Goal: Communication & Community: Answer question/provide support

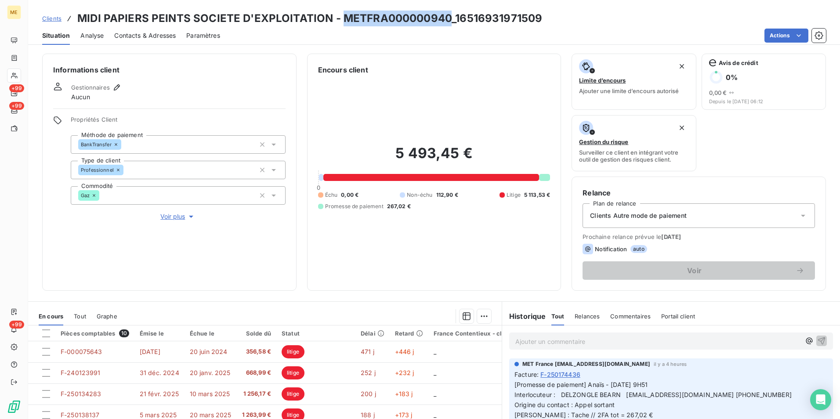
scroll to position [1054, 0]
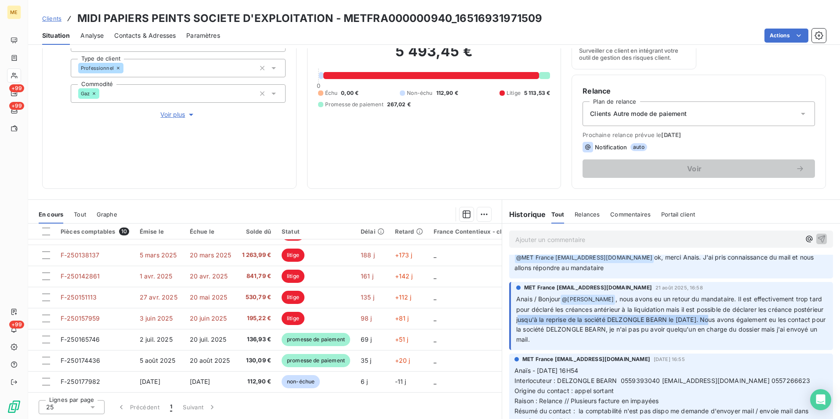
drag, startPoint x: 546, startPoint y: 318, endPoint x: 739, endPoint y: 320, distance: 193.7
click at [739, 320] on span ", nous avons eu un retour du mandataire. Il est effectivement trop tard pour dé…" at bounding box center [671, 319] width 311 height 48
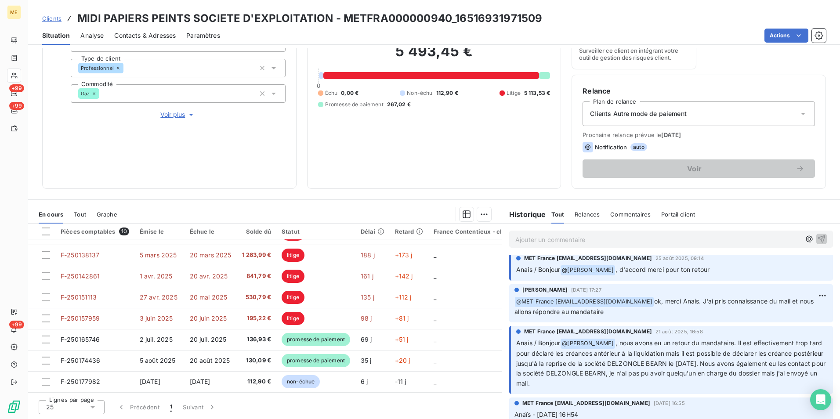
click at [653, 245] on div "Ajouter un commentaire ﻿" at bounding box center [671, 239] width 324 height 17
click at [653, 243] on p "Ajouter un commentaire ﻿" at bounding box center [657, 239] width 285 height 11
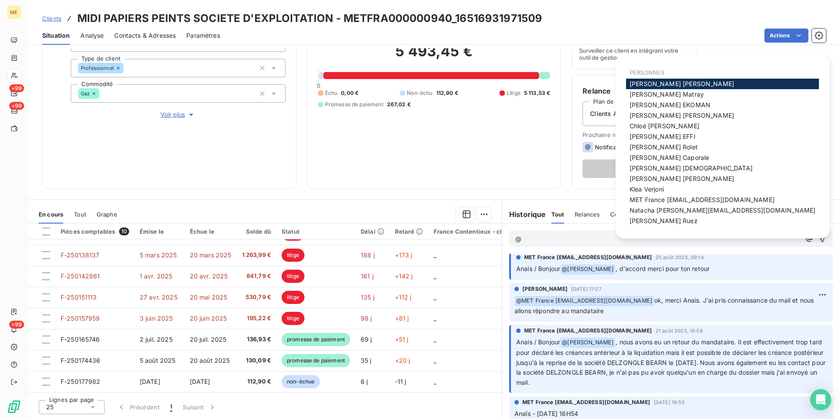
scroll to position [1009, 0]
click at [677, 196] on span "MET France [EMAIL_ADDRESS][DOMAIN_NAME]" at bounding box center [701, 199] width 145 height 7
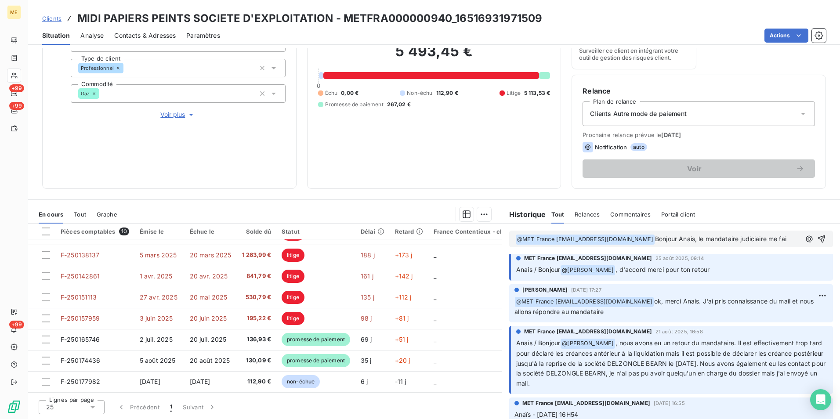
scroll to position [1019, 0]
drag, startPoint x: 779, startPoint y: 239, endPoint x: 780, endPoint y: 247, distance: 8.0
click at [780, 247] on p "﻿ @ MET France met-france@recouvrement.met.com ﻿ Bonjour Anais, le mandataire j…" at bounding box center [658, 244] width 286 height 21
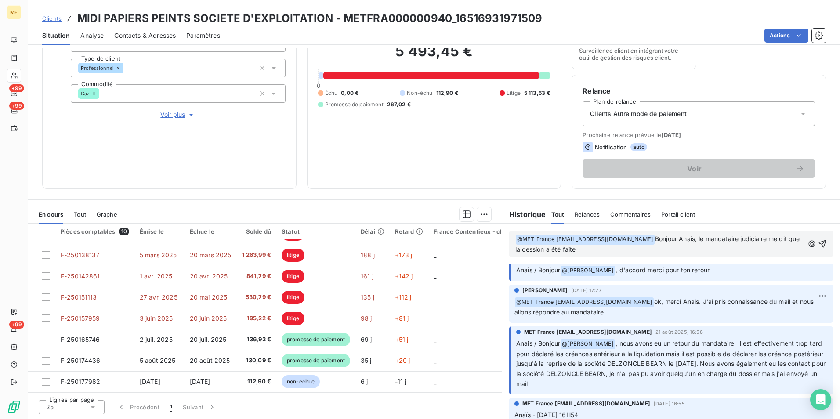
click at [685, 247] on p "﻿ @ MET France met-france@recouvrement.met.com ﻿ Bonjour Anais, le mandataire j…" at bounding box center [659, 244] width 288 height 21
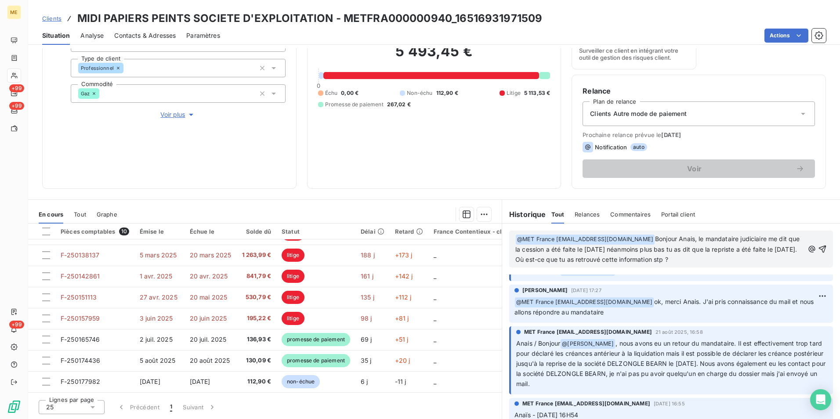
drag, startPoint x: 558, startPoint y: 261, endPoint x: 712, endPoint y: 261, distance: 154.6
click at [712, 261] on p "﻿ @ MET France met-france@recouvrement.met.com ﻿ Bonjour Anais, le mandataire j…" at bounding box center [659, 249] width 288 height 31
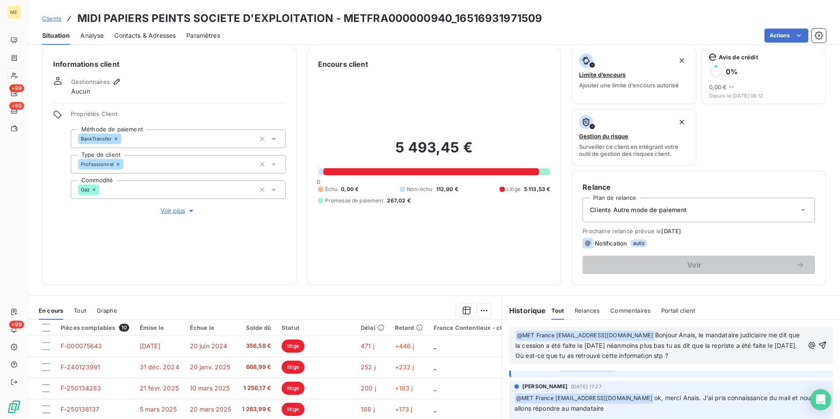
scroll to position [0, 0]
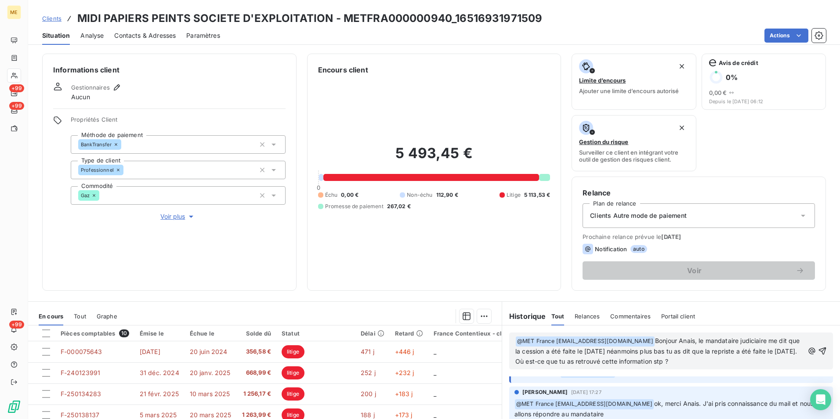
click at [183, 217] on span "Voir plus" at bounding box center [177, 216] width 35 height 9
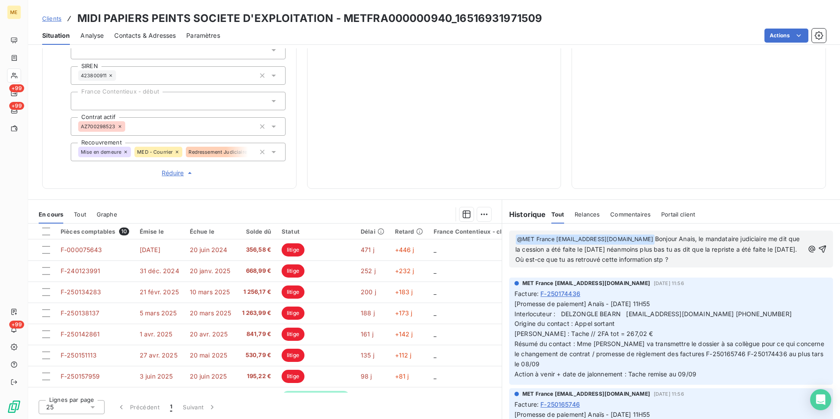
scroll to position [546, 0]
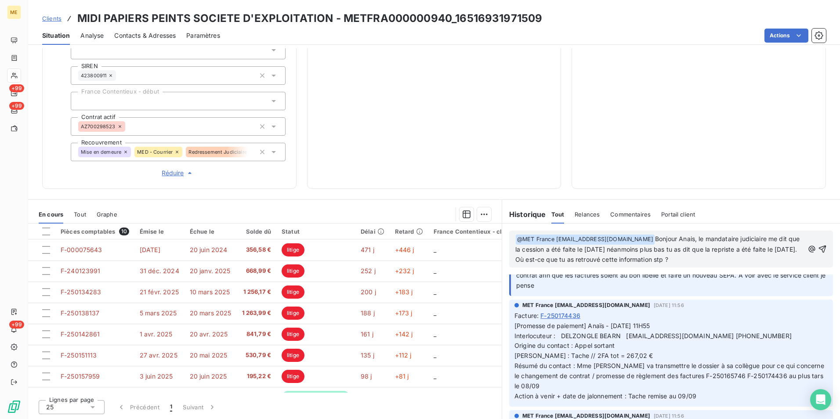
click at [730, 264] on p "﻿ @ MET France met-france@recouvrement.met.com ﻿ Bonjour Anais, le mandataire j…" at bounding box center [659, 249] width 288 height 31
drag, startPoint x: 698, startPoint y: 238, endPoint x: 714, endPoint y: 260, distance: 27.0
click at [714, 260] on p "﻿ @ MET France met-france@recouvrement.met.com ﻿ Bonjour Anais, le mandataire j…" at bounding box center [659, 249] width 288 height 31
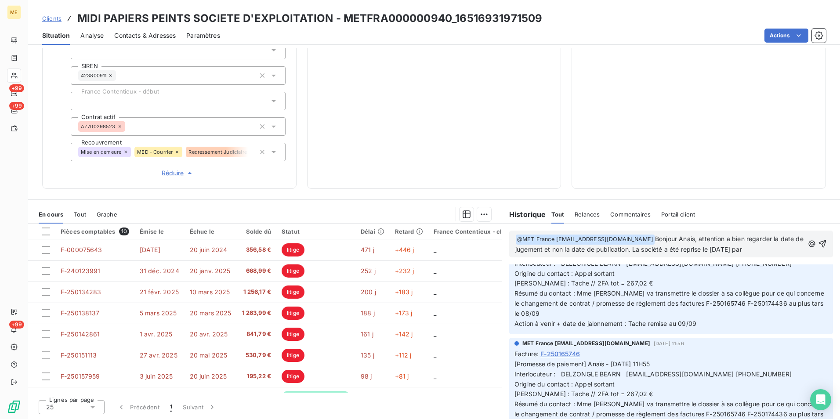
scroll to position [624, 0]
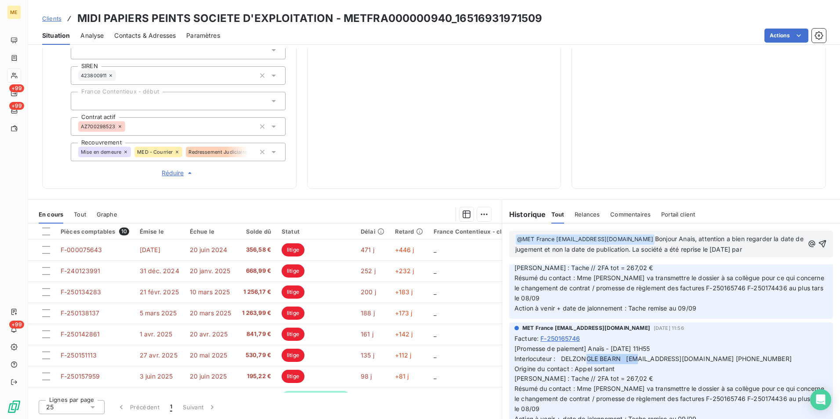
drag, startPoint x: 558, startPoint y: 360, endPoint x: 616, endPoint y: 360, distance: 57.5
click at [616, 360] on span "[Promesse de paiement] Anaïs - 01/09/2025 - 11H55 Interlocuteur : DELZONGLE BEA…" at bounding box center [669, 384] width 311 height 78
copy span "DELZONGLE BEARN"
click at [785, 251] on p "﻿ @ MET France met-france@recouvrement.met.com ﻿ Bonjour Anais, attention a bie…" at bounding box center [659, 244] width 288 height 21
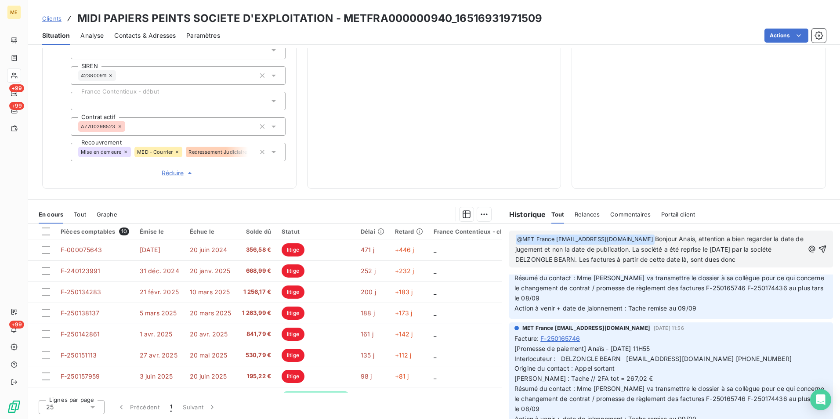
click at [709, 260] on span "Bonjour Anais, attention a bien regarder la date de jugement et non la date de …" at bounding box center [660, 249] width 290 height 28
click at [765, 261] on p "﻿ @ MET France met-france@recouvrement.met.com ﻿ Bonjour Anais, attention a bie…" at bounding box center [659, 249] width 288 height 31
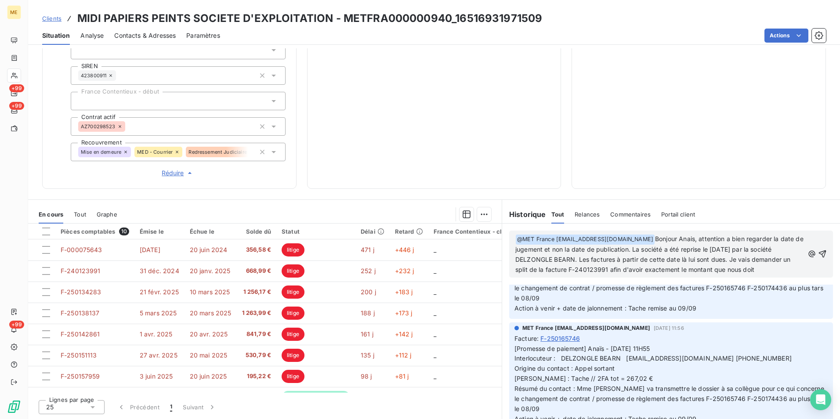
scroll to position [654, 0]
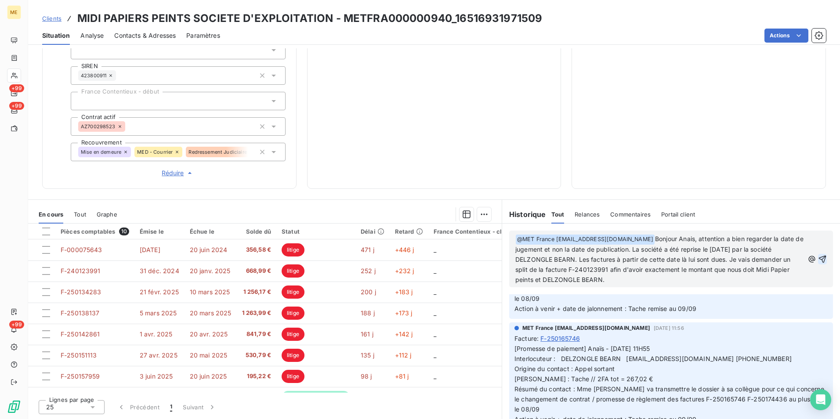
click at [818, 262] on icon "button" at bounding box center [822, 259] width 9 height 9
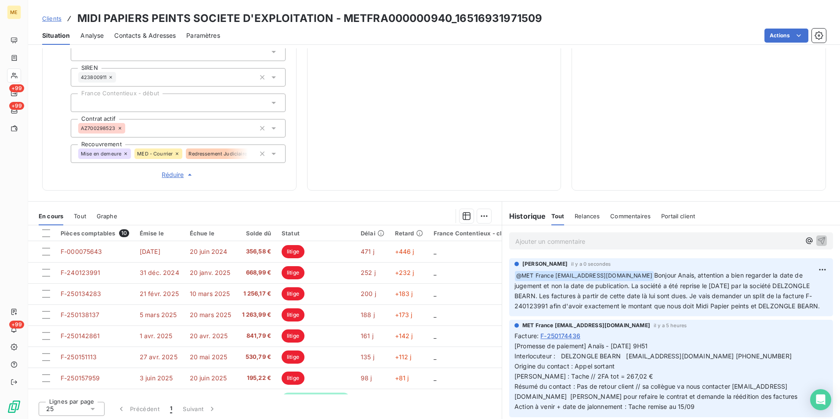
scroll to position [247, 0]
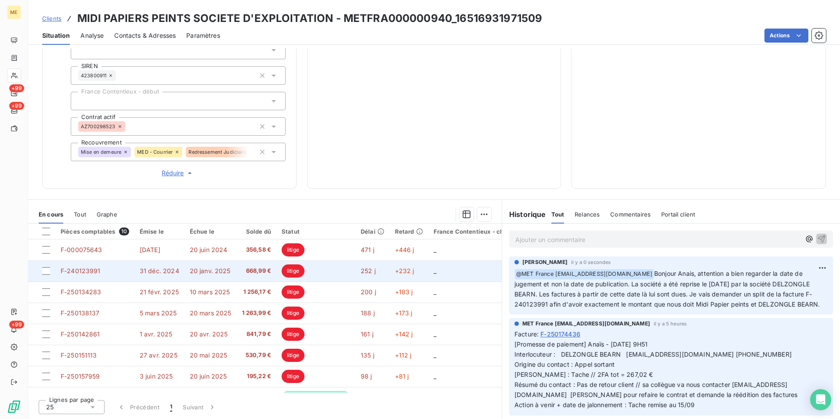
click at [332, 269] on td "litige" at bounding box center [315, 270] width 79 height 21
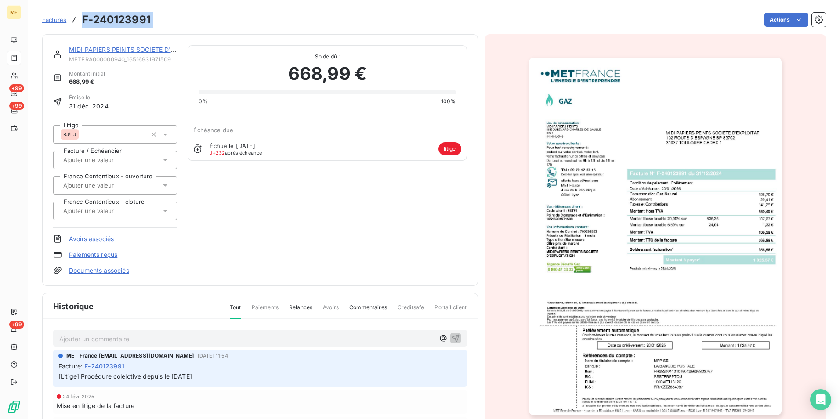
drag, startPoint x: 169, startPoint y: 21, endPoint x: 76, endPoint y: 21, distance: 92.2
click at [76, 21] on div "Factures F-240123991 Actions" at bounding box center [433, 20] width 783 height 18
copy section "F-240123991 Actions"
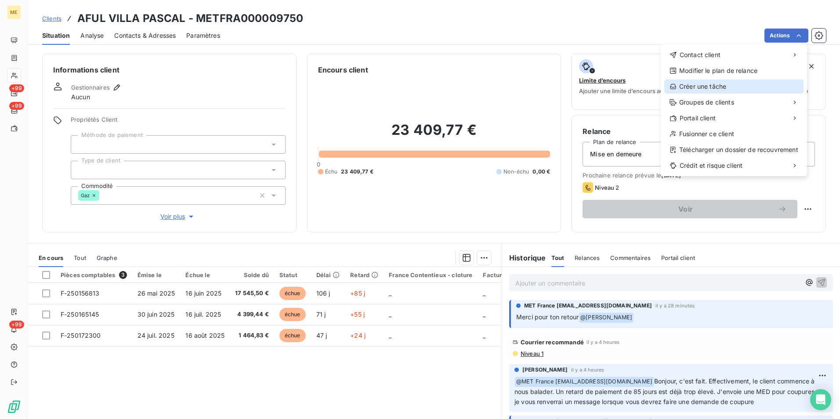
click at [718, 90] on div "Créer une tâche" at bounding box center [733, 86] width 139 height 14
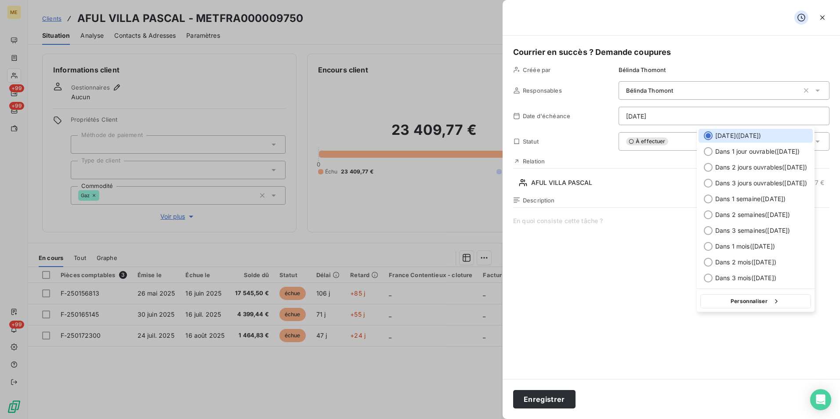
click at [660, 113] on html "ME +99 +99 +99 Clients AFUL VILLA PASCAL - METFRA000009750 Situation Analyse Co…" at bounding box center [420, 209] width 840 height 419
click at [749, 196] on span "Dans 1 semaine ( 16 sept. )" at bounding box center [750, 199] width 70 height 9
type input "16/09/2025"
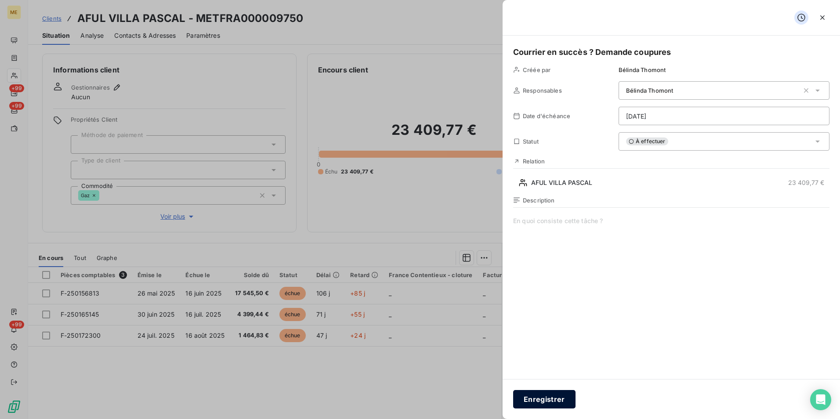
click at [566, 395] on button "Enregistrer" at bounding box center [544, 399] width 62 height 18
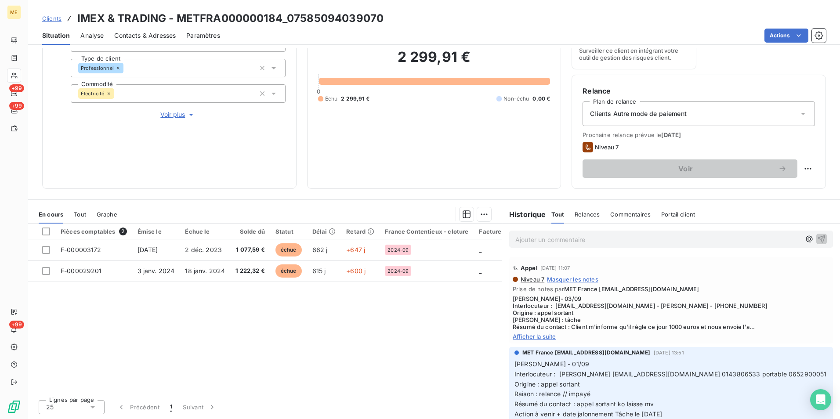
scroll to position [176, 0]
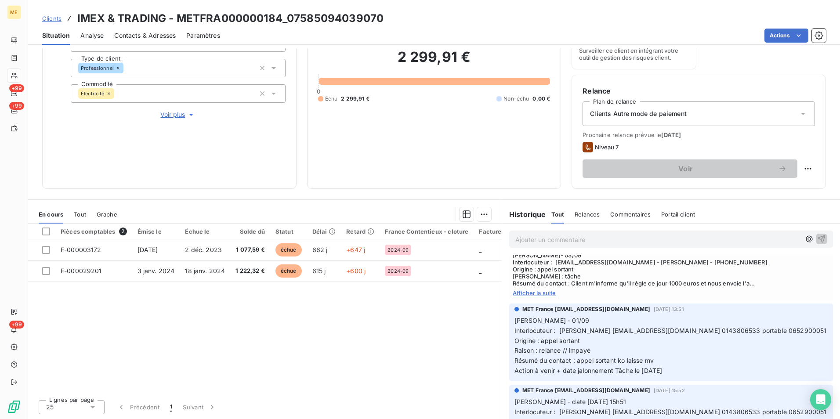
click at [547, 294] on span "Afficher la suite" at bounding box center [670, 292] width 317 height 7
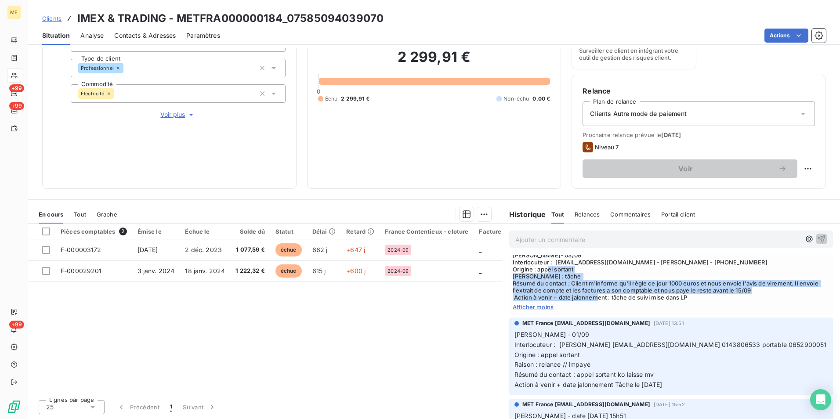
drag, startPoint x: 646, startPoint y: 279, endPoint x: 751, endPoint y: 295, distance: 107.1
click at [751, 295] on span "Lisa- 03/09 Interlocuteur : elietohme@hotmail.fr - Mr Tohme - 0143806533 Origin…" at bounding box center [670, 276] width 317 height 49
drag, startPoint x: 751, startPoint y: 295, endPoint x: 720, endPoint y: 301, distance: 31.7
click at [720, 301] on div "Niveau 7 Masquer les notes Prise de notes par MET France met-france@recouvremen…" at bounding box center [670, 271] width 317 height 78
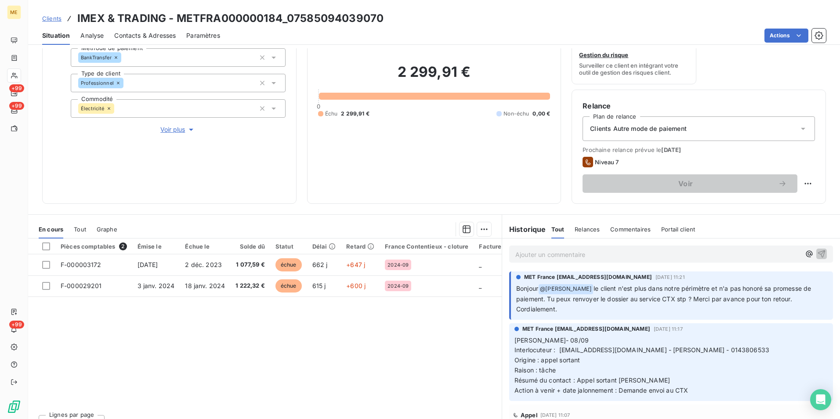
scroll to position [102, 0]
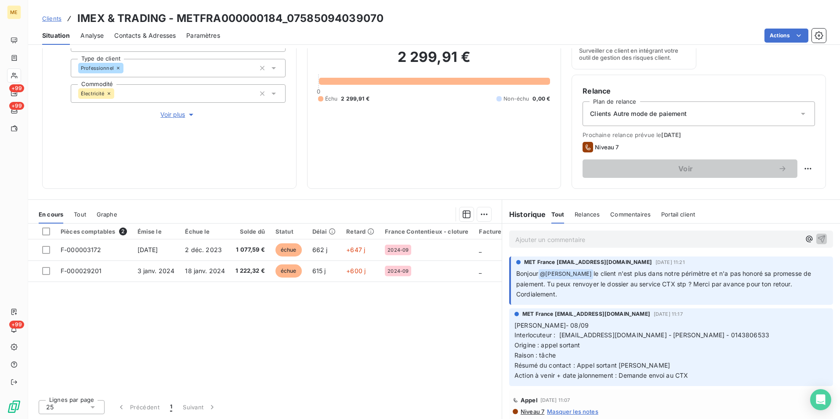
drag, startPoint x: 546, startPoint y: 284, endPoint x: 692, endPoint y: 292, distance: 146.9
click at [692, 292] on p "Bonjour @ Bélinda Thomont le client n'est plus dans notre périmètre et n'a pas …" at bounding box center [671, 284] width 311 height 31
click at [453, 333] on div "Pièces comptables 2 Émise le Échue le Solde dû Statut Délai Retard France Conte…" at bounding box center [264, 308] width 473 height 169
click at [177, 115] on span "Voir plus" at bounding box center [177, 114] width 35 height 9
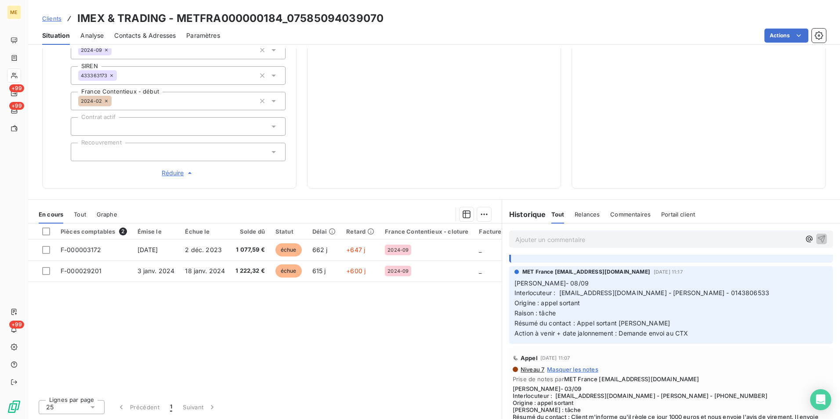
scroll to position [0, 0]
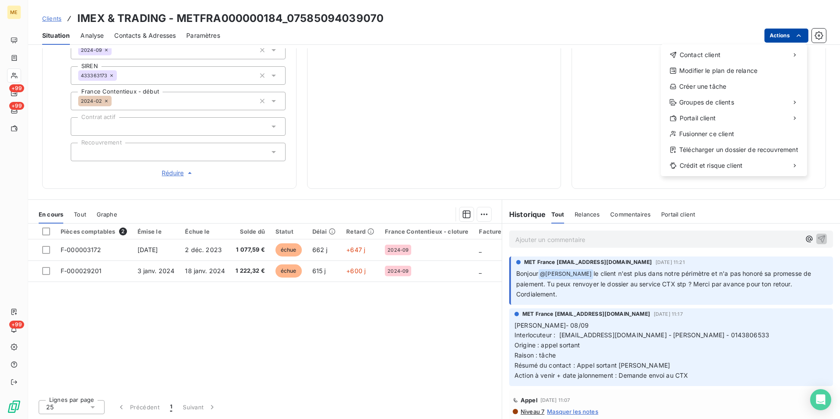
click at [783, 33] on html "ME +99 +99 +99 Clients IMEX & TRADING - METFRA000000184_07585094039070 Situatio…" at bounding box center [420, 209] width 840 height 419
click at [710, 87] on div "Créer une tâche" at bounding box center [733, 86] width 139 height 14
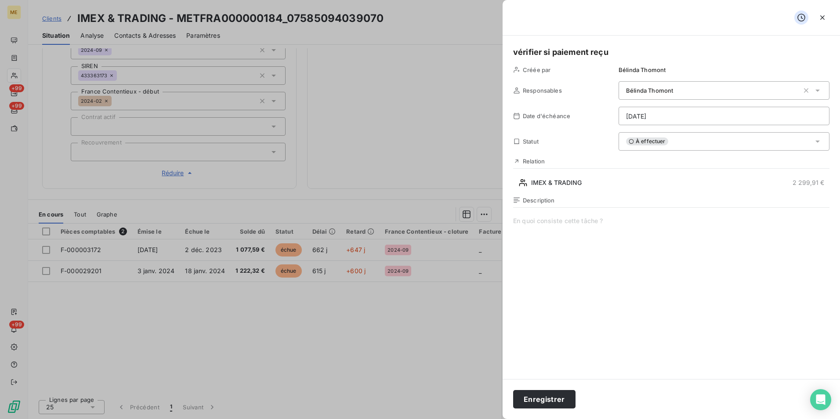
click at [670, 113] on html "ME +99 +99 +99 Clients IMEX & TRADING - METFRA000000184_07585094039070 Situatio…" at bounding box center [420, 209] width 840 height 419
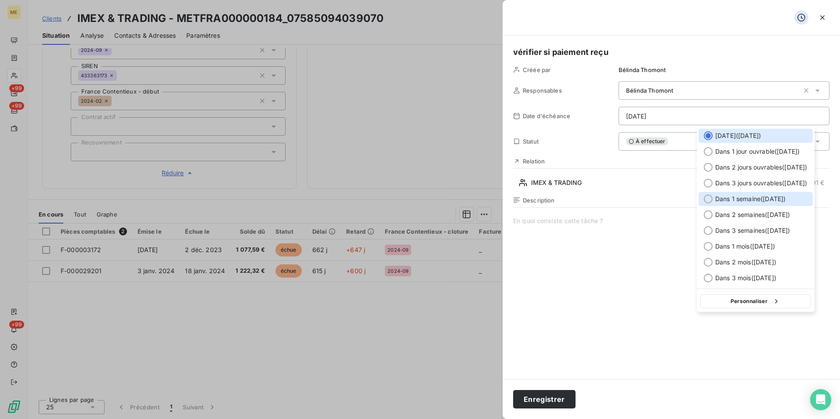
click at [781, 197] on span "Dans 1 semaine ( 16 sept. )" at bounding box center [750, 199] width 70 height 9
type input "16/09/2025"
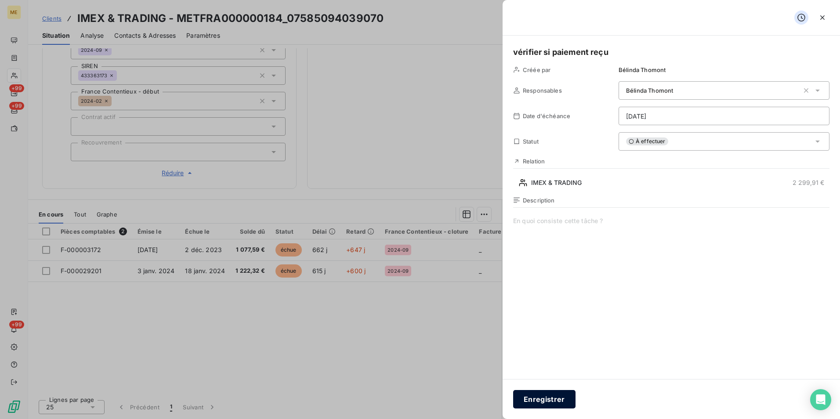
click at [539, 400] on button "Enregistrer" at bounding box center [544, 399] width 62 height 18
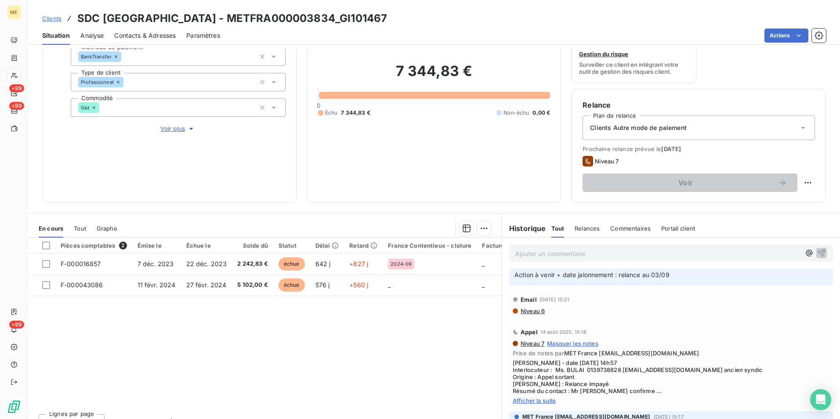
scroll to position [351, 0]
click at [537, 394] on span "Afficher la suite" at bounding box center [670, 397] width 317 height 7
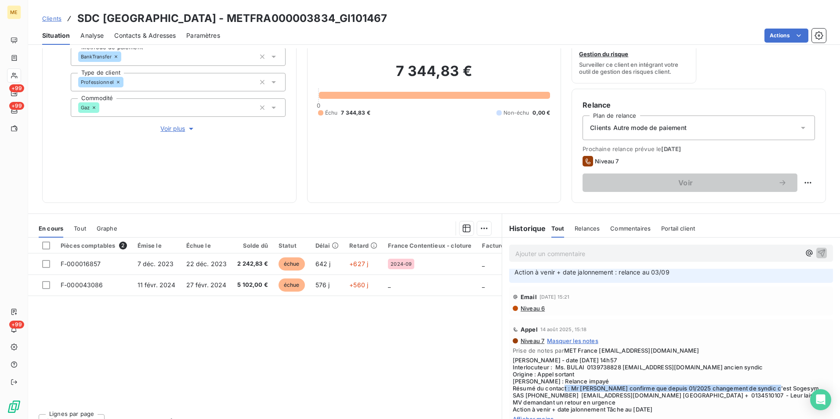
drag, startPoint x: 580, startPoint y: 386, endPoint x: 797, endPoint y: 390, distance: 216.5
click at [797, 390] on span "Valérie - date 14/08/2025 14h57 Interlocuteur : Ms. BULAI 0139738828 copropriet…" at bounding box center [670, 385] width 317 height 56
drag, startPoint x: 591, startPoint y: 396, endPoint x: 530, endPoint y: 397, distance: 60.6
click at [530, 397] on span "Valérie - date 14/08/2025 14h57 Interlocuteur : Ms. BULAI 0139738828 copropriet…" at bounding box center [670, 385] width 317 height 56
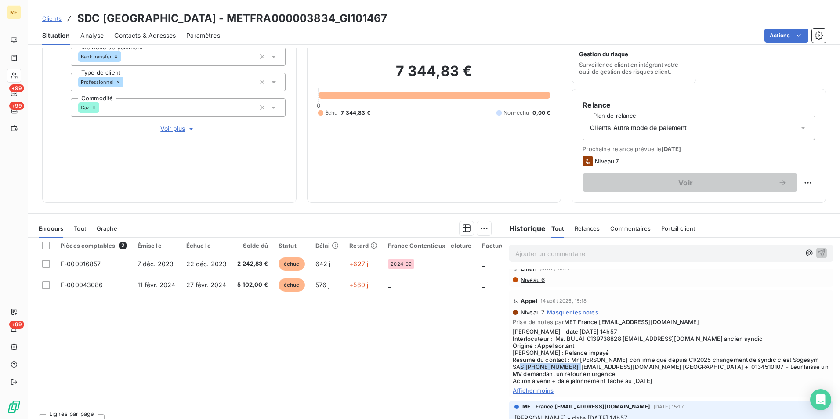
scroll to position [395, 0]
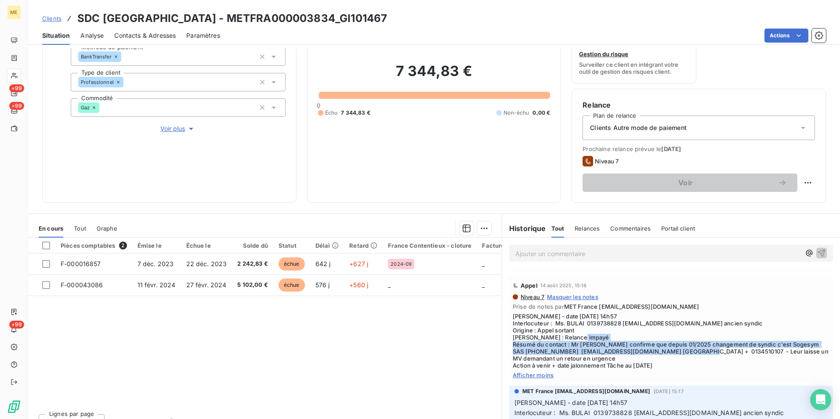
drag, startPoint x: 717, startPoint y: 353, endPoint x: 502, endPoint y: 345, distance: 214.9
click at [502, 345] on div "Appel 14 août 2025, 15:18 Niveau 7 Masquer les notes Prise de notes par MET Fra…" at bounding box center [671, 328] width 338 height 111
click at [631, 349] on span "Valérie - date 14/08/2025 14h57 Interlocuteur : Ms. BULAI 0139738828 copropriet…" at bounding box center [670, 341] width 317 height 56
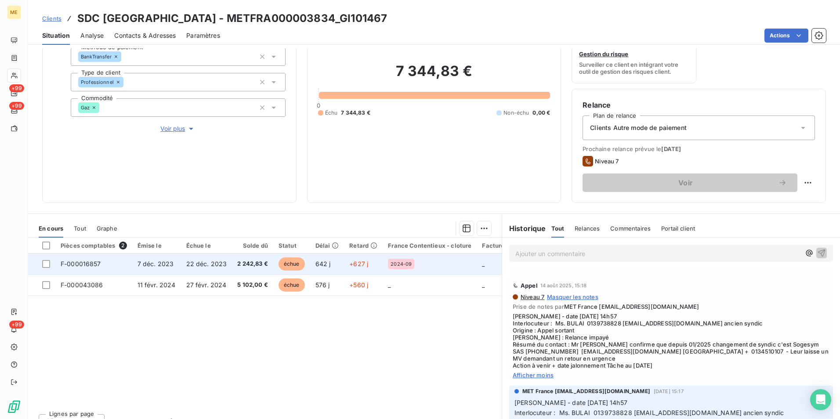
click at [239, 266] on span "2 242,83 €" at bounding box center [252, 264] width 31 height 9
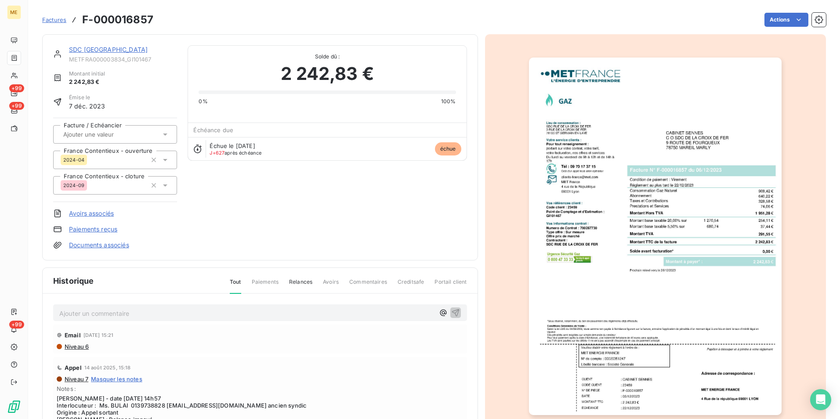
click at [689, 319] on img "button" at bounding box center [655, 236] width 252 height 357
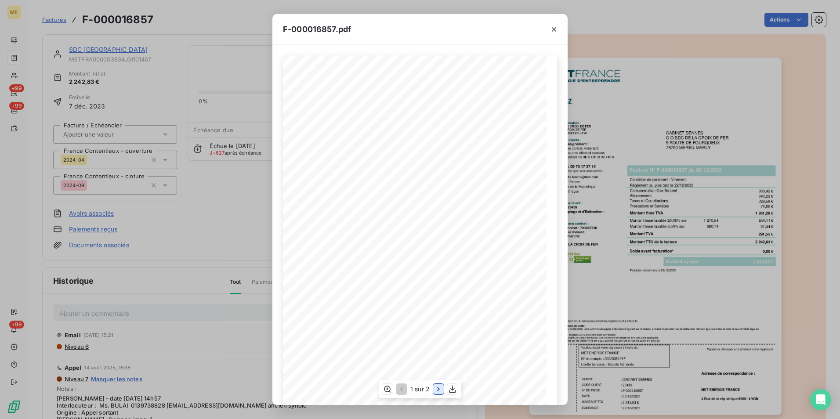
click at [440, 389] on icon "button" at bounding box center [438, 389] width 9 height 9
click at [396, 389] on button "button" at bounding box center [400, 389] width 11 height 11
click at [434, 386] on icon "button" at bounding box center [438, 389] width 9 height 9
click at [555, 24] on button "button" at bounding box center [554, 29] width 14 height 14
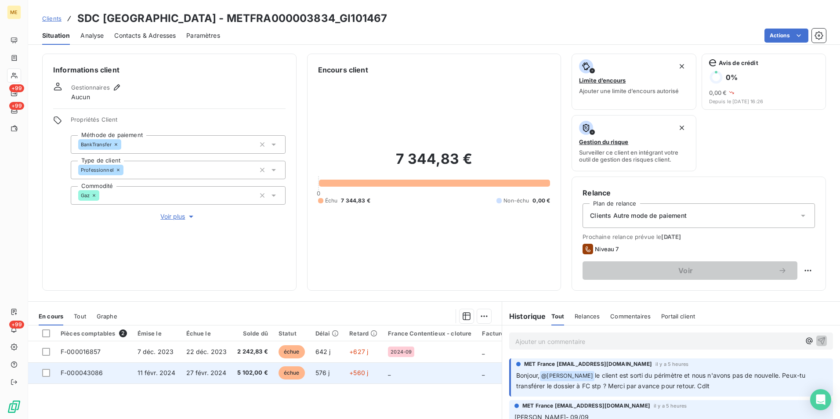
click at [273, 374] on td "échue" at bounding box center [291, 372] width 37 height 21
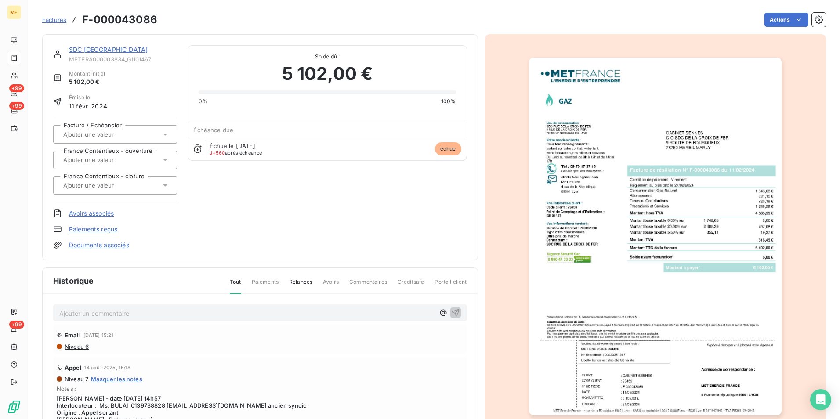
click at [581, 277] on img "button" at bounding box center [655, 236] width 252 height 357
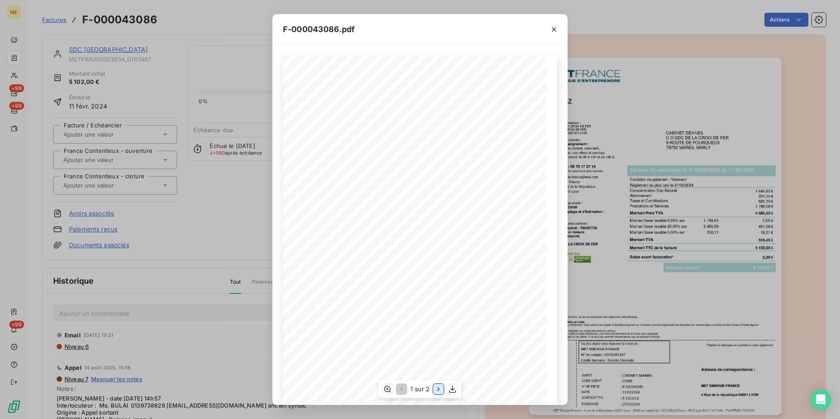
click at [442, 391] on icon "button" at bounding box center [438, 389] width 9 height 9
click at [551, 32] on icon "button" at bounding box center [553, 29] width 9 height 9
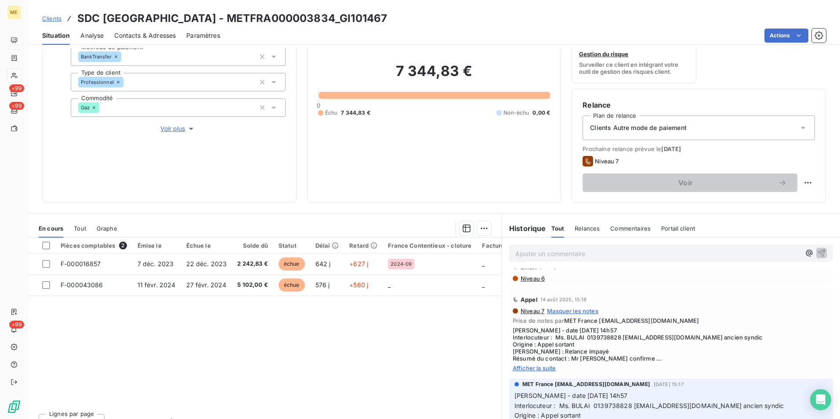
scroll to position [395, 0]
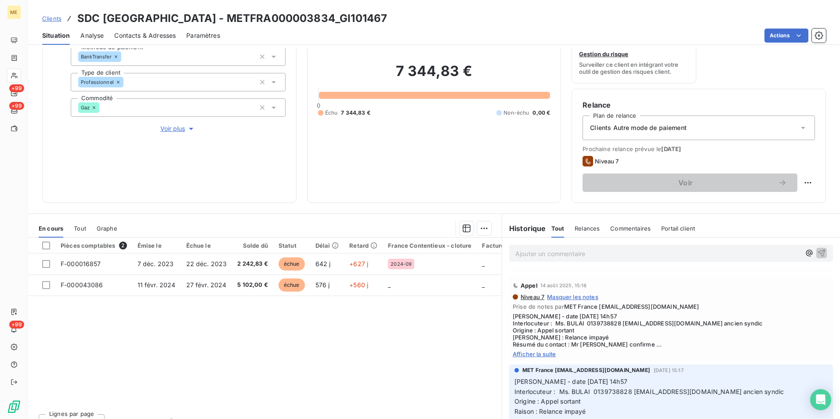
click at [546, 352] on span "Afficher la suite" at bounding box center [670, 353] width 317 height 7
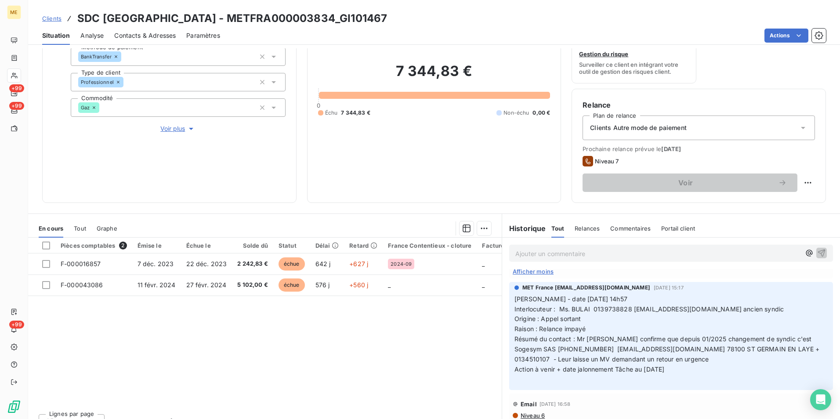
scroll to position [483, 0]
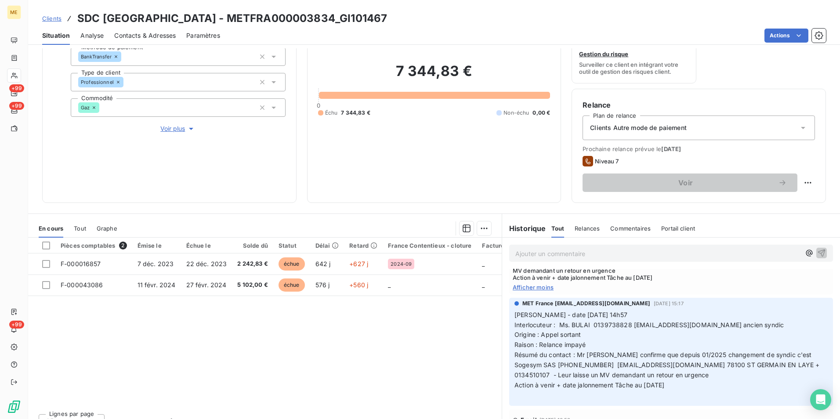
click at [592, 253] on p "Ajouter un commentaire ﻿" at bounding box center [657, 253] width 285 height 11
drag, startPoint x: 499, startPoint y: 202, endPoint x: 489, endPoint y: 198, distance: 11.0
drag, startPoint x: 489, startPoint y: 198, endPoint x: 317, endPoint y: 304, distance: 202.9
click at [340, 332] on div "Pièces comptables 2 Émise le Échue le Solde dû Statut Délai Retard France Conte…" at bounding box center [264, 322] width 473 height 169
drag, startPoint x: 350, startPoint y: 15, endPoint x: 245, endPoint y: 10, distance: 105.5
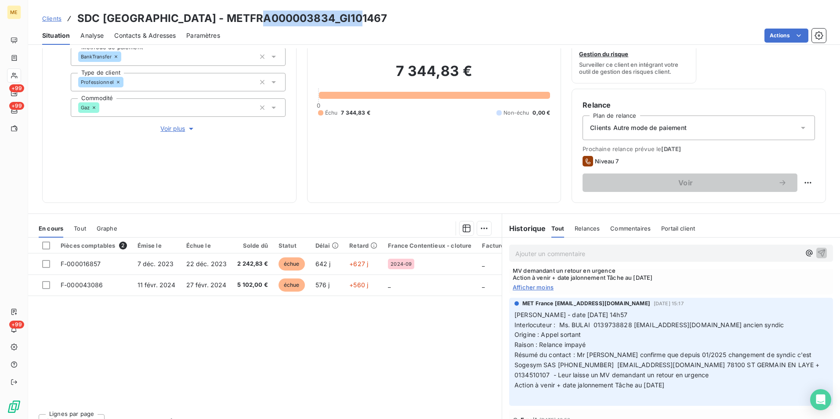
click at [245, 10] on div "Clients SDC RUE DE LA CROIX DE FER - METFRA000003834_GI101467 Situation Analyse…" at bounding box center [433, 22] width 811 height 45
copy h3 "METFRA000003834"
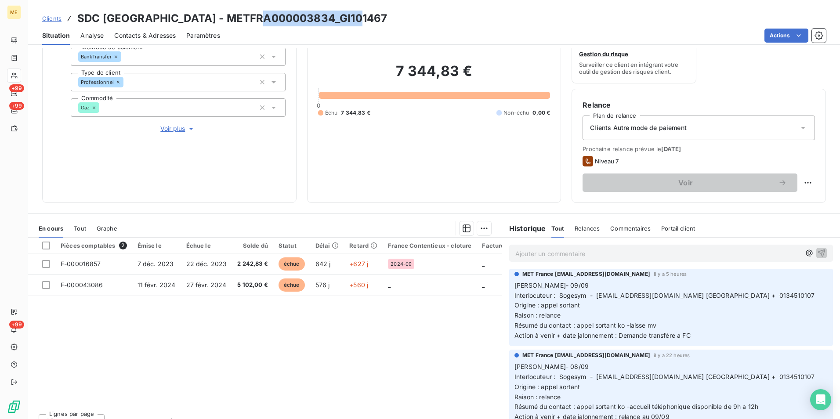
scroll to position [0, 0]
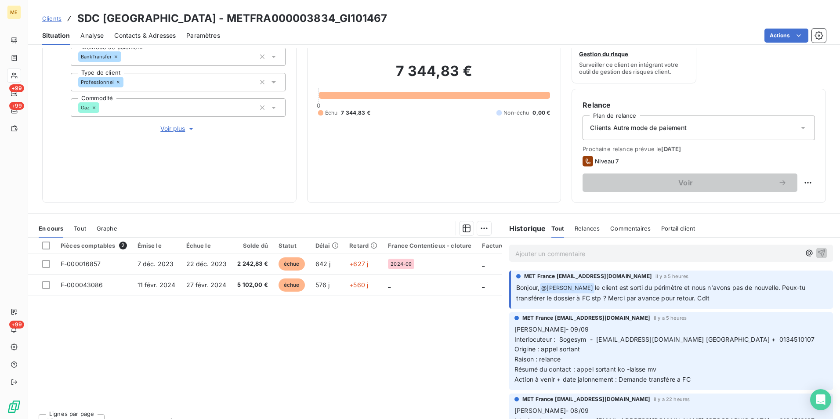
click at [599, 257] on p "Ajouter un commentaire ﻿" at bounding box center [657, 253] width 285 height 11
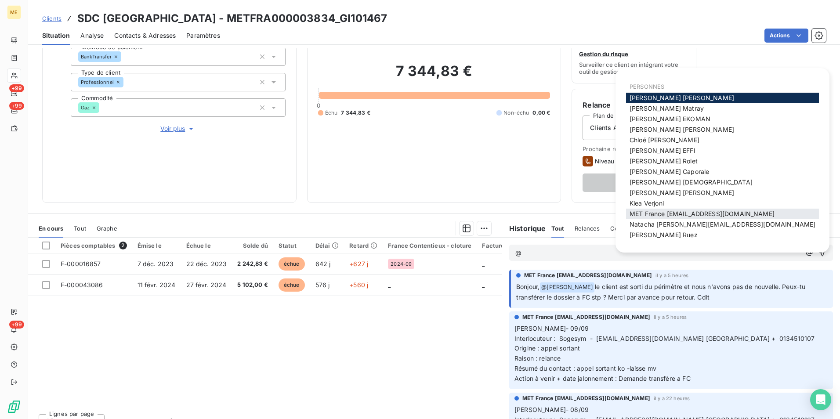
click at [730, 211] on span "MET France [EMAIL_ADDRESS][DOMAIN_NAME]" at bounding box center [701, 213] width 145 height 7
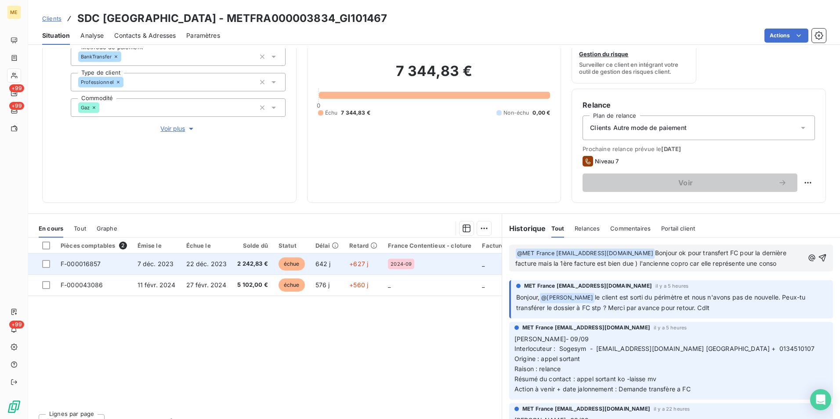
click at [210, 259] on td "22 déc. 2023" at bounding box center [206, 263] width 51 height 21
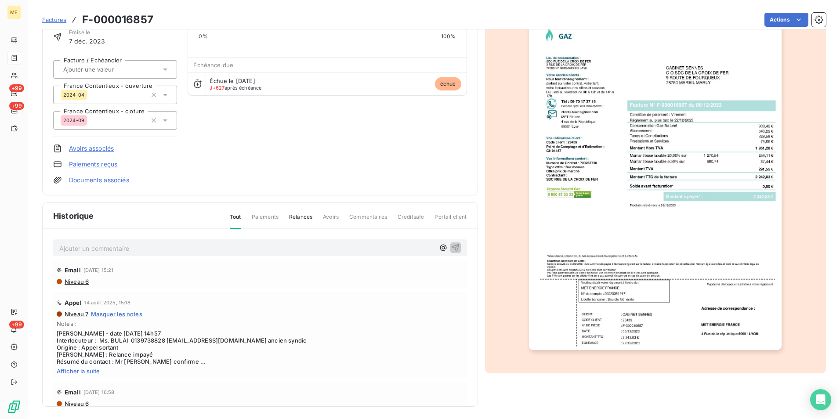
scroll to position [67, 0]
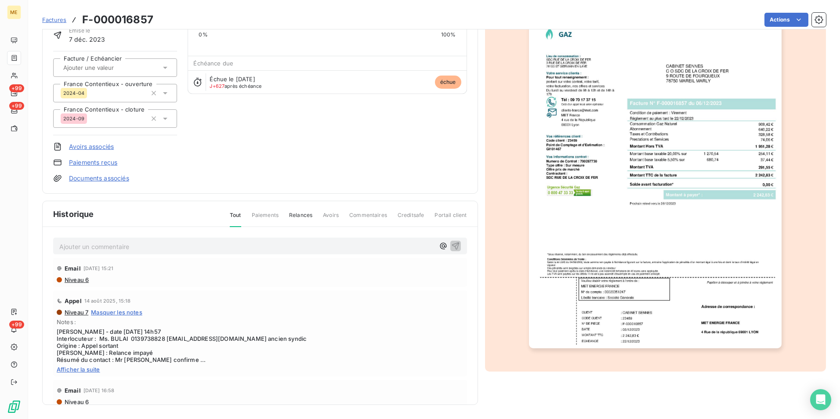
click at [733, 227] on img "button" at bounding box center [655, 169] width 252 height 357
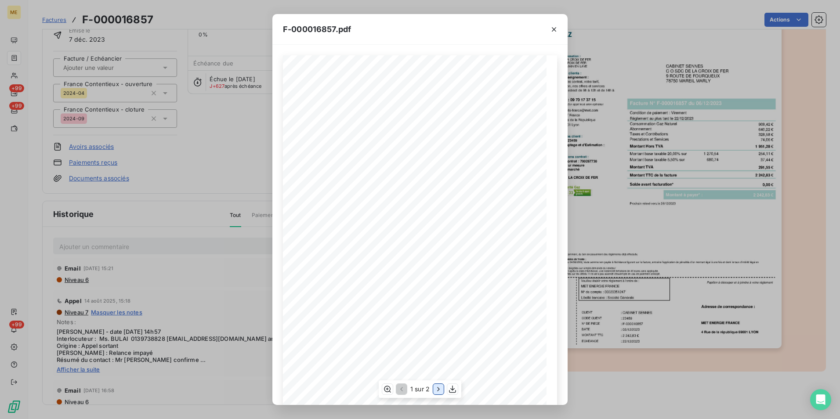
click at [434, 387] on icon "button" at bounding box center [438, 389] width 9 height 9
click at [555, 25] on icon "button" at bounding box center [553, 29] width 9 height 9
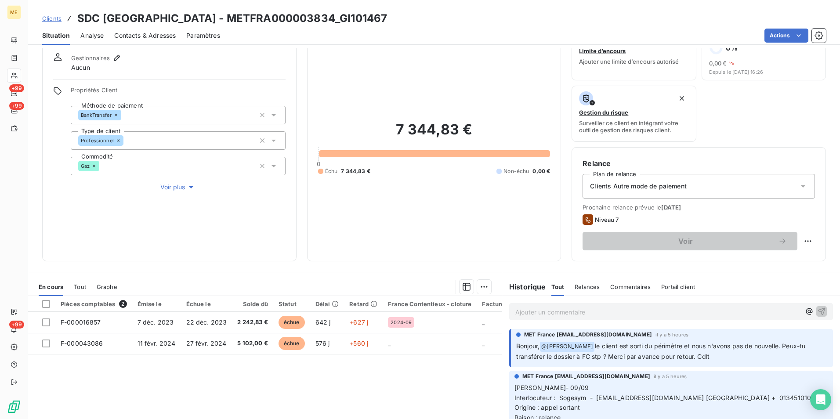
scroll to position [44, 0]
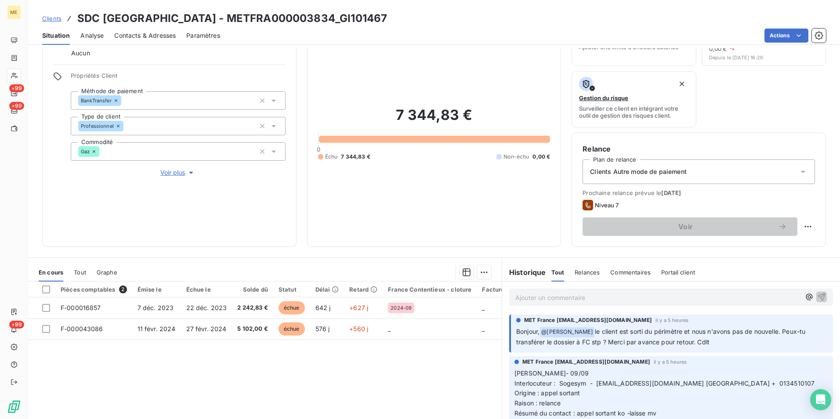
click at [600, 302] on p "Ajouter un commentaire ﻿" at bounding box center [657, 297] width 285 height 11
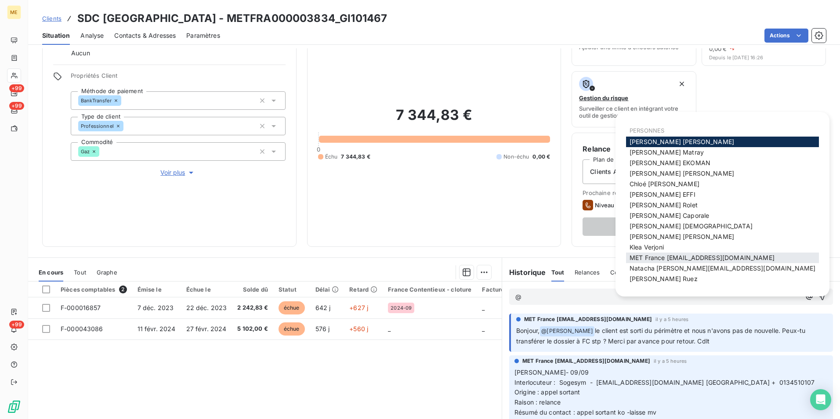
click at [646, 261] on span "MET France [EMAIL_ADDRESS][DOMAIN_NAME]" at bounding box center [701, 257] width 145 height 7
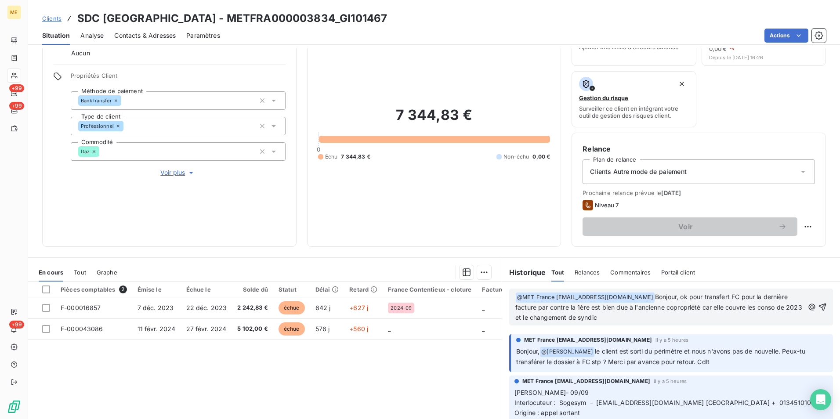
click at [537, 318] on span "Bonjour, ok pour transfert FC pour la dernière facture par contre la 1ère est b…" at bounding box center [659, 307] width 288 height 28
drag, startPoint x: 543, startPoint y: 318, endPoint x: 535, endPoint y: 318, distance: 8.3
click at [535, 318] on span "Bonjour, ok pour transfert FC pour la dernière facture par contre la 1ère est b…" at bounding box center [659, 307] width 288 height 28
click at [686, 319] on p "﻿ @ MET France met-france@recouvrement.met.com ﻿ Bonjour, ok pour transfert FC …" at bounding box center [659, 307] width 288 height 31
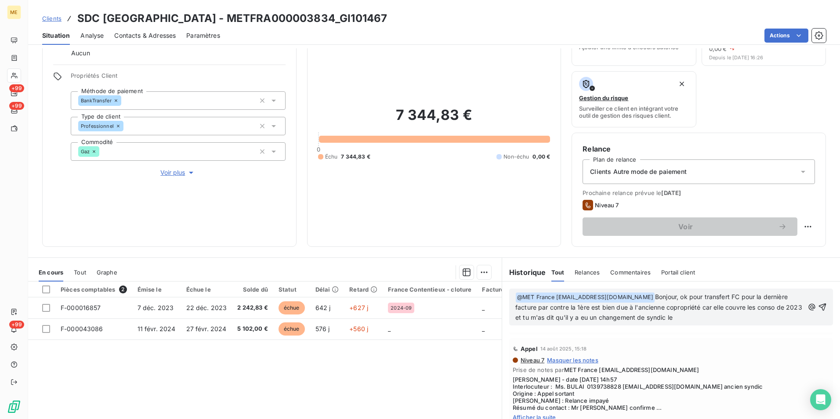
scroll to position [439, 0]
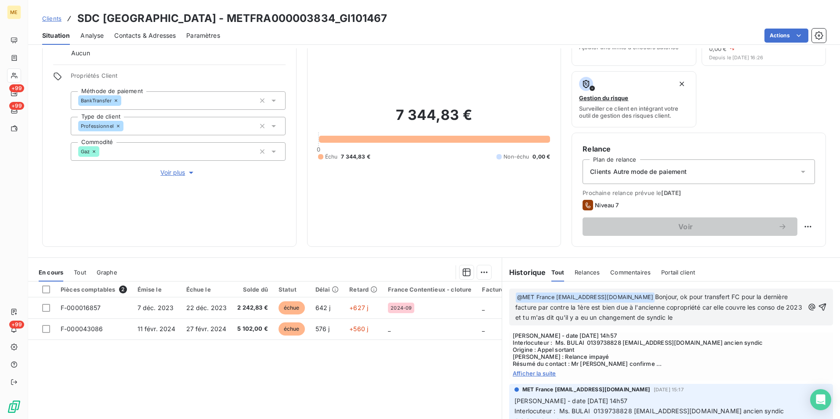
click at [547, 375] on span "Afficher la suite" at bounding box center [670, 373] width 317 height 7
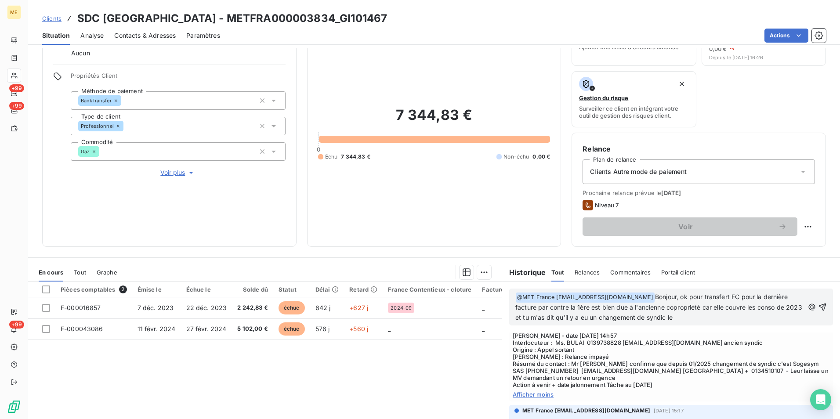
click at [704, 316] on p "﻿ @ MET France met-france@recouvrement.met.com ﻿ Bonjour, ok pour transfert FC …" at bounding box center [659, 307] width 288 height 31
drag, startPoint x: 720, startPoint y: 317, endPoint x: 678, endPoint y: 295, distance: 47.1
click at [678, 295] on p "﻿ @ MET France met-france@recouvrement.met.com ﻿ Bonjour, ok pour transfert FC …" at bounding box center [659, 307] width 288 height 31
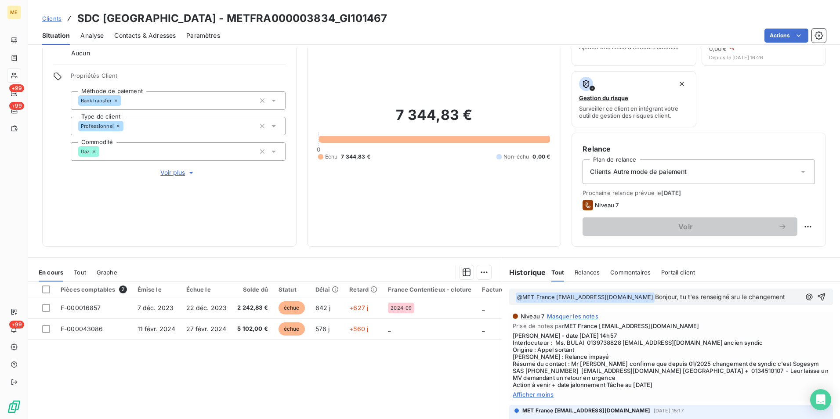
drag, startPoint x: 786, startPoint y: 298, endPoint x: 680, endPoint y: 292, distance: 106.0
click at [680, 292] on p "﻿ @ MET France met-france@recouvrement.met.com ﻿ Bonjour, tu t'es renseigné sru…" at bounding box center [657, 297] width 285 height 11
click at [718, 299] on p "﻿ @ MET France met-france@recouvrement.met.com ﻿ Bonjour, ok pour moi" at bounding box center [657, 297] width 285 height 11
click at [137, 38] on span "Contacts & Adresses" at bounding box center [144, 35] width 61 height 9
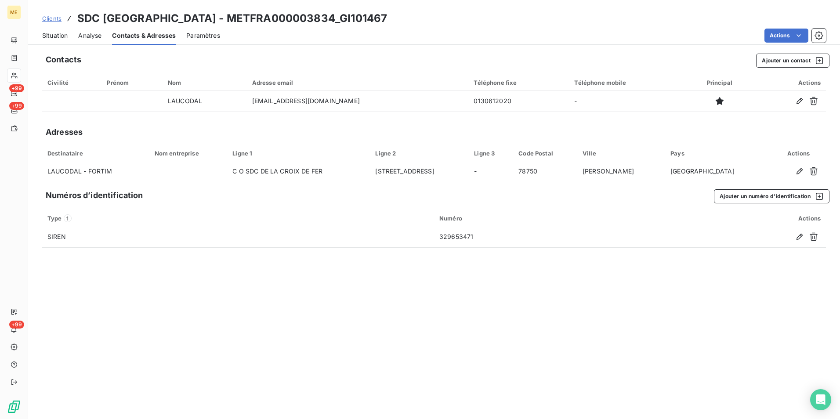
click at [60, 37] on span "Situation" at bounding box center [54, 35] width 25 height 9
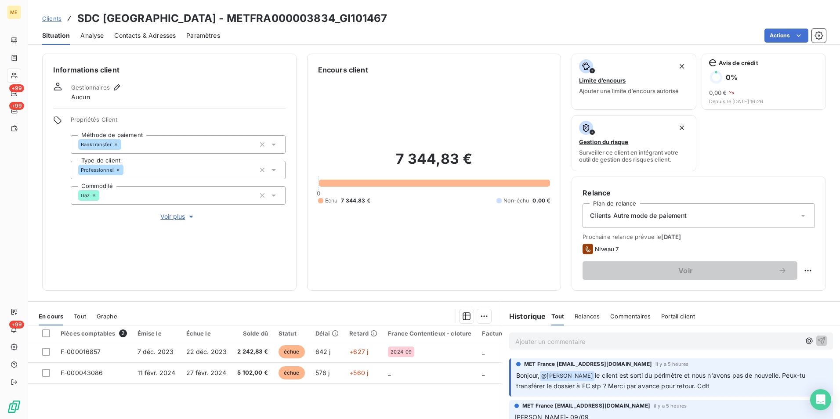
click at [608, 336] on p "Ajouter un commentaire ﻿" at bounding box center [657, 341] width 285 height 11
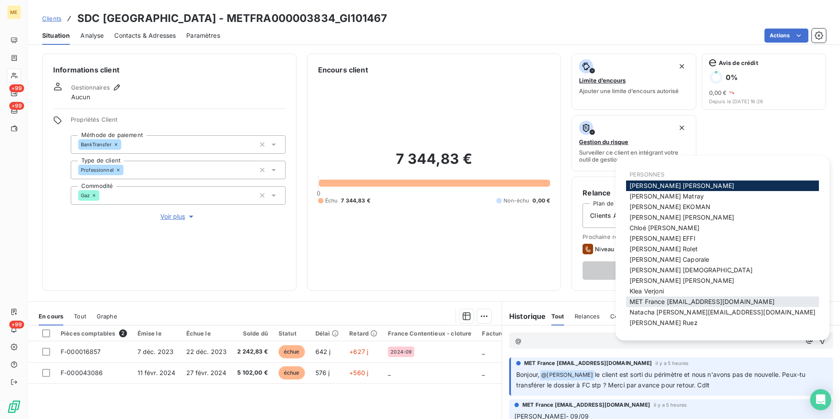
click at [672, 303] on span "MET France [EMAIL_ADDRESS][DOMAIN_NAME]" at bounding box center [701, 301] width 145 height 7
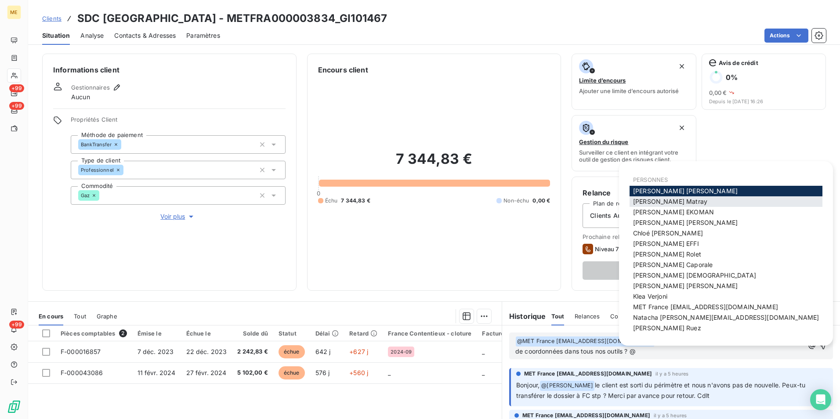
click at [688, 200] on div "Amélie Matray" at bounding box center [725, 201] width 193 height 11
click at [681, 201] on div "Amélie Matray" at bounding box center [725, 201] width 193 height 11
click at [665, 202] on span "Amélie Matray" at bounding box center [670, 201] width 74 height 7
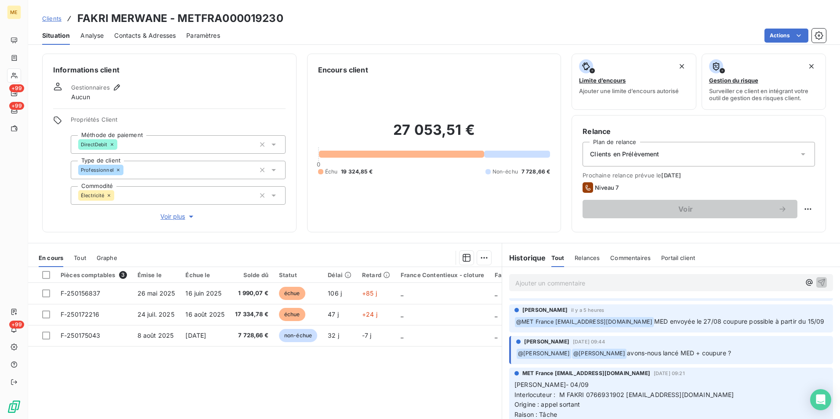
scroll to position [132, 0]
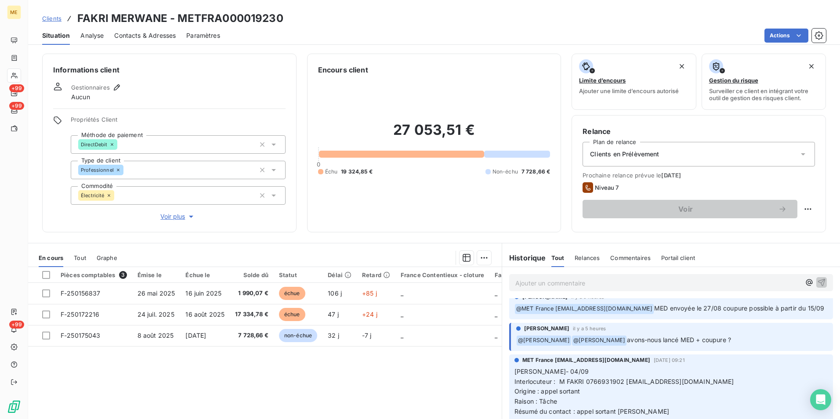
drag, startPoint x: 610, startPoint y: 349, endPoint x: 728, endPoint y: 351, distance: 118.1
click at [728, 346] on p "﻿ @ [PERSON_NAME] ﻿ @ [PERSON_NAME] avons-nous lancé MED + coupure ?" at bounding box center [671, 340] width 311 height 11
drag, startPoint x: 654, startPoint y: 308, endPoint x: 728, endPoint y: 320, distance: 74.6
click at [728, 314] on p "﻿ @ MET [GEOGRAPHIC_DATA] [EMAIL_ADDRESS][DOMAIN_NAME] MED envoyée le 27/08 cou…" at bounding box center [670, 308] width 313 height 11
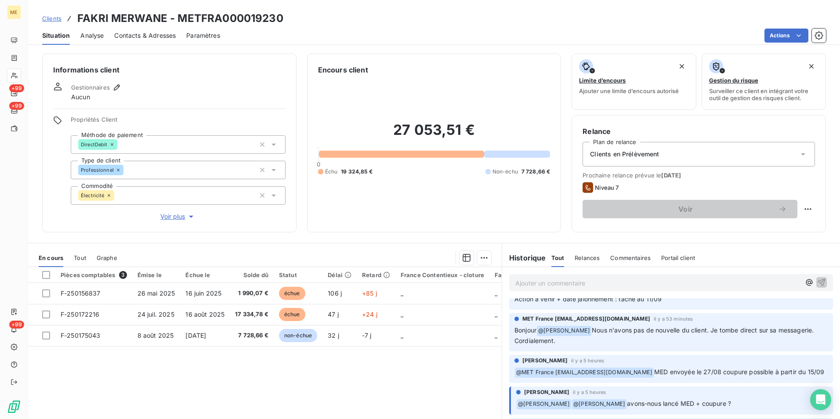
scroll to position [44, 0]
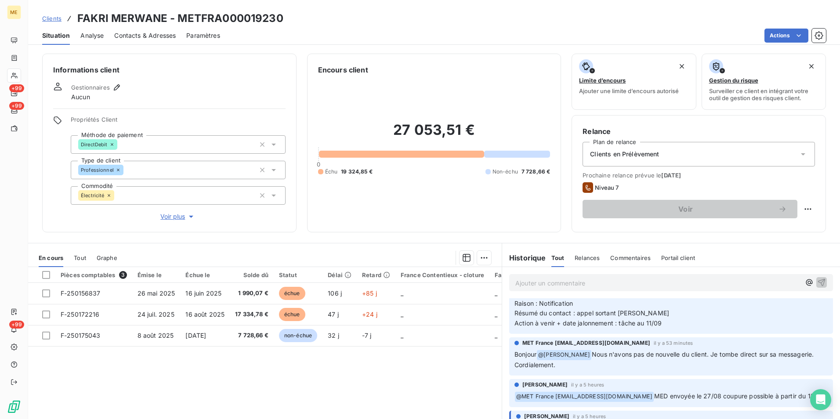
drag, startPoint x: 588, startPoint y: 353, endPoint x: 681, endPoint y: 372, distance: 95.5
click at [681, 372] on div "MET France [EMAIL_ADDRESS][DOMAIN_NAME] il y a 53 minutes Bonjour @ [PERSON_NAM…" at bounding box center [671, 356] width 324 height 38
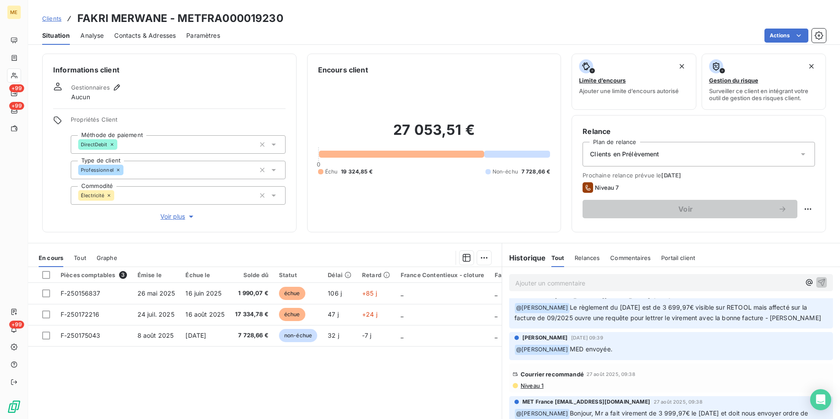
scroll to position [527, 0]
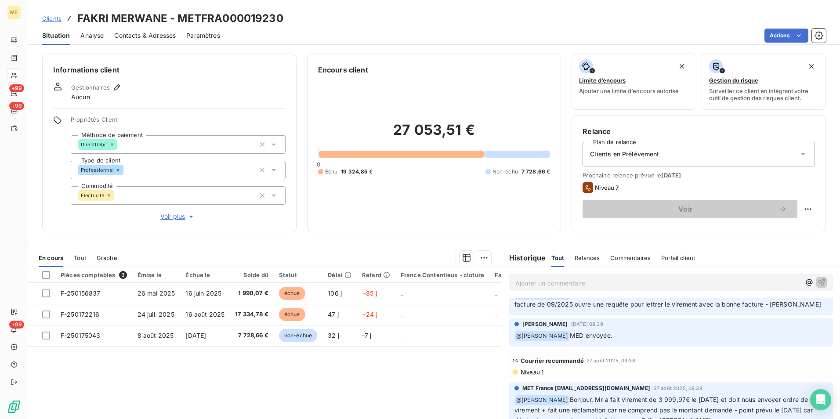
click at [535, 375] on span "Niveau 1" at bounding box center [531, 371] width 24 height 7
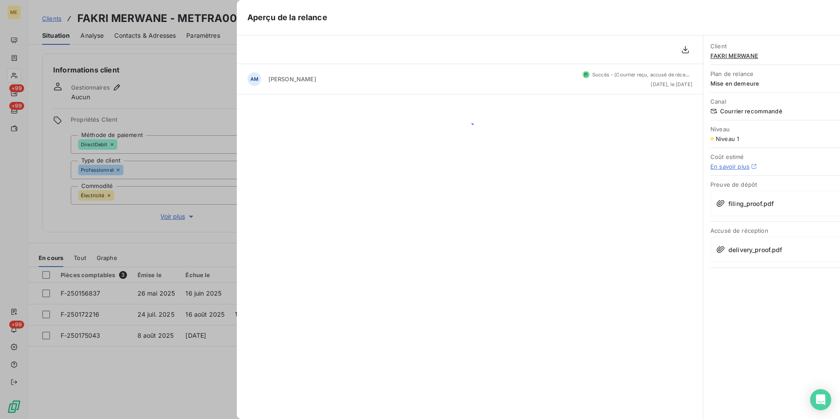
scroll to position [547, 0]
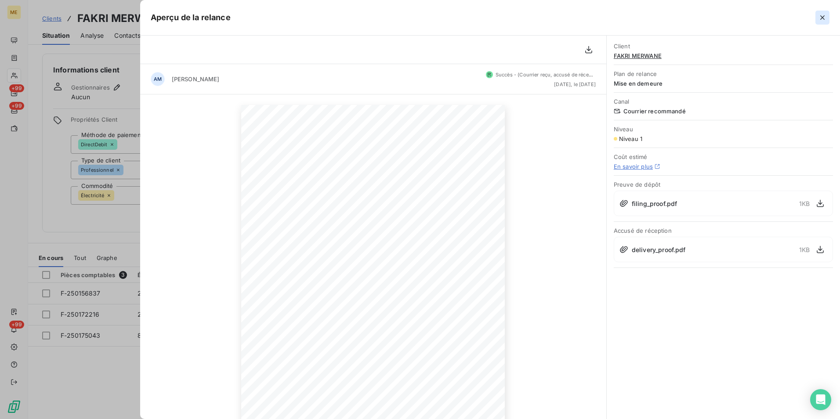
click at [819, 17] on icon "button" at bounding box center [822, 17] width 9 height 9
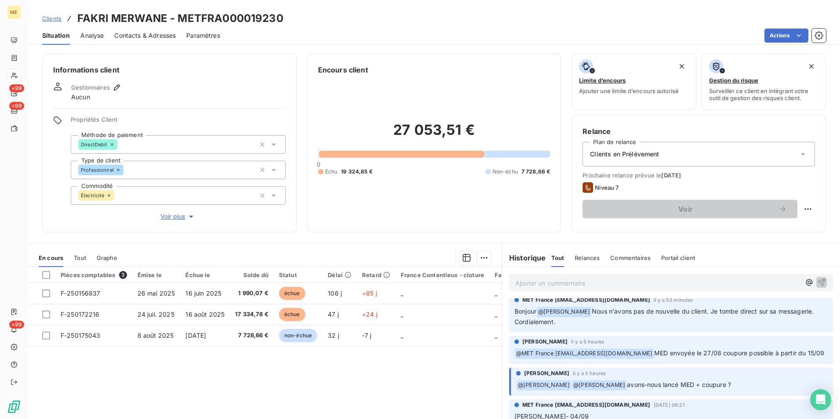
scroll to position [88, 0]
drag, startPoint x: 652, startPoint y: 353, endPoint x: 803, endPoint y: 361, distance: 150.8
click at [803, 358] on p "﻿ @ MET France met-france@recouvrement.met.com MED envoyée le 27/08 coupure pos…" at bounding box center [670, 352] width 313 height 11
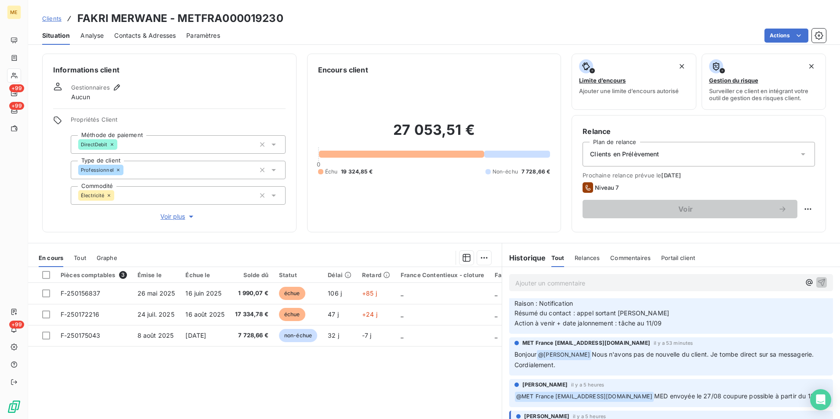
drag, startPoint x: 590, startPoint y: 357, endPoint x: 726, endPoint y: 360, distance: 135.7
click at [726, 360] on p "Bonjour @ Amélie Matray Nous n'avons pas de nouvelle du client. Je tombe direct…" at bounding box center [670, 360] width 313 height 21
click at [386, 378] on div "Pièces comptables 3 Émise le Échue le Solde dû Statut Délai Retard France Conte…" at bounding box center [264, 351] width 473 height 169
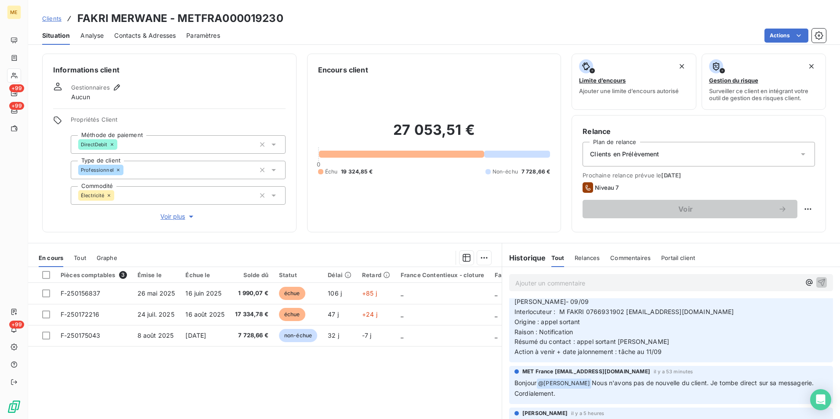
scroll to position [0, 0]
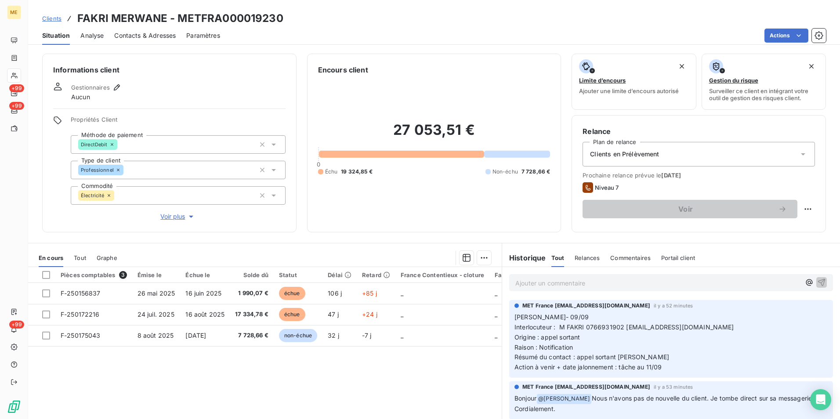
click at [576, 281] on p "Ajouter un commentaire ﻿" at bounding box center [657, 283] width 285 height 11
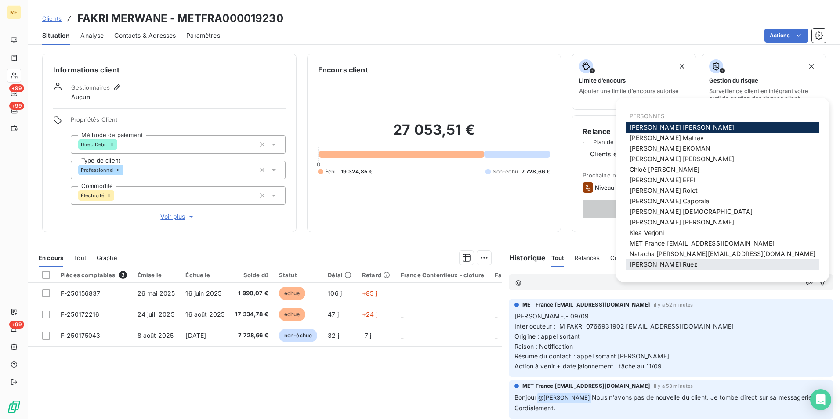
click at [649, 268] on span "Xavier Ruez" at bounding box center [663, 263] width 68 height 7
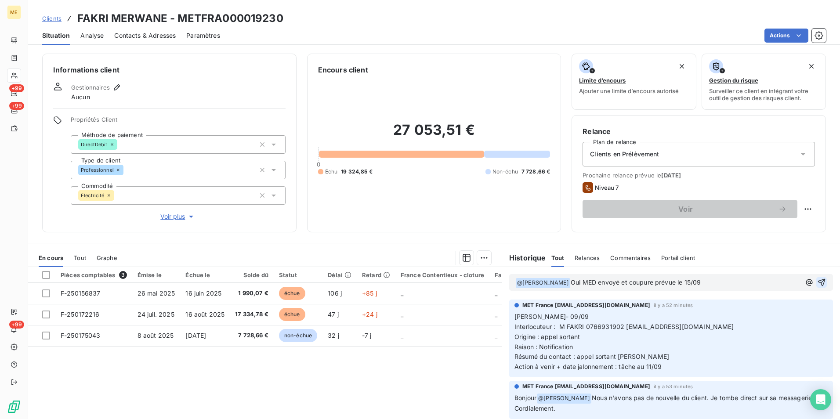
click at [818, 283] on icon "button" at bounding box center [821, 282] width 7 height 7
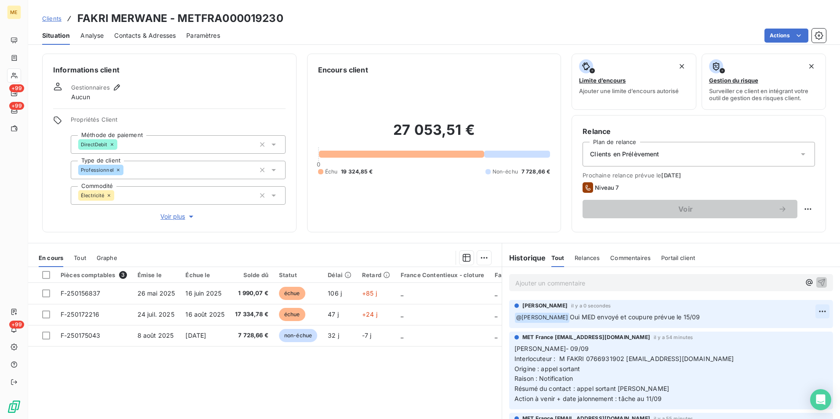
click at [804, 313] on html "ME +99 +99 +99 Clients FAKRI MERWANE - METFRA000019230 Situation Analyse Contac…" at bounding box center [420, 209] width 840 height 419
click at [780, 328] on div "Editer" at bounding box center [787, 331] width 49 height 14
click at [601, 316] on span "Oui MED envoyé et coupure prévue le 15/09" at bounding box center [635, 316] width 130 height 7
click at [819, 316] on icon "button" at bounding box center [822, 316] width 7 height 7
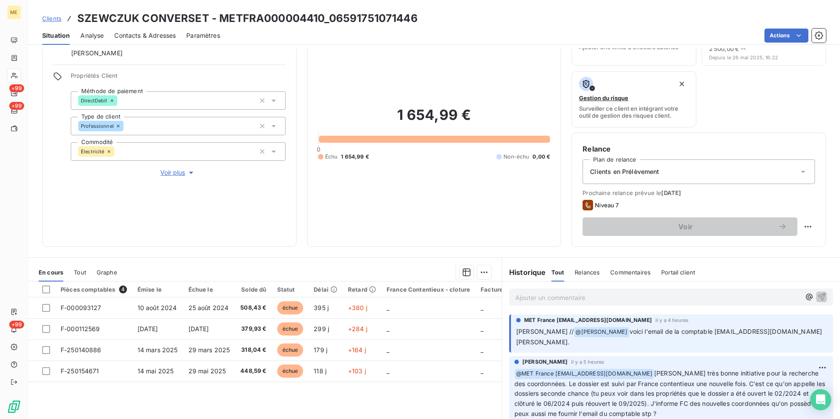
scroll to position [88, 0]
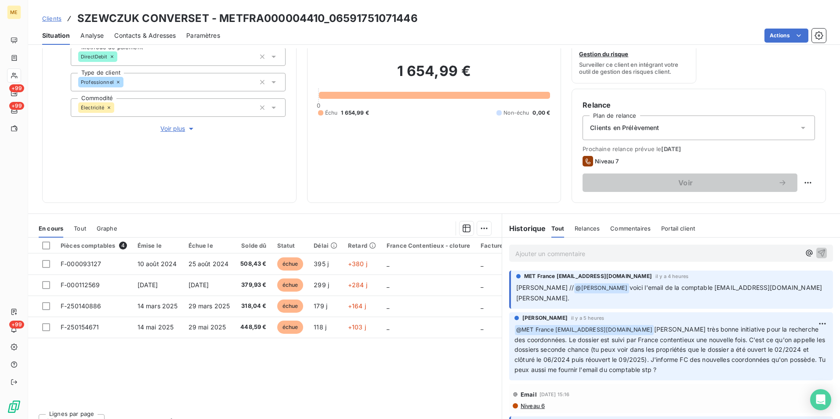
drag, startPoint x: 598, startPoint y: 331, endPoint x: 715, endPoint y: 371, distance: 123.9
click at [715, 371] on p "﻿ @ MET [GEOGRAPHIC_DATA] [EMAIL_ADDRESS][DOMAIN_NAME] [PERSON_NAME] très bonne…" at bounding box center [670, 350] width 313 height 50
click at [716, 372] on p "﻿ @ MET [GEOGRAPHIC_DATA] [EMAIL_ADDRESS][DOMAIN_NAME] [PERSON_NAME] très bonne…" at bounding box center [670, 350] width 313 height 50
drag, startPoint x: 712, startPoint y: 370, endPoint x: 654, endPoint y: 329, distance: 71.2
click at [654, 329] on p "﻿ @ MET [GEOGRAPHIC_DATA] [EMAIL_ADDRESS][DOMAIN_NAME] [PERSON_NAME] très bonne…" at bounding box center [670, 350] width 313 height 50
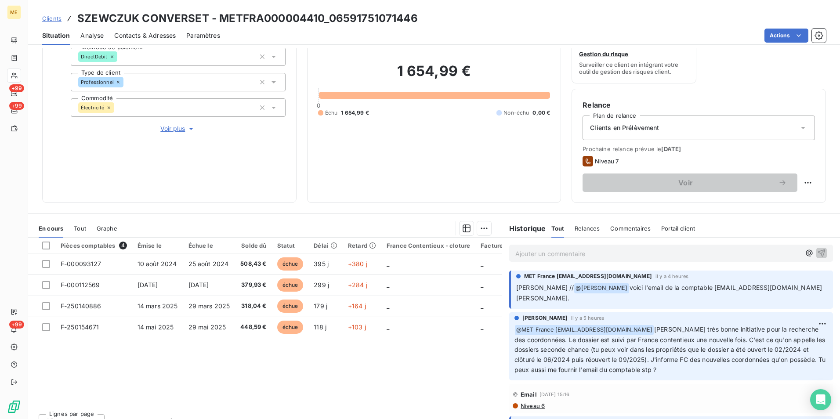
click at [720, 371] on p "﻿ @ MET [GEOGRAPHIC_DATA] [EMAIL_ADDRESS][DOMAIN_NAME] [PERSON_NAME] très bonne…" at bounding box center [670, 350] width 313 height 50
drag, startPoint x: 715, startPoint y: 372, endPoint x: 653, endPoint y: 332, distance: 73.3
click at [653, 332] on p "﻿ @ MET France met-france@recouvrement.met.com Merci Sylvain très bonne initiat…" at bounding box center [670, 350] width 313 height 50
drag, startPoint x: 219, startPoint y: 12, endPoint x: 321, endPoint y: 14, distance: 102.8
click at [321, 14] on h3 "SZEWCZUK CONVERSET - METFRA000004410_06591751071446" at bounding box center [247, 19] width 340 height 16
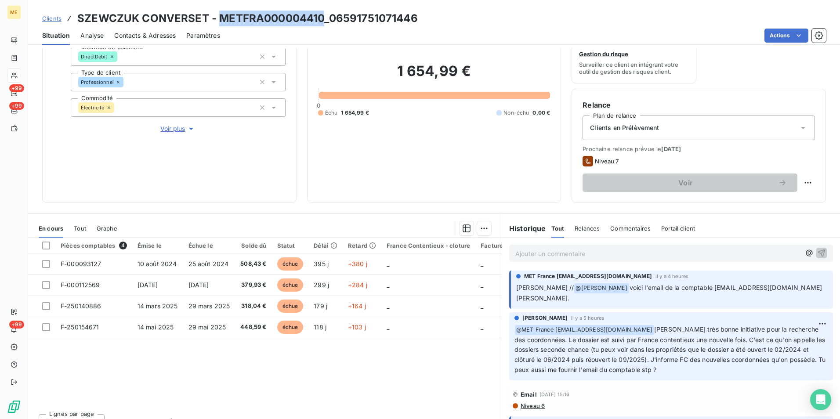
copy h3 "METFRA000004410"
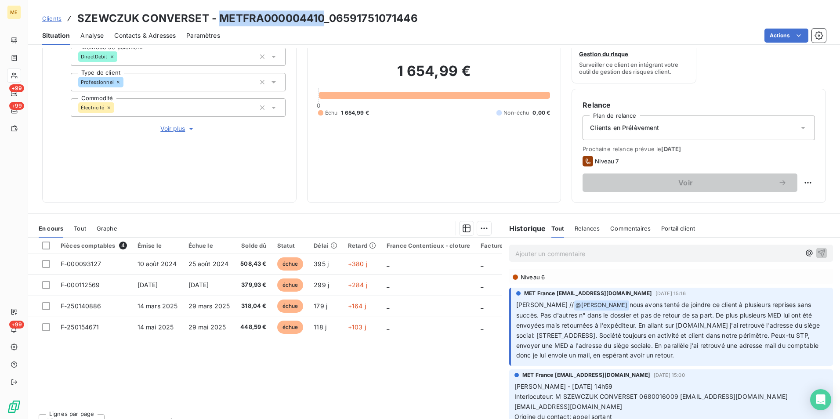
scroll to position [132, 0]
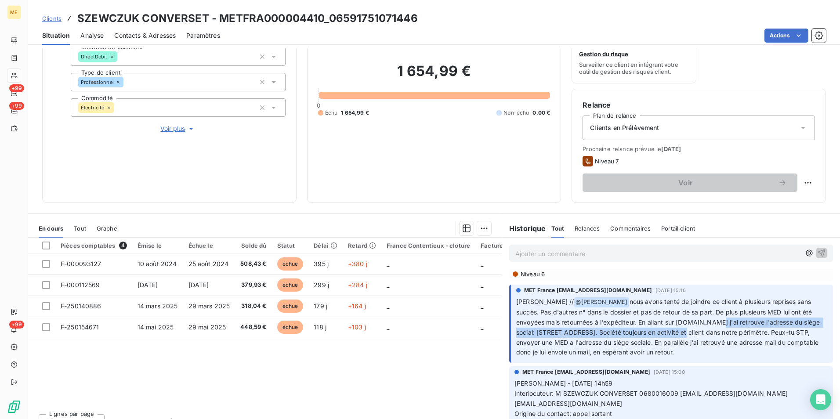
drag, startPoint x: 711, startPoint y: 324, endPoint x: 718, endPoint y: 331, distance: 10.0
click at [718, 331] on span "nous avons tenté de joindre ce client à plusieurs reprises sans succès. Pas d'a…" at bounding box center [668, 327] width 305 height 58
copy span "j'ai retrouvé l'adresse du siège social: 12 RUE DU MAL DE LATTRE DE TASSIGNY, 2…"
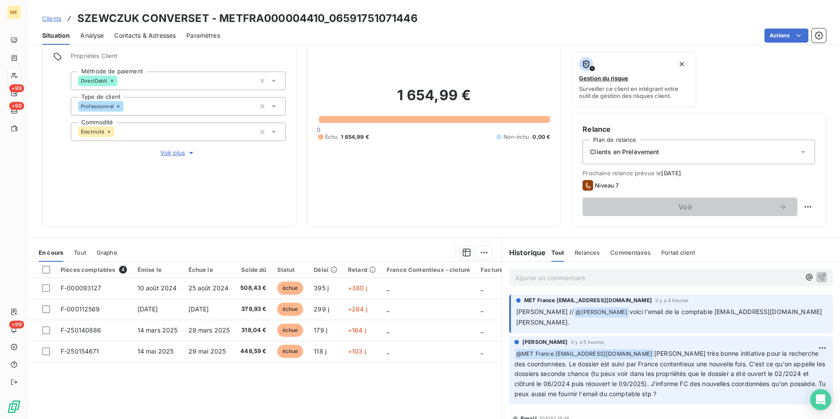
scroll to position [0, 0]
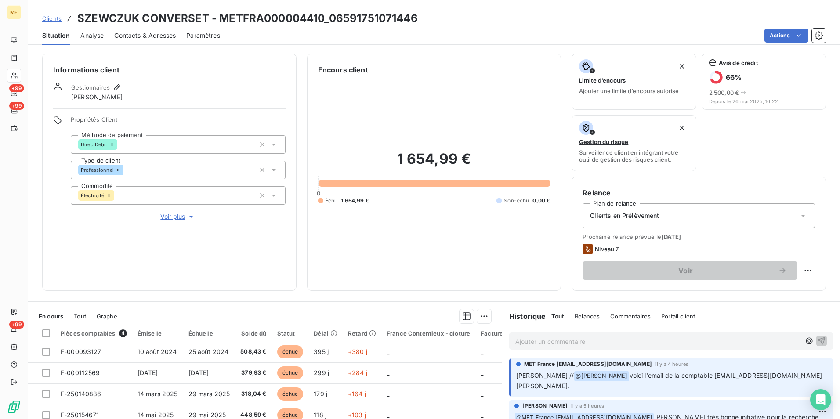
drag, startPoint x: 683, startPoint y: 376, endPoint x: 615, endPoint y: 384, distance: 68.5
click at [615, 384] on p "Sylvain // @ Bélinda Thomont voici l'email de la comptable oczarnecki@lacomptab…" at bounding box center [671, 381] width 311 height 21
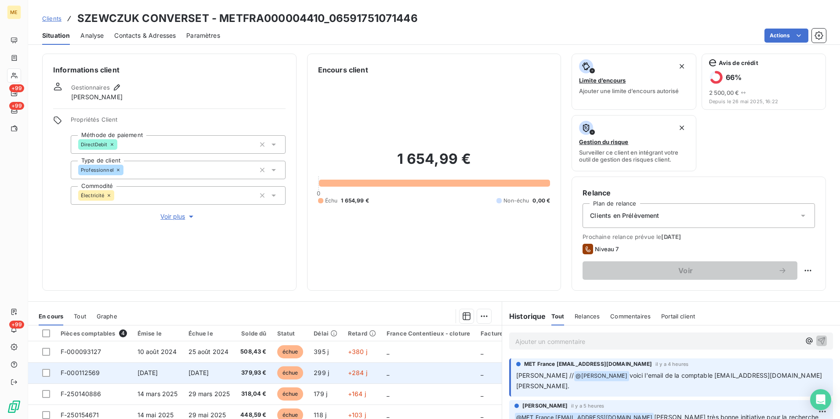
copy span "oczarnecki@lacomptabilite.fr Mme Océane CZARNECKI."
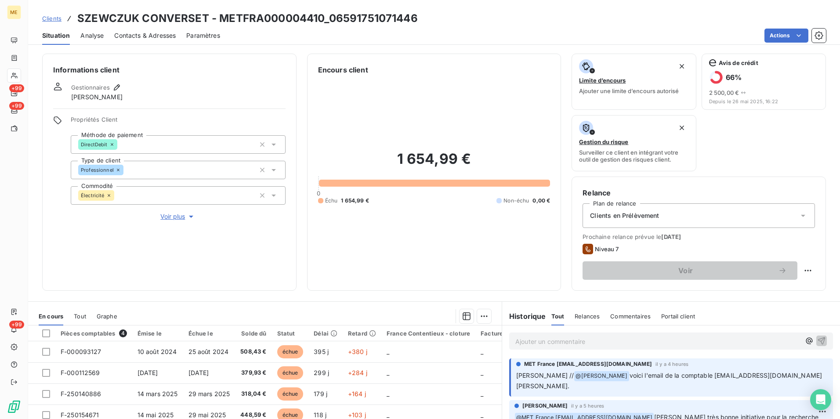
click at [557, 343] on p "Ajouter un commentaire ﻿" at bounding box center [657, 341] width 285 height 11
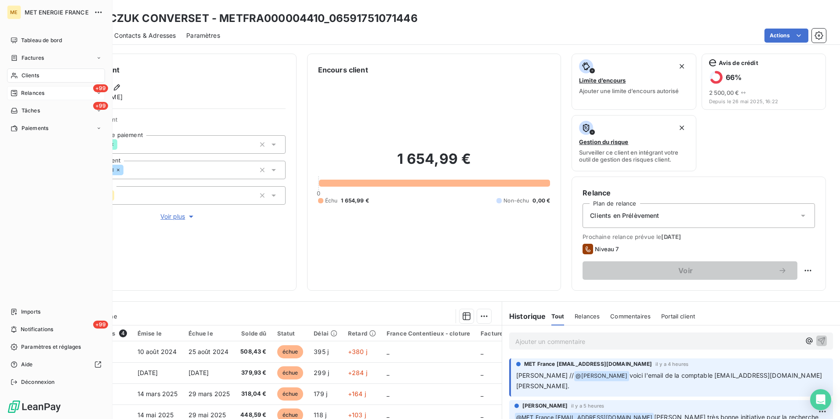
click at [33, 91] on span "Relances" at bounding box center [32, 93] width 23 height 8
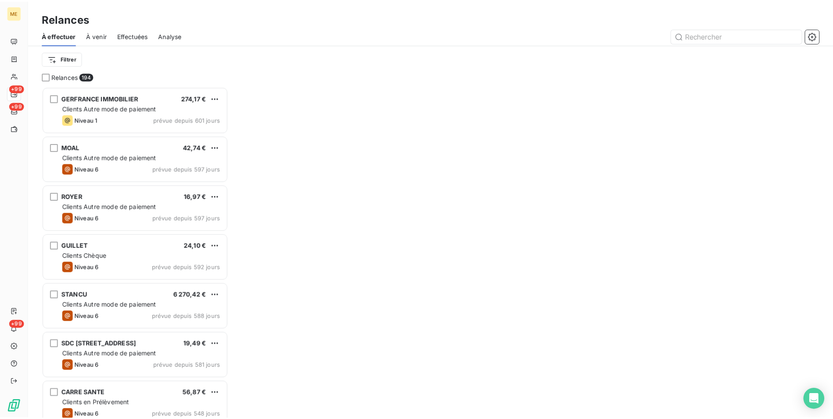
scroll to position [326, 181]
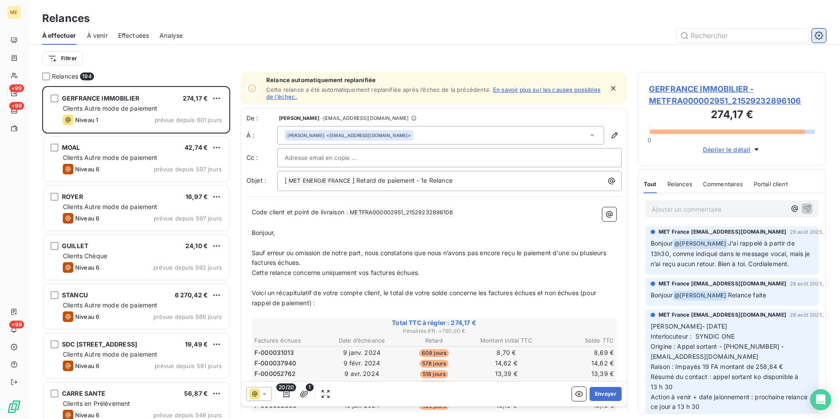
click at [818, 38] on icon "button" at bounding box center [818, 35] width 8 height 8
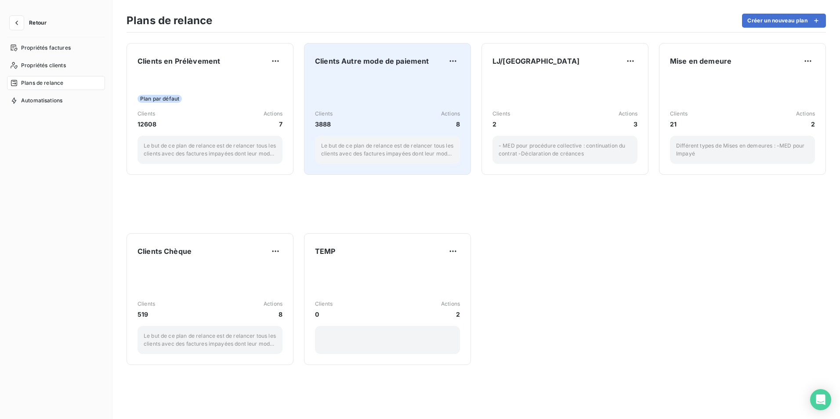
click at [442, 103] on div "Clients 3888 Actions 8 Le but de ce plan de relance est de relancer tous les cl…" at bounding box center [387, 119] width 145 height 89
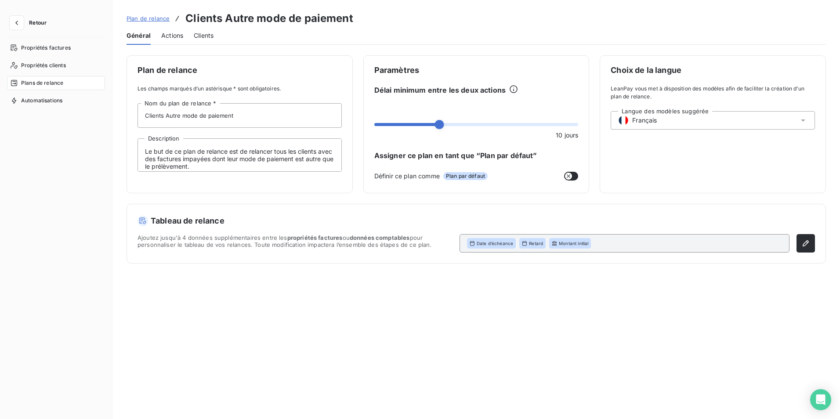
click at [165, 36] on span "Actions" at bounding box center [172, 35] width 22 height 9
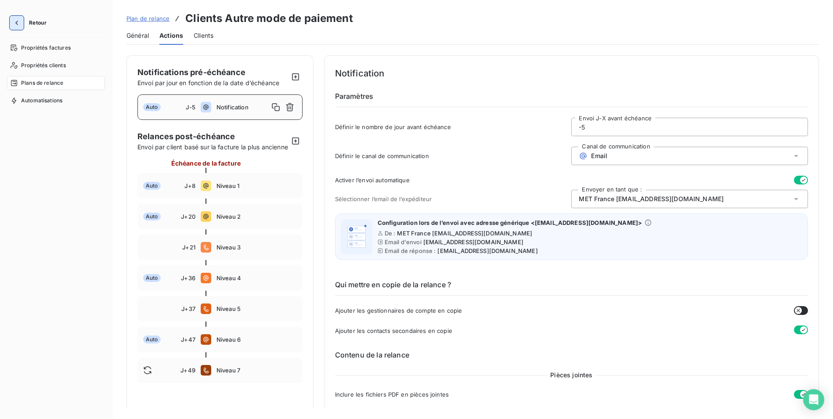
click at [16, 23] on icon "button" at bounding box center [16, 23] width 3 height 4
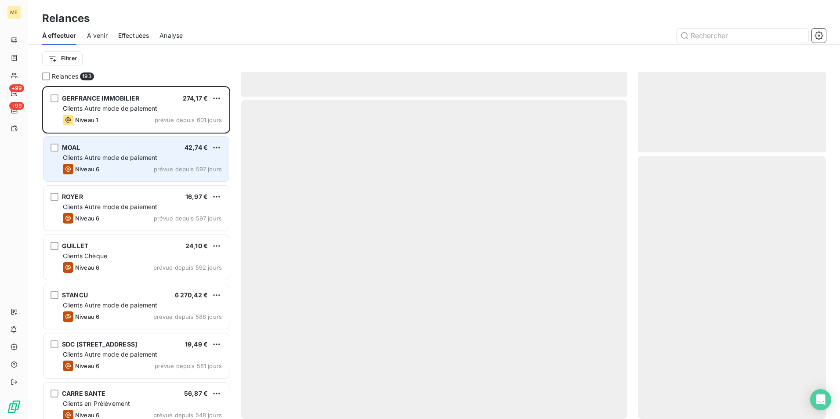
scroll to position [326, 181]
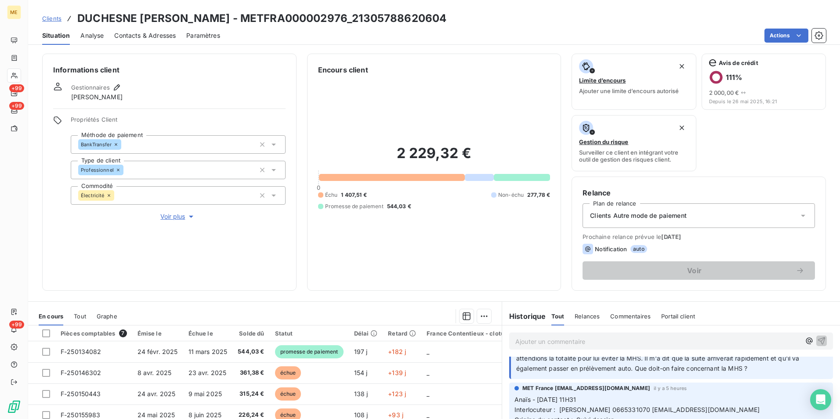
scroll to position [44, 0]
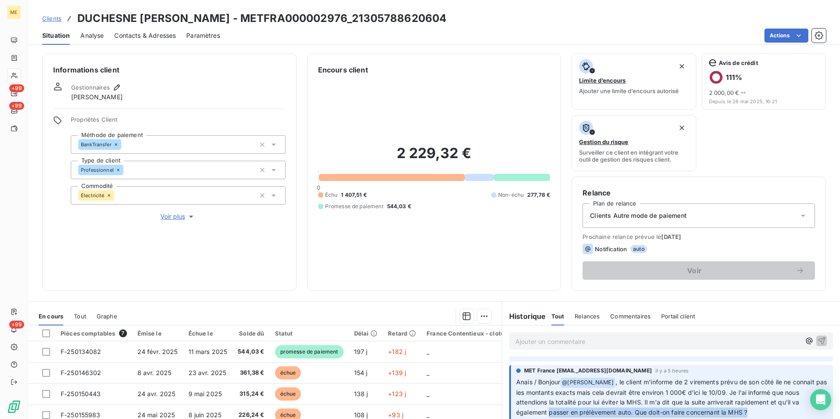
drag, startPoint x: 570, startPoint y: 414, endPoint x: 769, endPoint y: 414, distance: 199.4
click at [769, 414] on p "Anais / Bonjour @ [PERSON_NAME] , le client m'informe de 2 virements prévu de s…" at bounding box center [671, 397] width 311 height 41
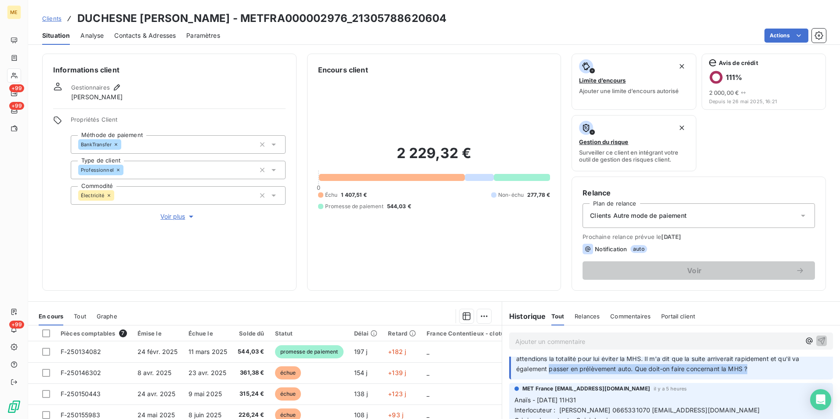
scroll to position [88, 0]
drag, startPoint x: 291, startPoint y: 22, endPoint x: 519, endPoint y: 5, distance: 229.0
click at [519, 5] on div "Clients DUCHESNE [PERSON_NAME] - METFRA000002976_21305788620604 Situation Analy…" at bounding box center [433, 22] width 811 height 45
copy h3 "METFRA000002976_21305788620604"
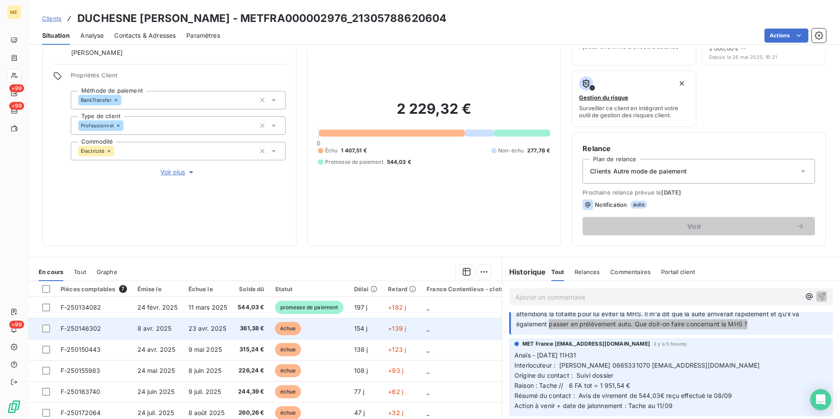
scroll to position [102, 0]
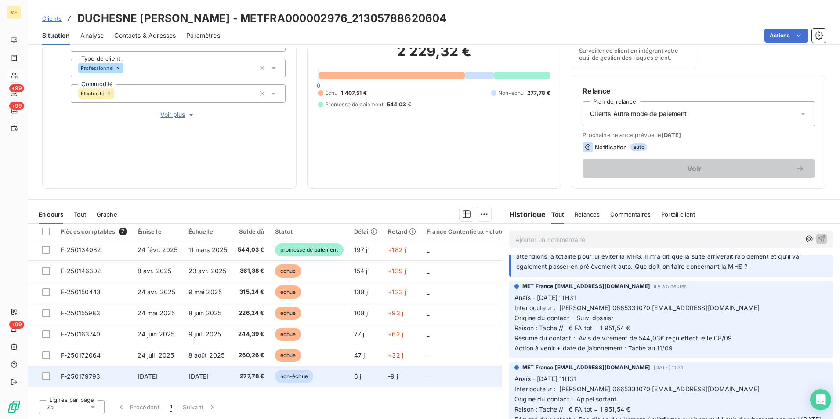
click at [236, 377] on td "277,78 €" at bounding box center [250, 376] width 37 height 21
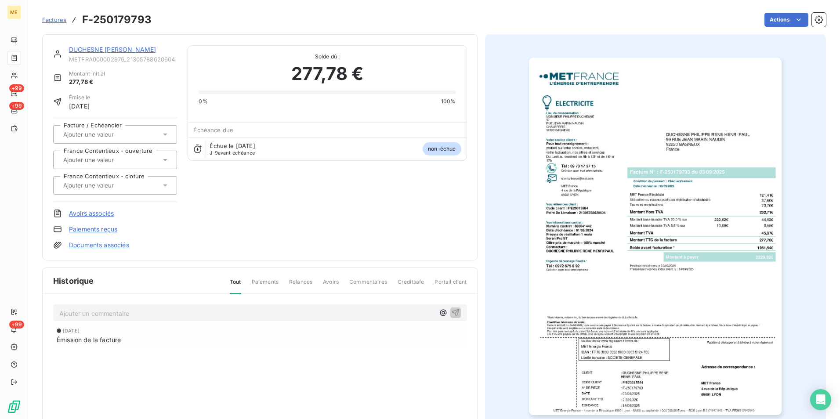
click at [581, 241] on img "button" at bounding box center [655, 236] width 252 height 357
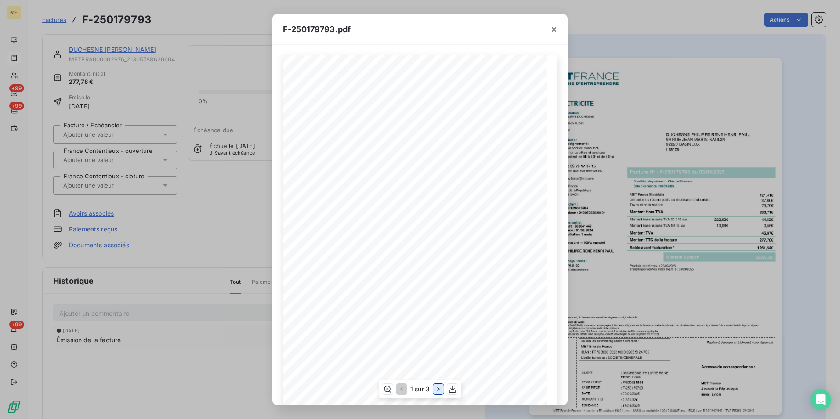
click at [441, 388] on icon "button" at bounding box center [438, 389] width 9 height 9
click at [551, 28] on icon "button" at bounding box center [553, 29] width 9 height 9
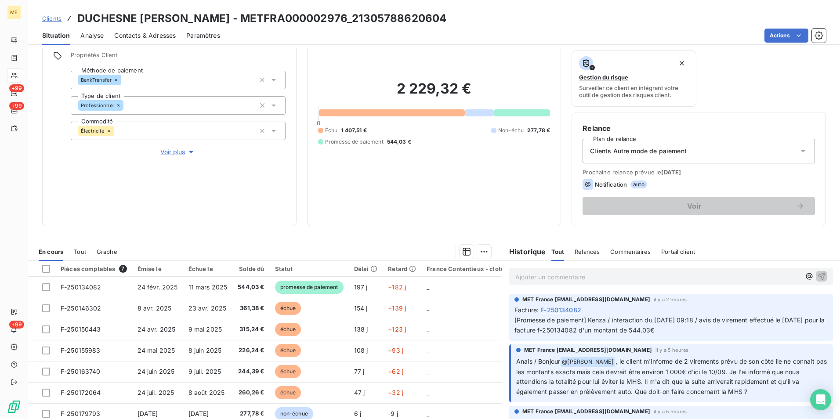
scroll to position [14, 0]
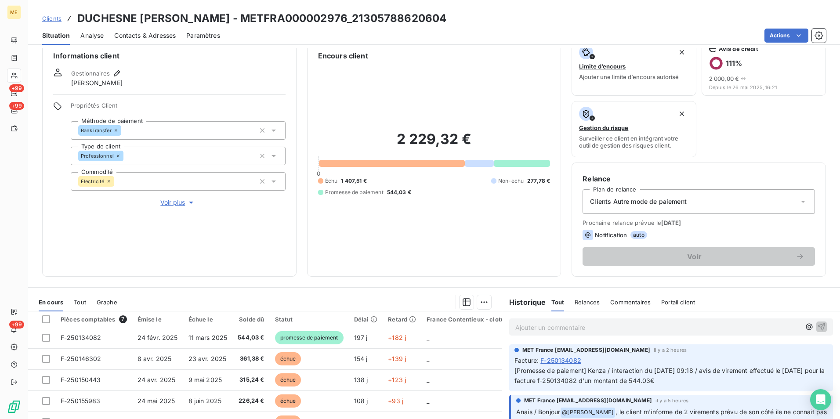
drag, startPoint x: 509, startPoint y: 14, endPoint x: 295, endPoint y: 5, distance: 214.9
click at [295, 5] on div "Clients DUCHESNE [PERSON_NAME] - METFRA000002976_21305788620604 Situation Analy…" at bounding box center [433, 22] width 811 height 45
drag, startPoint x: 295, startPoint y: 5, endPoint x: 326, endPoint y: 12, distance: 32.4
click at [326, 12] on h3 "DUCHESNE [PERSON_NAME] - METFRA000002976_21305788620604" at bounding box center [261, 19] width 369 height 16
drag, startPoint x: 399, startPoint y: 16, endPoint x: 295, endPoint y: 14, distance: 104.1
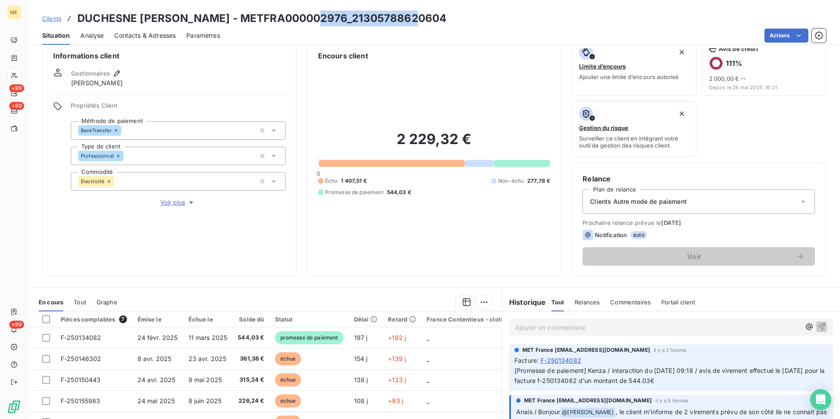
click at [295, 14] on h3 "DUCHESNE [PERSON_NAME] - METFRA000002976_21305788620604" at bounding box center [261, 19] width 369 height 16
copy h3 "METFRA000002976"
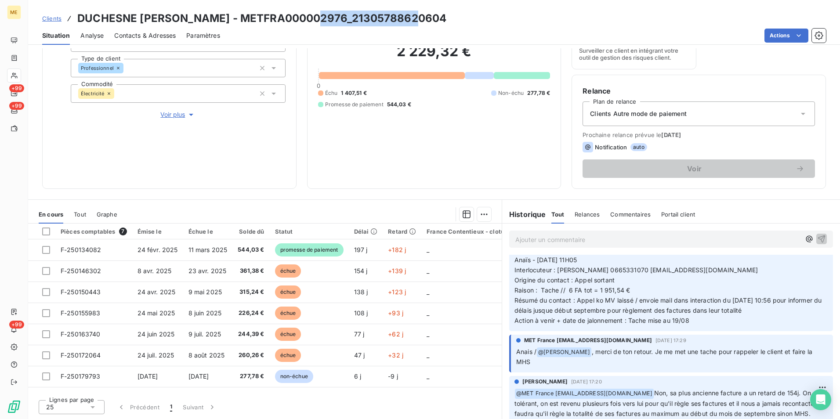
scroll to position [790, 0]
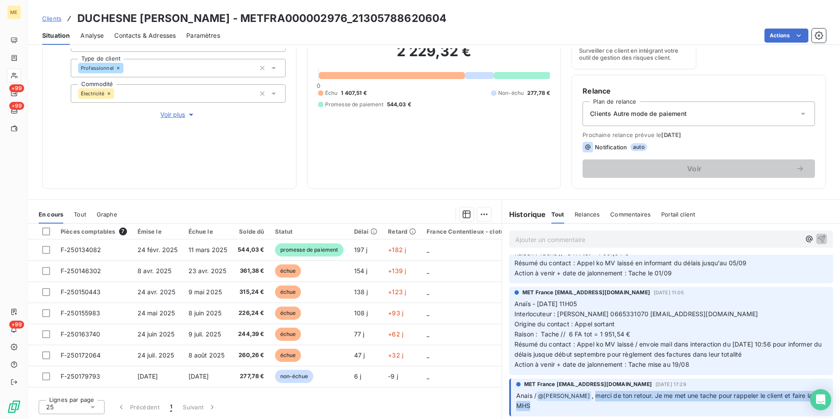
drag, startPoint x: 594, startPoint y: 395, endPoint x: 761, endPoint y: 404, distance: 167.1
click at [761, 404] on p "Anais / @ [PERSON_NAME] , merci de ton retour. Je me met une tache pour rappele…" at bounding box center [671, 401] width 311 height 21
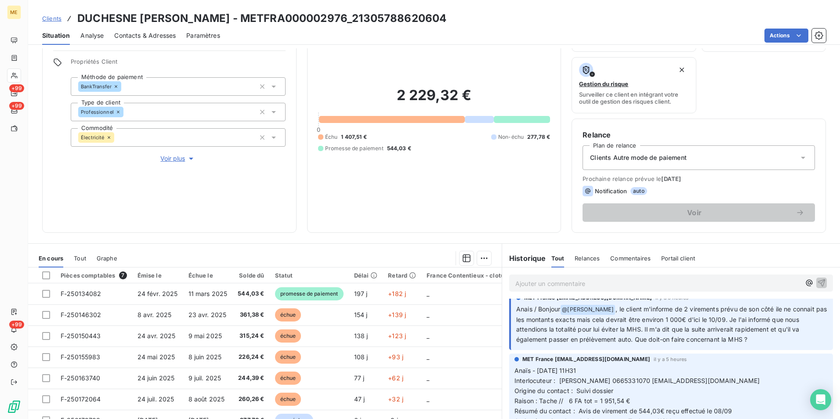
scroll to position [0, 0]
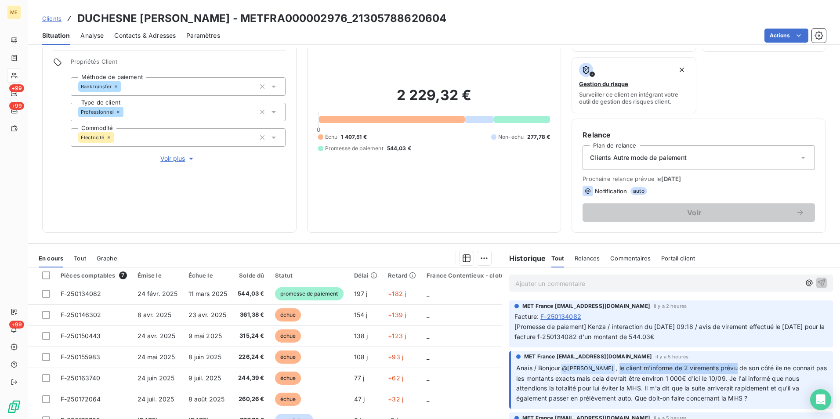
drag, startPoint x: 617, startPoint y: 369, endPoint x: 736, endPoint y: 372, distance: 119.0
click at [736, 372] on p "Anais / Bonjour @ [PERSON_NAME] , le client m'informe de 2 virements prévu de s…" at bounding box center [671, 383] width 311 height 41
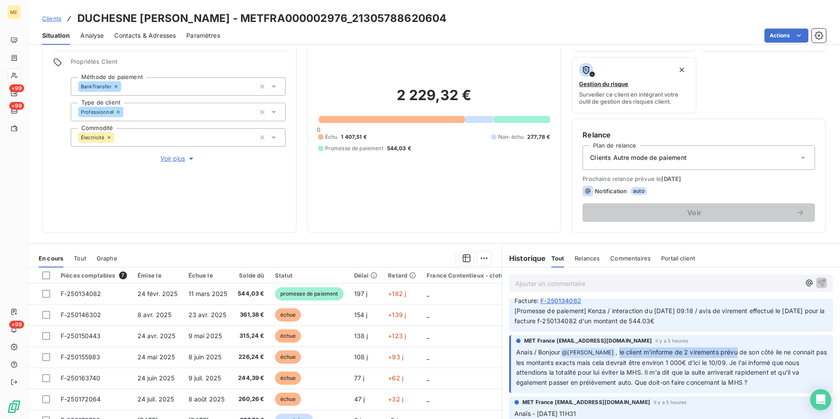
scroll to position [44, 0]
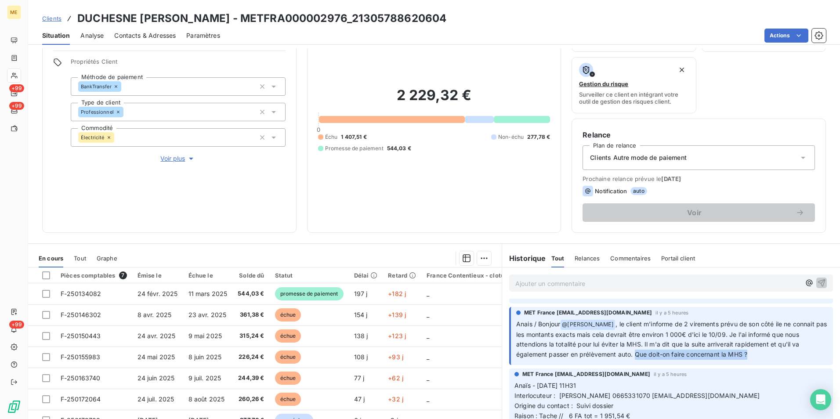
drag, startPoint x: 767, startPoint y: 358, endPoint x: 655, endPoint y: 353, distance: 112.1
click at [655, 353] on p "Anais / Bonjour @ Bélinda Thomont , le client m'informe de 2 virements prévu de…" at bounding box center [671, 339] width 311 height 41
click at [580, 289] on div "Ajouter un commentaire ﻿" at bounding box center [671, 282] width 324 height 17
click at [580, 285] on p "Ajouter un commentaire ﻿" at bounding box center [657, 283] width 285 height 11
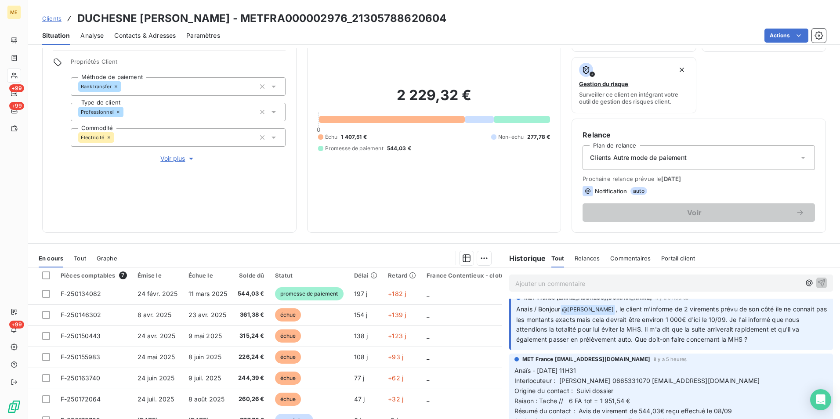
scroll to position [0, 0]
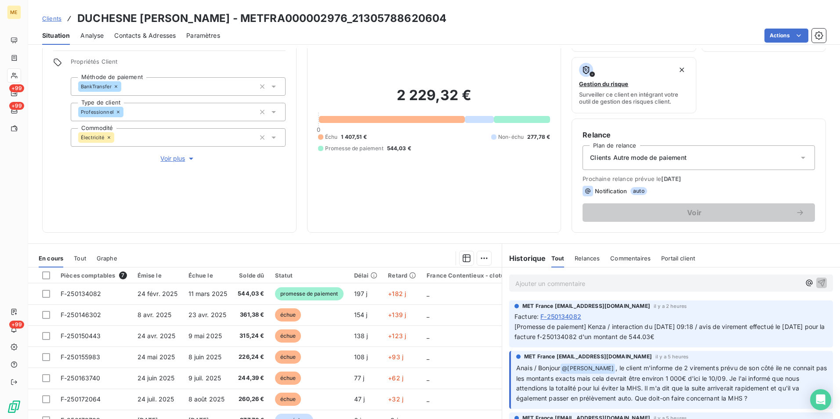
click at [600, 281] on p "Ajouter un commentaire ﻿" at bounding box center [657, 283] width 285 height 11
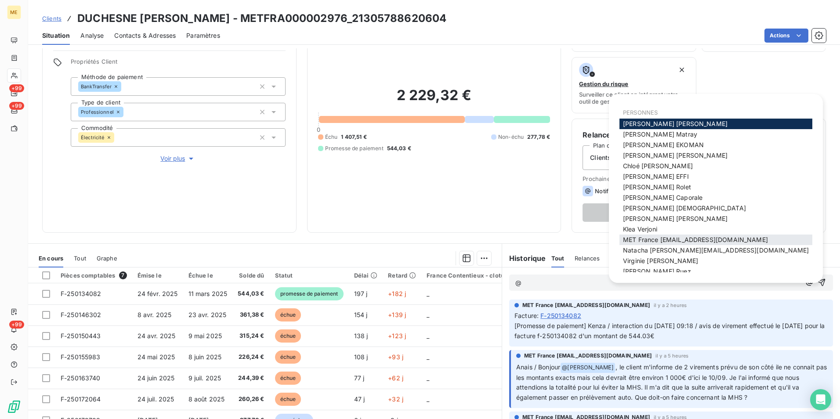
click at [656, 242] on span "MET France [EMAIL_ADDRESS][DOMAIN_NAME]" at bounding box center [695, 239] width 145 height 7
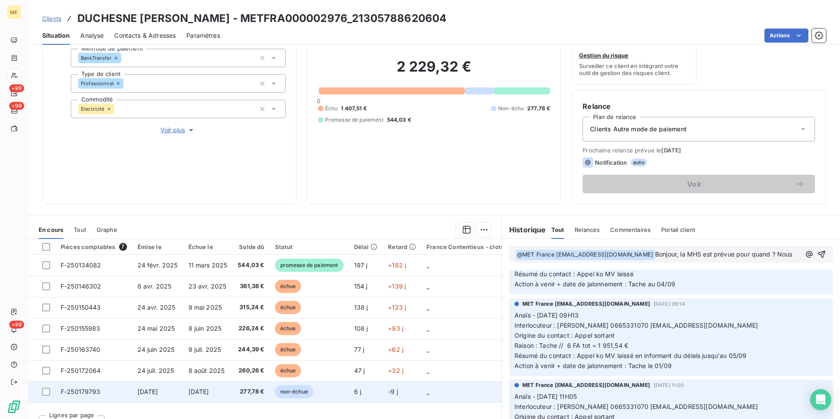
scroll to position [102, 0]
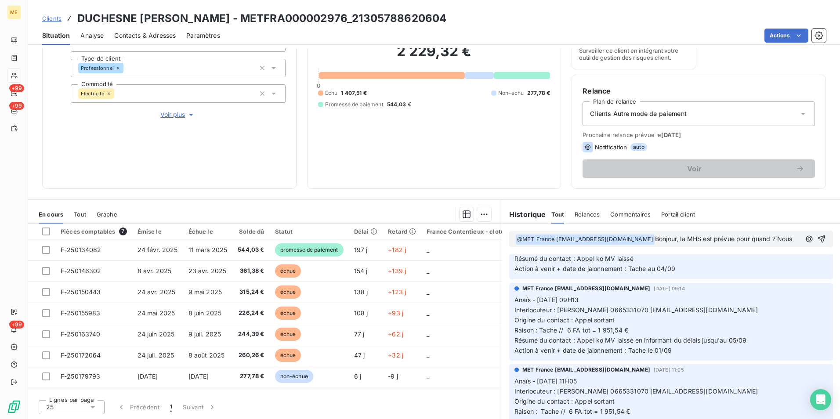
click at [715, 245] on p "﻿ @ MET France met-france@recouvrement.met.com ﻿ Bonjour, la MHS est prévue pou…" at bounding box center [657, 239] width 285 height 11
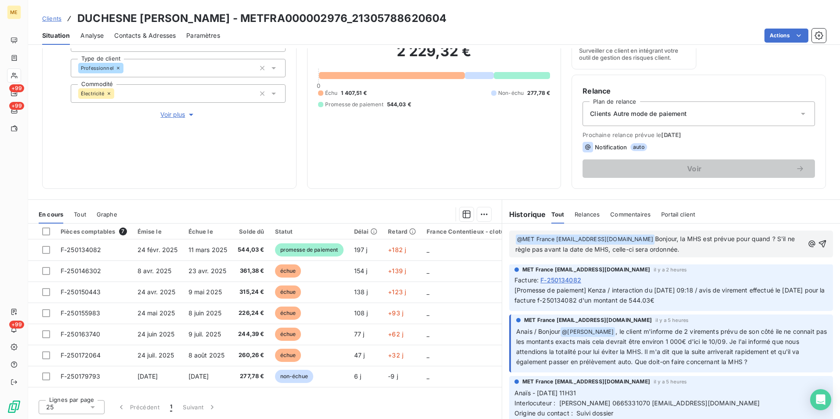
scroll to position [0, 0]
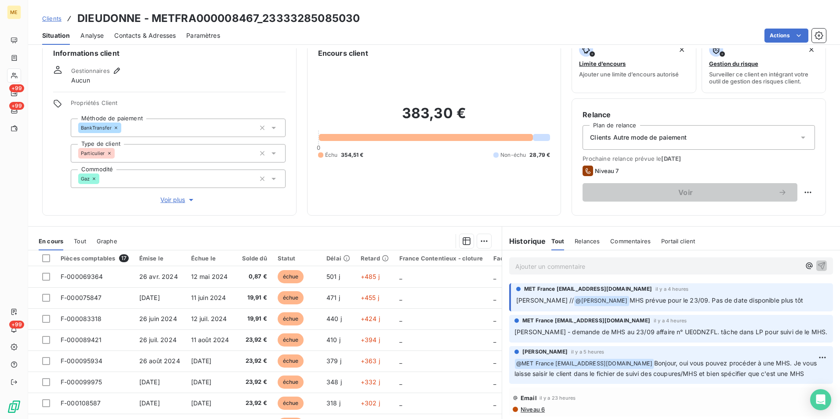
scroll to position [43, 0]
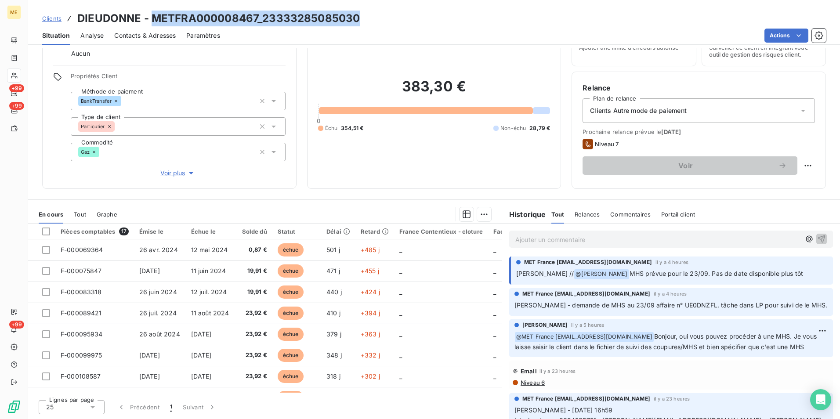
drag, startPoint x: 358, startPoint y: 15, endPoint x: 153, endPoint y: 6, distance: 204.9
click at [153, 6] on div "Clients DIEUDONNE - METFRA000008467_23333285085030 Situation Analyse Contacts &…" at bounding box center [433, 22] width 811 height 45
copy h3 "METFRA000008467_23333285085030"
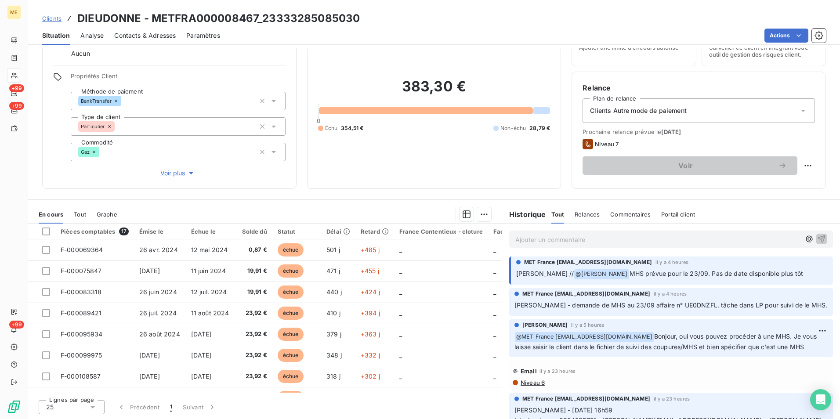
click at [627, 244] on p "Ajouter un commentaire ﻿" at bounding box center [657, 239] width 285 height 11
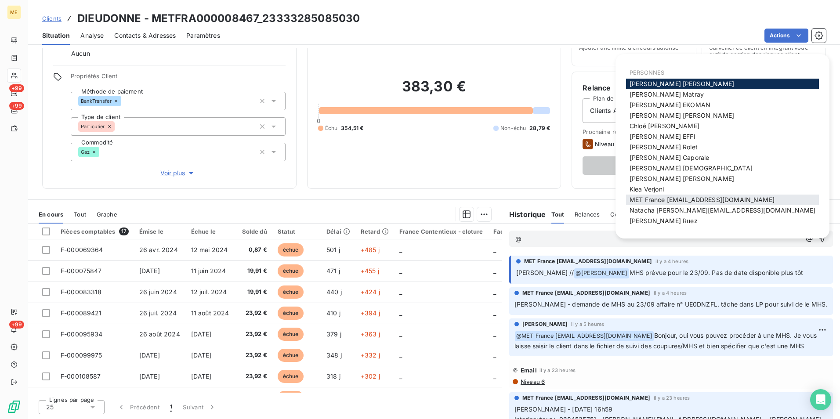
click at [717, 202] on span "MET France met-france@recouvrement.met.com" at bounding box center [701, 199] width 145 height 7
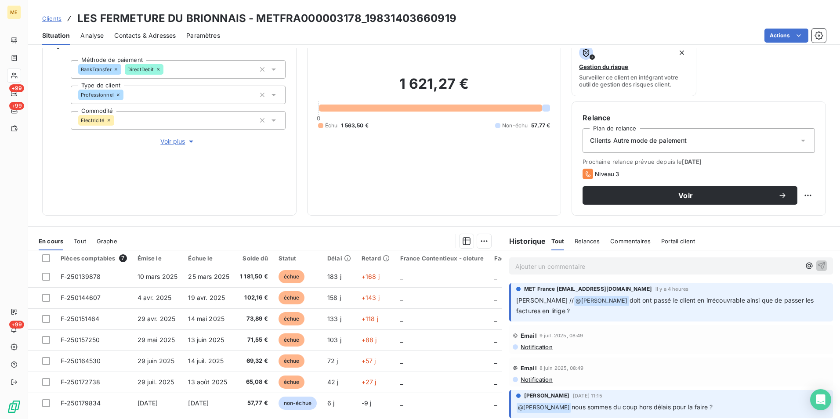
scroll to position [102, 0]
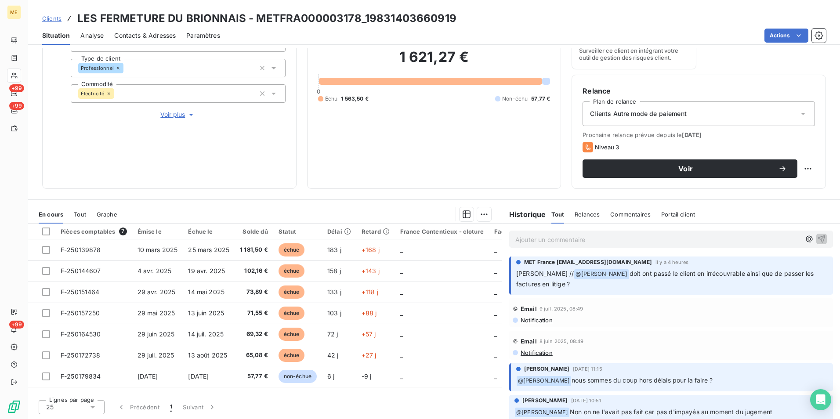
drag, startPoint x: 578, startPoint y: 379, endPoint x: 721, endPoint y: 375, distance: 142.8
click at [721, 375] on div "﻿ @ [PERSON_NAME] nous sommes du coup hors délais pour la faire ?" at bounding box center [671, 380] width 311 height 11
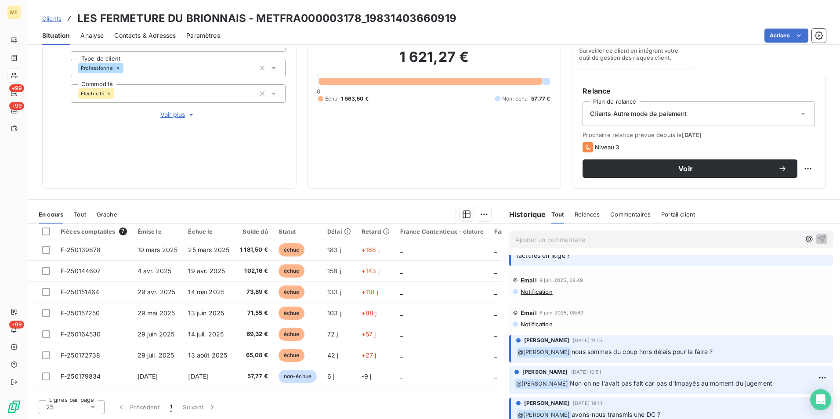
scroll to position [44, 0]
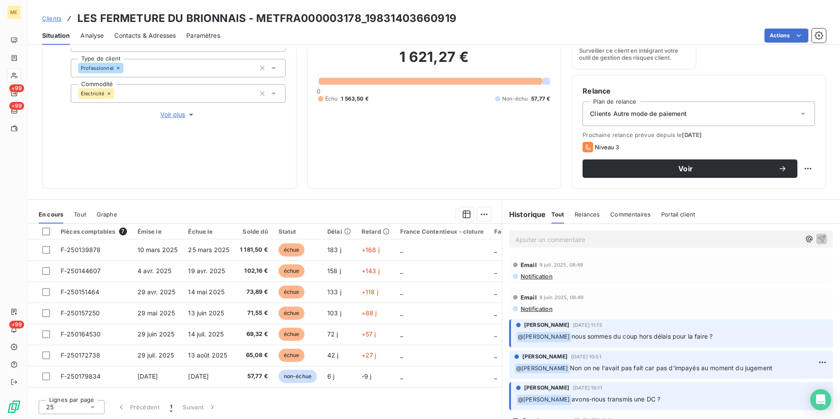
drag, startPoint x: 561, startPoint y: 367, endPoint x: 764, endPoint y: 366, distance: 202.4
click at [764, 366] on p "﻿ @ Xavier Ruez Non on ne l'avait pas fait car pas d'impayés au moment du jugem…" at bounding box center [670, 368] width 313 height 11
click at [570, 367] on span "Non on ne l'avait pas fait car pas d'impayés au moment du jugement" at bounding box center [671, 367] width 202 height 7
drag, startPoint x: 552, startPoint y: 367, endPoint x: 757, endPoint y: 368, distance: 205.1
click at [757, 368] on p "﻿ @ Xavier Ruez Non on ne l'avait pas fait car pas d'impayés au moment du jugem…" at bounding box center [670, 368] width 313 height 11
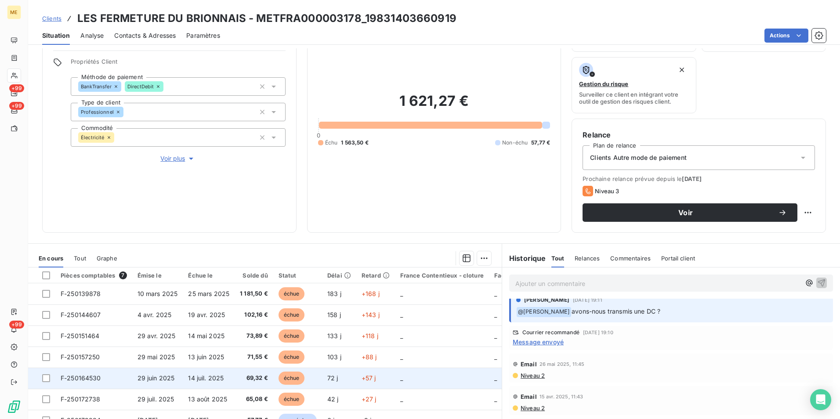
scroll to position [102, 0]
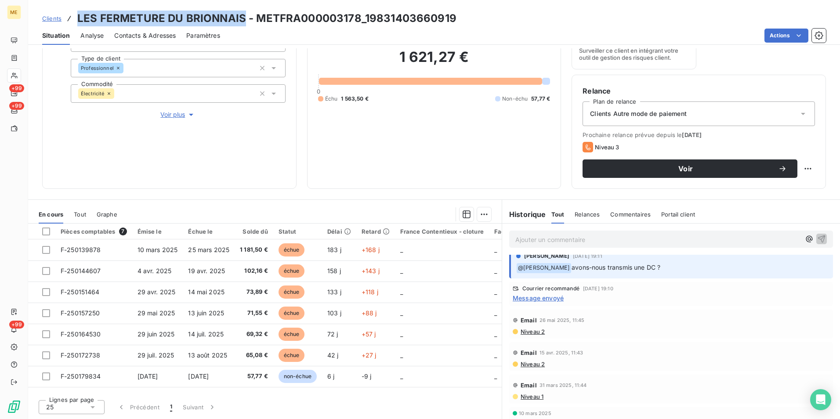
drag, startPoint x: 241, startPoint y: 20, endPoint x: 73, endPoint y: 9, distance: 168.1
click at [73, 9] on div "Clients LES FERMETURE DU BRIONNAIS - METFRA000003178_19831403660919 Situation A…" at bounding box center [433, 22] width 811 height 45
copy h3 "LES FERMETURE DU BRIONNAIS"
click at [381, 7] on div "Clients LES FERMETURE DU BRIONNAIS - METFRA000003178_19831403660919 Situation A…" at bounding box center [433, 22] width 811 height 45
drag, startPoint x: 354, startPoint y: 19, endPoint x: 344, endPoint y: 19, distance: 10.5
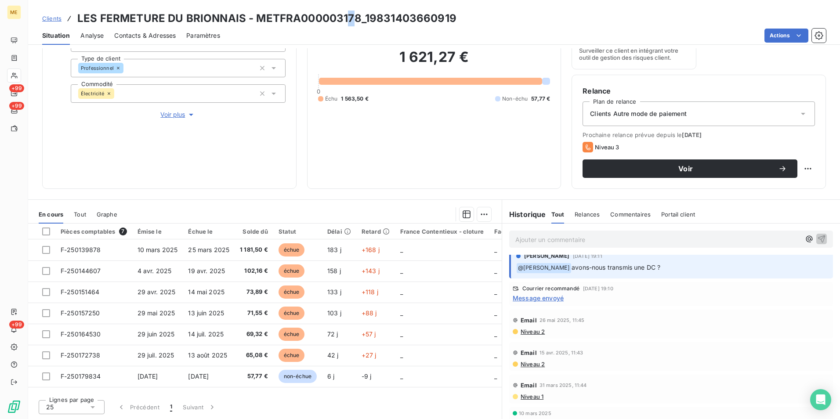
click at [344, 19] on h3 "LES FERMETURE DU BRIONNAIS - METFRA000003178_19831403660919" at bounding box center [266, 19] width 379 height 16
drag, startPoint x: 344, startPoint y: 19, endPoint x: 328, endPoint y: 19, distance: 15.8
click at [328, 19] on h3 "LES FERMETURE DU BRIONNAIS - METFRA000003178_19831403660919" at bounding box center [266, 19] width 379 height 16
drag, startPoint x: 357, startPoint y: 19, endPoint x: 258, endPoint y: 18, distance: 98.8
click at [258, 18] on h3 "LES FERMETURE DU BRIONNAIS - METFRA000003178_19831403660919" at bounding box center [266, 19] width 379 height 16
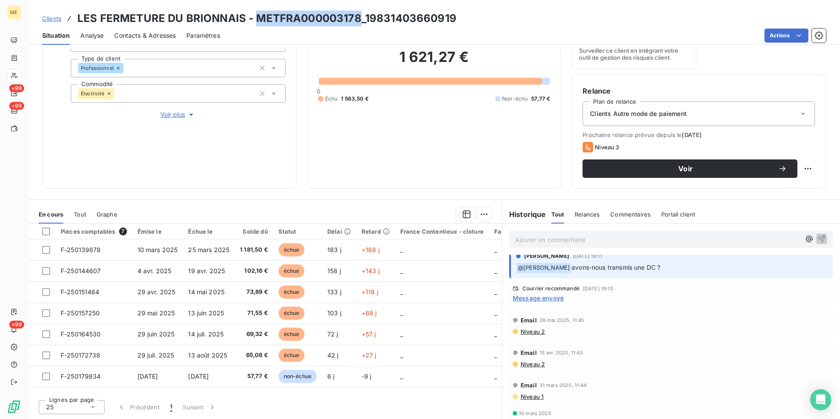
copy h3 "METFRA000003178"
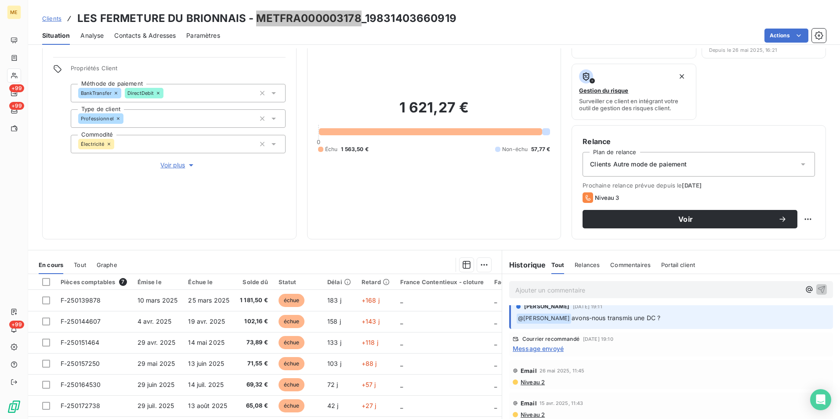
scroll to position [14, 0]
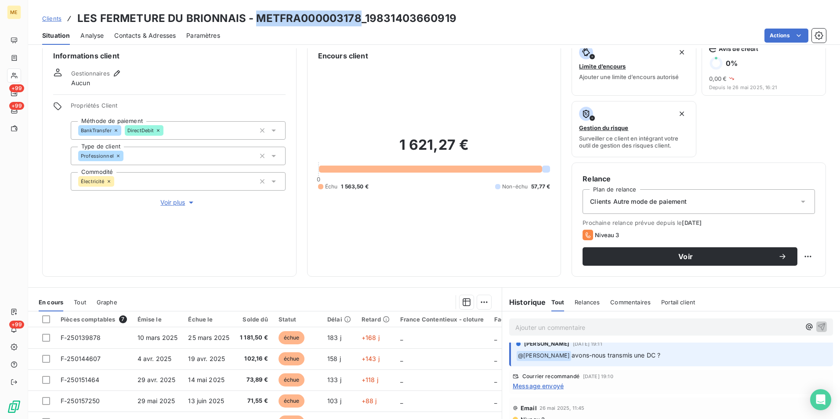
click at [168, 200] on span "Voir plus" at bounding box center [177, 202] width 35 height 9
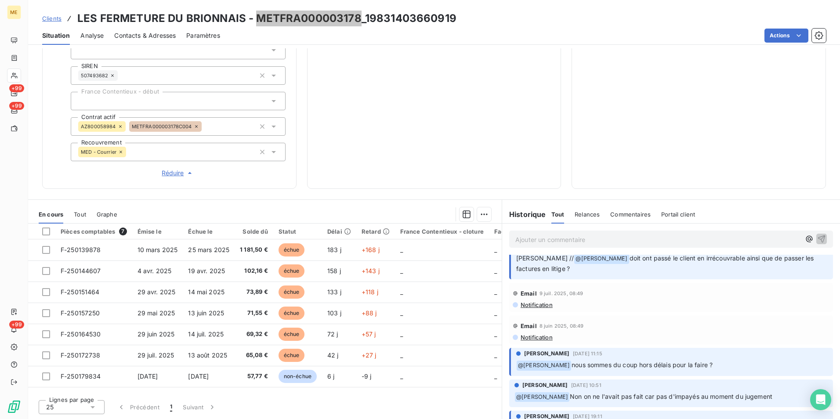
scroll to position [0, 0]
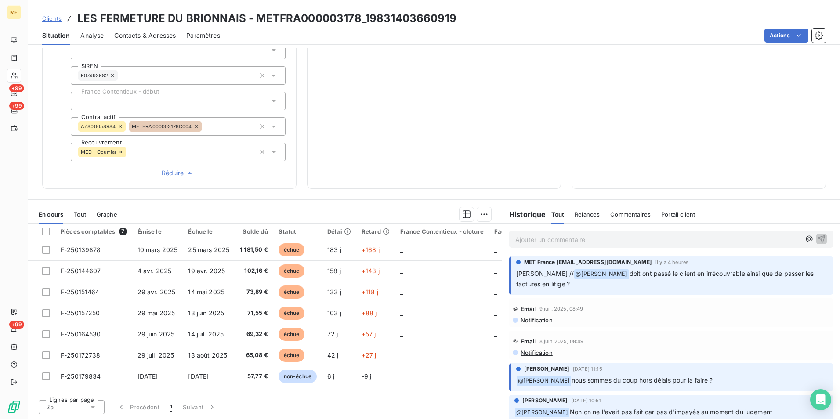
click at [624, 244] on p "Ajouter un commentaire ﻿" at bounding box center [657, 239] width 285 height 11
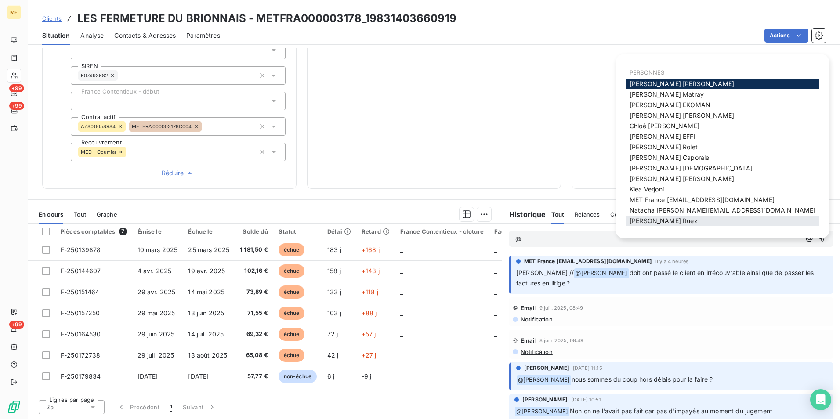
click at [660, 221] on span "Xavier Ruez" at bounding box center [663, 220] width 68 height 7
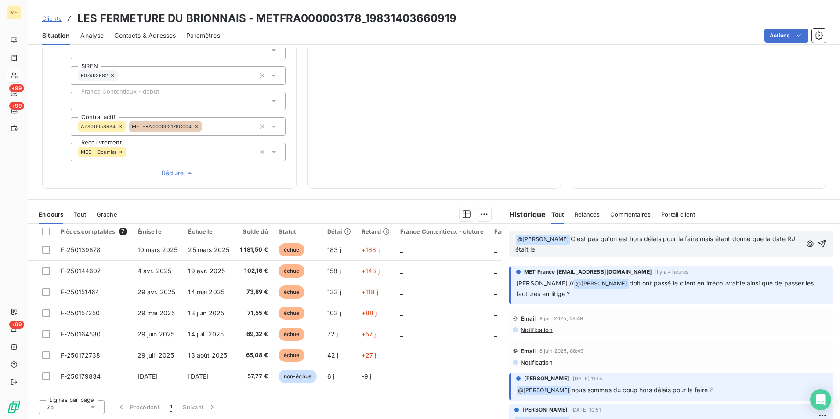
click at [644, 252] on p "﻿ @ Xavier Ruez ﻿ C'est pas qu'on est hors délais pour la faire mais étant donn…" at bounding box center [658, 244] width 286 height 21
click at [646, 240] on span "C'est pas qu'on est hors délais pour la faire mais étant donné que la date RJ é…" at bounding box center [658, 244] width 286 height 18
click at [668, 254] on p "﻿ @ Xavier Ruez ﻿ C'est pas qu'on est hors délai pour la faire mais étant donné…" at bounding box center [659, 244] width 288 height 21
click at [604, 255] on p "﻿ @ Xavier Ruez ﻿ C'est pas qu'on est hors délai pour la faire mais étant donné…" at bounding box center [659, 244] width 288 height 21
click at [597, 252] on span "C'est pas qu'on est hors délai pour la faire mais étant donné que la date RJ ét…" at bounding box center [658, 244] width 286 height 18
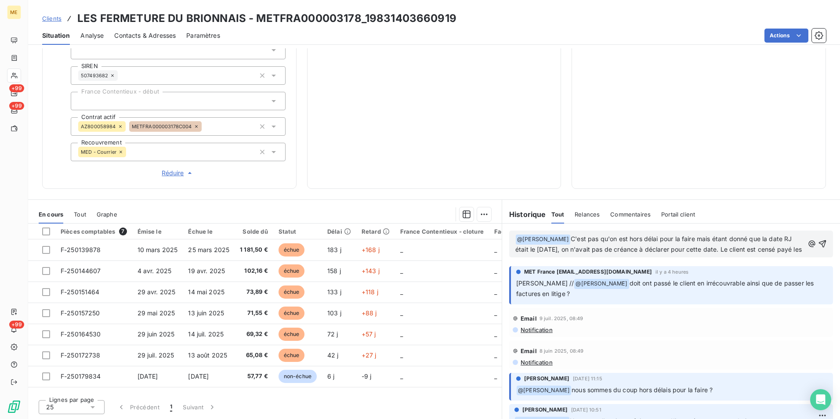
click at [682, 255] on p "﻿ @ Xavier Ruez ﻿ C'est pas qu'on est hors délai pour la faire mais étant donné…" at bounding box center [659, 244] width 288 height 21
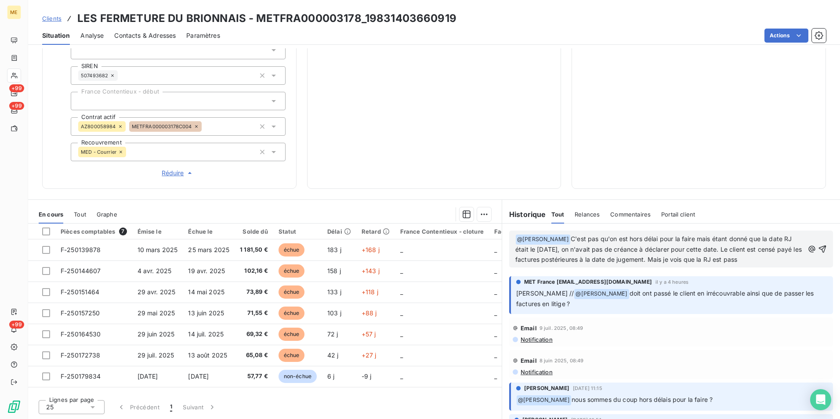
click at [725, 260] on span "C'est pas qu'on est hors délai pour la faire mais étant donné que la date RJ ét…" at bounding box center [659, 249] width 288 height 28
click at [763, 260] on p "﻿ @ Xavier Ruez ﻿ C'est pas qu'on est hors délai pour la faire mais étant donné…" at bounding box center [659, 249] width 288 height 31
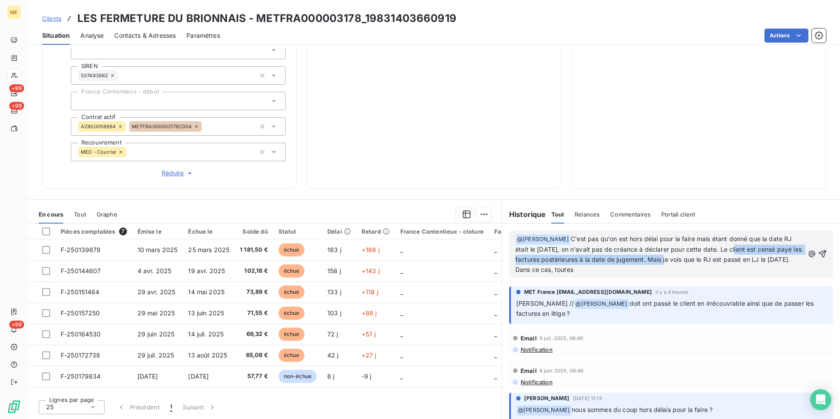
drag, startPoint x: 728, startPoint y: 247, endPoint x: 671, endPoint y: 262, distance: 58.7
click at [671, 262] on span "C'est pas qu'on est hors délai pour la faire mais étant donné que la date RJ ét…" at bounding box center [659, 254] width 288 height 38
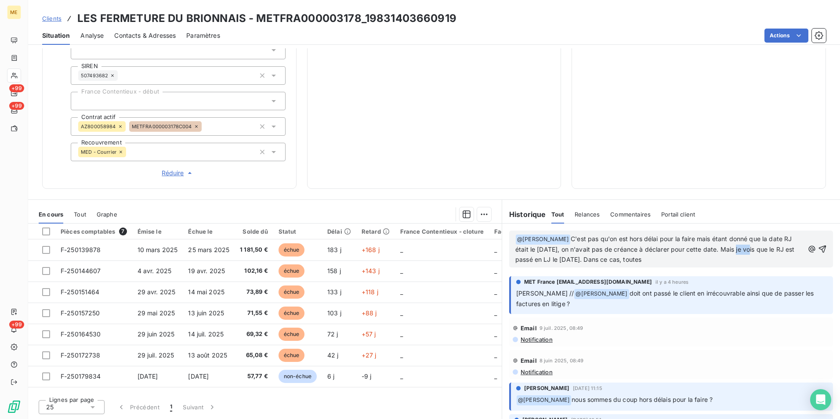
drag, startPoint x: 744, startPoint y: 248, endPoint x: 729, endPoint y: 249, distance: 14.6
click at [729, 249] on span "C'est pas qu'on est hors délai pour la faire mais étant donné que la date RJ ét…" at bounding box center [655, 249] width 281 height 28
click at [712, 263] on p "﻿ @ Xavier Ruez ﻿ C'est pas qu'on est hors délai pour la faire mais étant donné…" at bounding box center [659, 249] width 288 height 31
click at [706, 260] on p "﻿ @ Xavier Ruez ﻿ C'est pas qu'on est hors délai pour la faire mais étant donné…" at bounding box center [659, 249] width 288 height 31
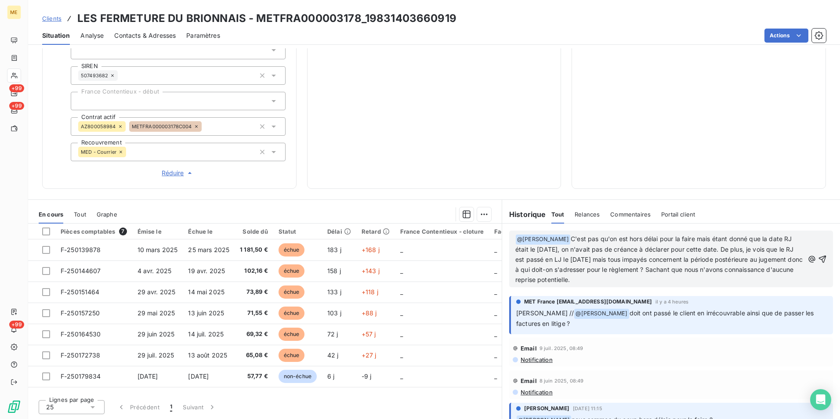
click at [685, 266] on span "C'est pas qu'on est hors délai pour la faire mais étant donné que la date RJ ét…" at bounding box center [659, 259] width 289 height 48
click at [687, 268] on span "C'est pas qu'on est hors délai pour la faire mais étant donné que la date RJ ét…" at bounding box center [659, 259] width 289 height 48
click at [650, 281] on p "﻿ @ Xavier Ruez ﻿ C'est pas qu'on est hors délai pour la faire mais étant donné…" at bounding box center [659, 259] width 288 height 50
drag, startPoint x: 725, startPoint y: 278, endPoint x: 641, endPoint y: 282, distance: 83.5
click at [641, 282] on p "﻿ @ Xavier Ruez ﻿ C'est pas qu'on est hors délai pour la faire mais étant donné…" at bounding box center [659, 259] width 288 height 50
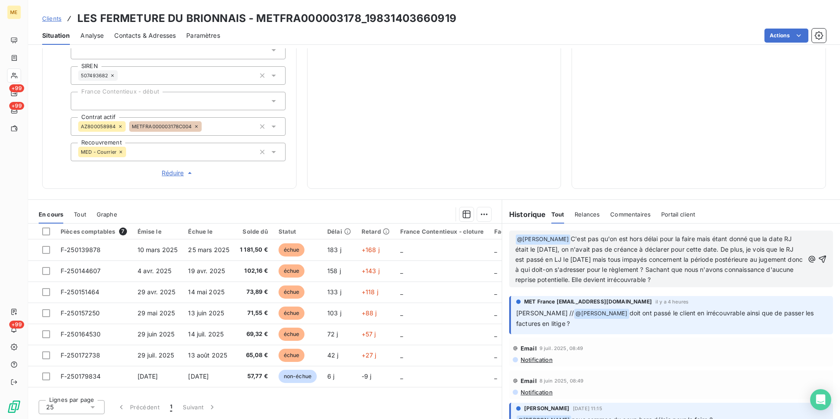
click at [661, 277] on span "C'est pas qu'on est hors délai pour la faire mais étant donné que la date RJ ét…" at bounding box center [659, 259] width 289 height 48
click at [688, 279] on span "C'est pas qu'on est hors délai pour la faire mais étant donné que la date RJ ét…" at bounding box center [659, 259] width 289 height 48
drag, startPoint x: 725, startPoint y: 282, endPoint x: 641, endPoint y: 281, distance: 83.9
click at [641, 281] on p "﻿ @ Xavier Ruez ﻿ C'est pas qu'on est hors délai pour la faire mais étant donné…" at bounding box center [659, 259] width 288 height 50
click at [689, 271] on span "C'est pas qu'on est hors délai pour la faire mais étant donné que la date RJ ét…" at bounding box center [659, 259] width 289 height 48
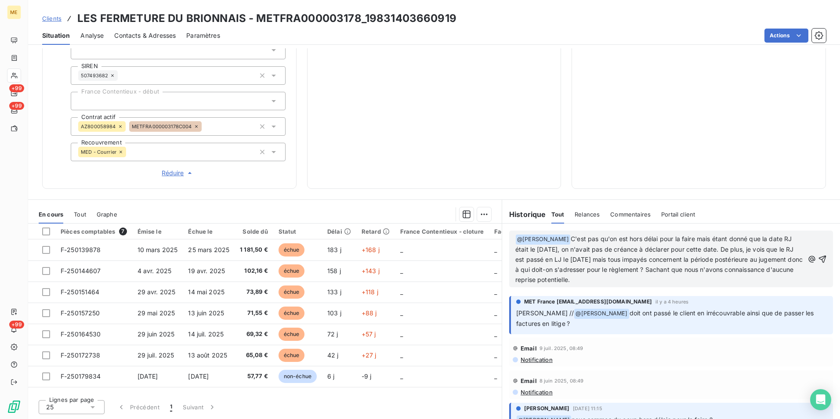
click at [674, 277] on p "﻿ @ Xavier Ruez ﻿ C'est pas qu'on est hors délai pour la faire mais étant donné…" at bounding box center [659, 259] width 288 height 50
click at [698, 276] on span "C'est pas qu'on est hors délai pour la faire mais étant donné que la date RJ ét…" at bounding box center [659, 259] width 289 height 48
drag, startPoint x: 761, startPoint y: 278, endPoint x: 642, endPoint y: 277, distance: 119.4
click at [642, 277] on p "﻿ @ Xavier Ruez ﻿ C'est pas qu'on est hors délai pour la faire mais étant donné…" at bounding box center [659, 259] width 288 height 50
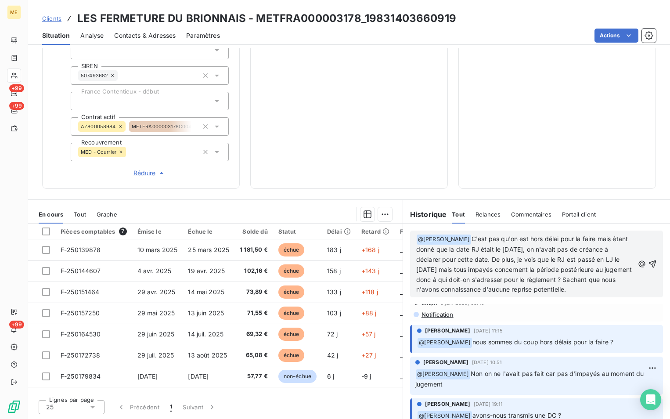
scroll to position [98, 0]
click at [462, 299] on span "C'est pas qu'on est hors délai pour la faire mais étant donné que la date RJ ét…" at bounding box center [525, 269] width 218 height 68
click at [531, 296] on p "﻿ @ Xavier Ruez ﻿ C'est pas qu'on est hors délai pour la faire mais étant donné…" at bounding box center [525, 269] width 218 height 71
click at [648, 270] on icon "button" at bounding box center [652, 269] width 9 height 9
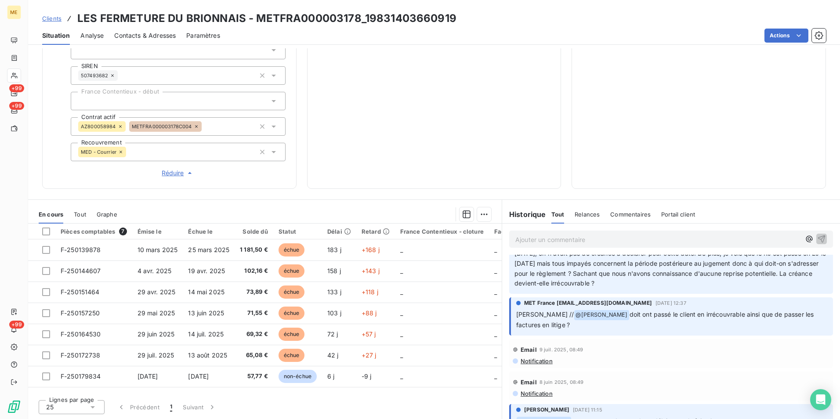
scroll to position [44, 0]
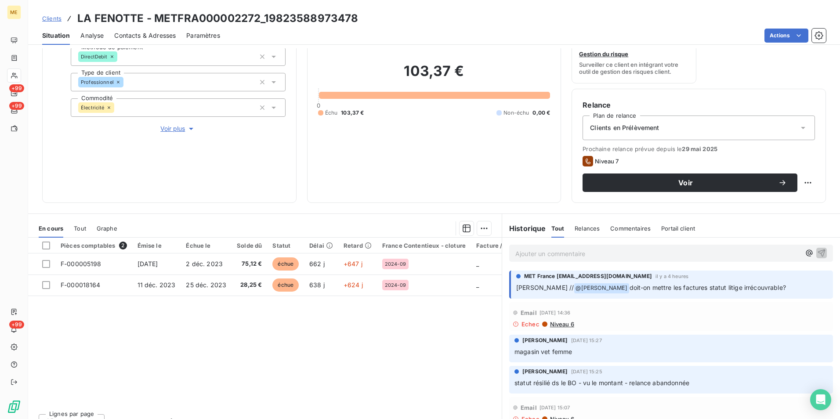
click at [622, 257] on p "Ajouter un commentaire ﻿" at bounding box center [657, 253] width 285 height 11
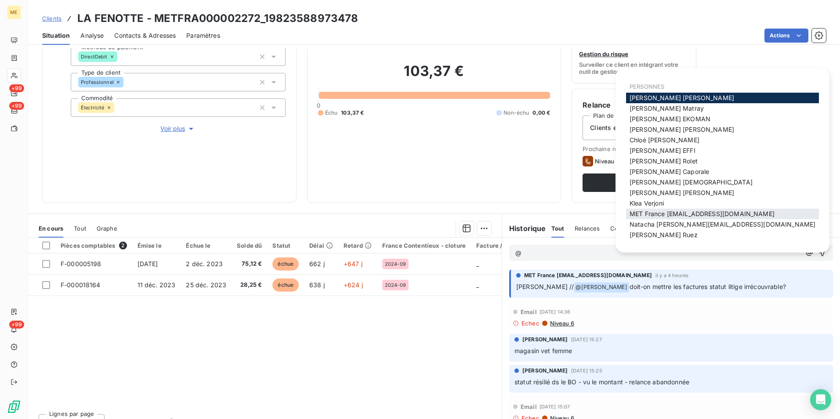
click at [691, 212] on span "MET France [EMAIL_ADDRESS][DOMAIN_NAME]" at bounding box center [701, 213] width 145 height 7
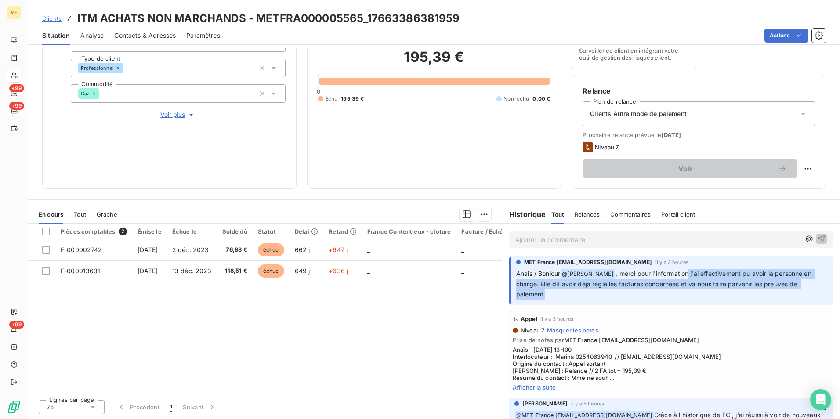
drag, startPoint x: 687, startPoint y: 275, endPoint x: 739, endPoint y: 292, distance: 55.1
click at [739, 292] on p "Anais / Bonjour @ [PERSON_NAME] , merci pour l'information j'ai effectivement p…" at bounding box center [671, 284] width 311 height 31
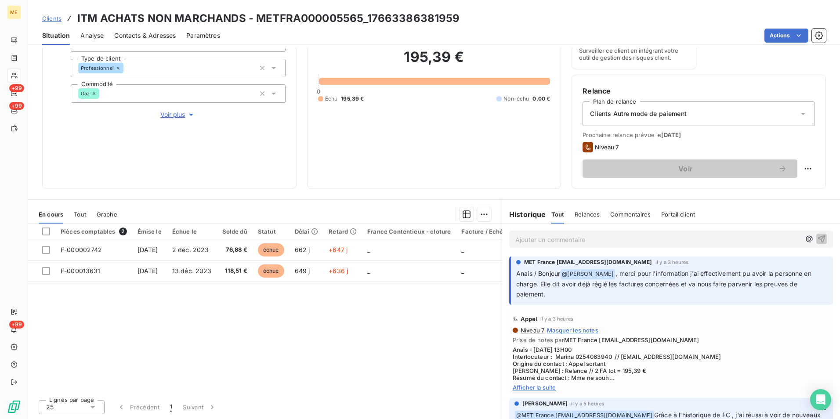
click at [449, 304] on div "Pièces comptables 2 Émise le Échue le Solde dû Statut Délai Retard France Conte…" at bounding box center [264, 308] width 473 height 169
click at [588, 242] on p "Ajouter un commentaire ﻿" at bounding box center [657, 239] width 285 height 11
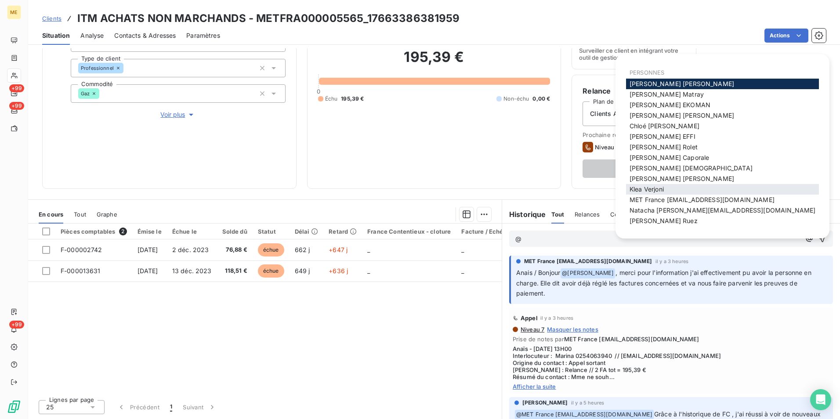
click at [685, 194] on div "[PERSON_NAME]" at bounding box center [722, 189] width 193 height 11
click at [682, 198] on span "MET France [EMAIL_ADDRESS][DOMAIN_NAME]" at bounding box center [701, 199] width 145 height 7
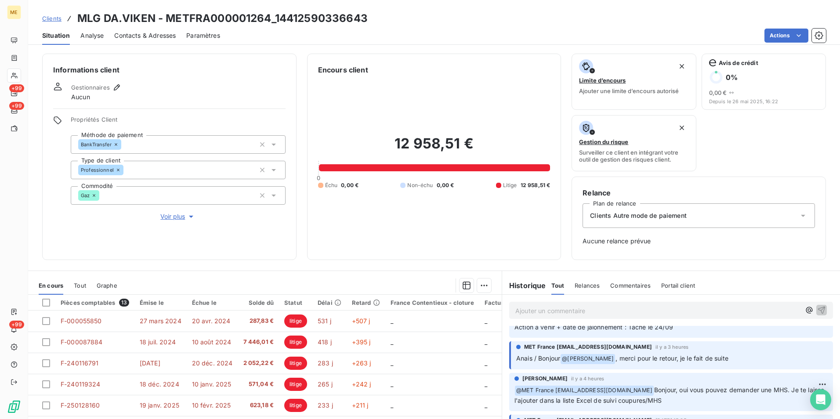
scroll to position [88, 0]
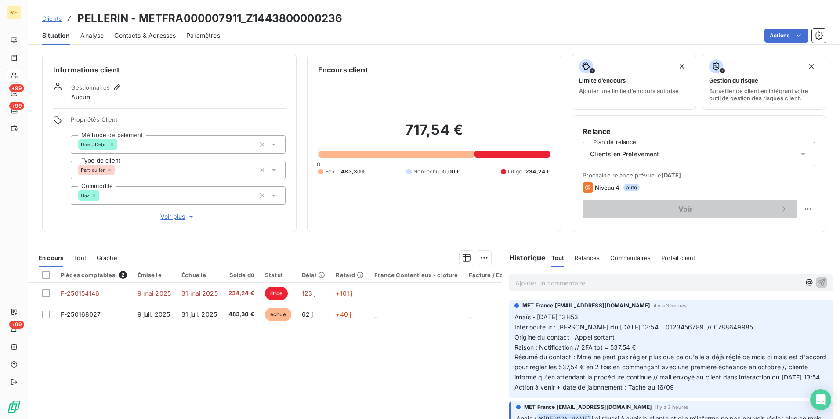
click at [171, 216] on span "Voir plus" at bounding box center [177, 216] width 35 height 9
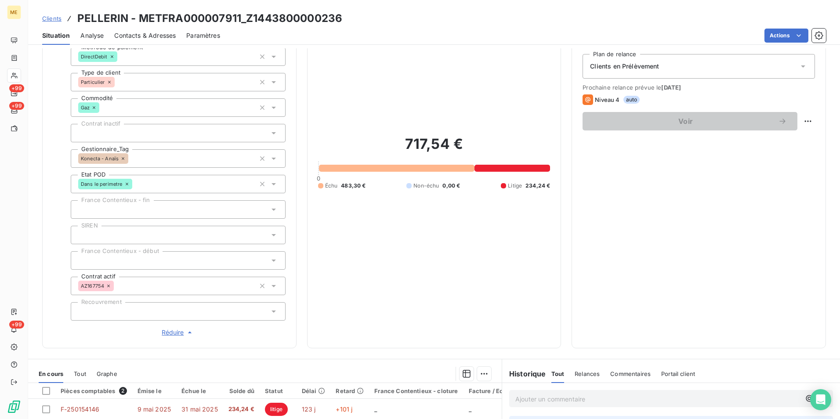
click at [176, 331] on span "Réduire" at bounding box center [178, 332] width 32 height 9
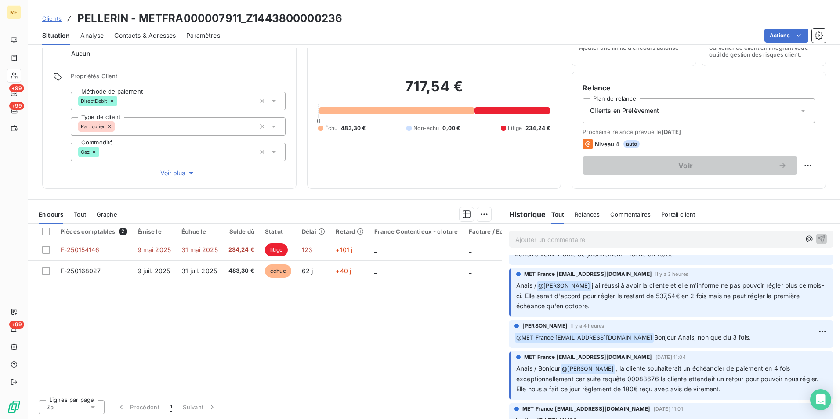
scroll to position [88, 0]
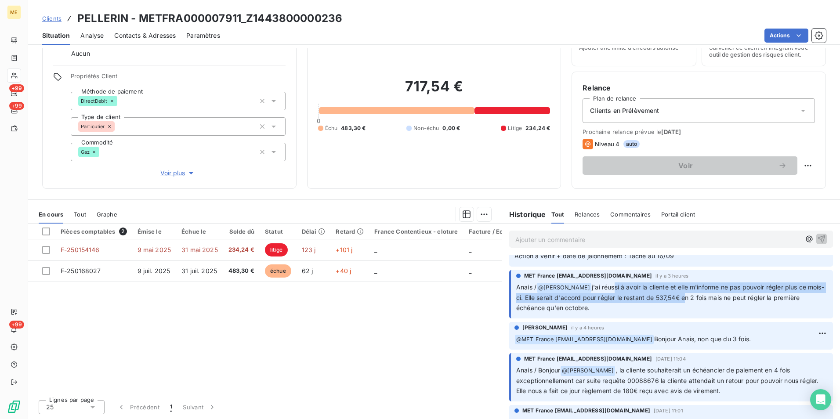
drag, startPoint x: 611, startPoint y: 297, endPoint x: 696, endPoint y: 306, distance: 85.6
click at [696, 306] on span "j'ai réussi à avoir la cliente et elle m'informe ne pas pouvoir régler plus ce …" at bounding box center [670, 297] width 308 height 28
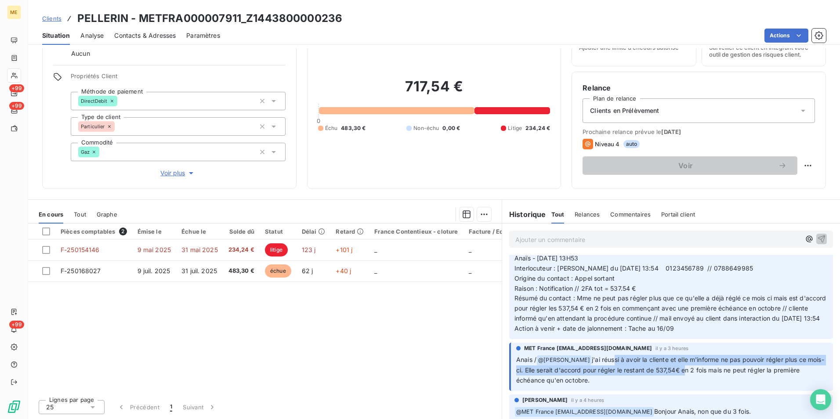
scroll to position [0, 0]
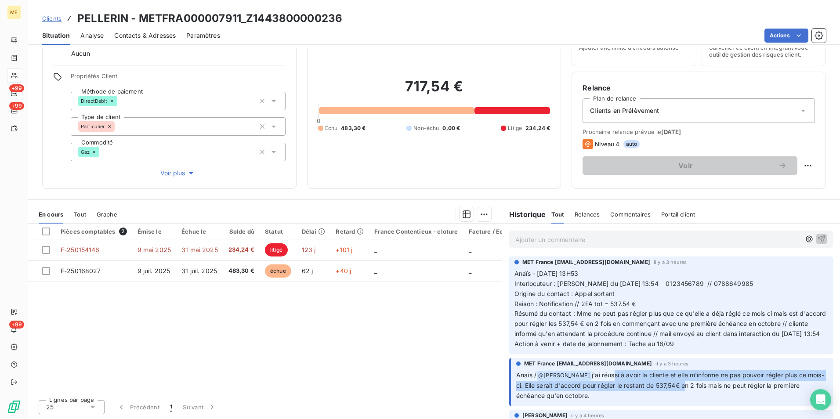
drag, startPoint x: 613, startPoint y: 310, endPoint x: 700, endPoint y: 339, distance: 91.8
click at [700, 339] on p "Anaïs - [DATE] 13H53 Interlocuteur : [PERSON_NAME] du [DATE] 13:54 0123456789 /…" at bounding box center [670, 309] width 313 height 80
click at [606, 343] on p "Anaïs - [DATE] 13H53 Interlocuteur : [PERSON_NAME] du [DATE] 13:54 0123456789 /…" at bounding box center [670, 309] width 313 height 80
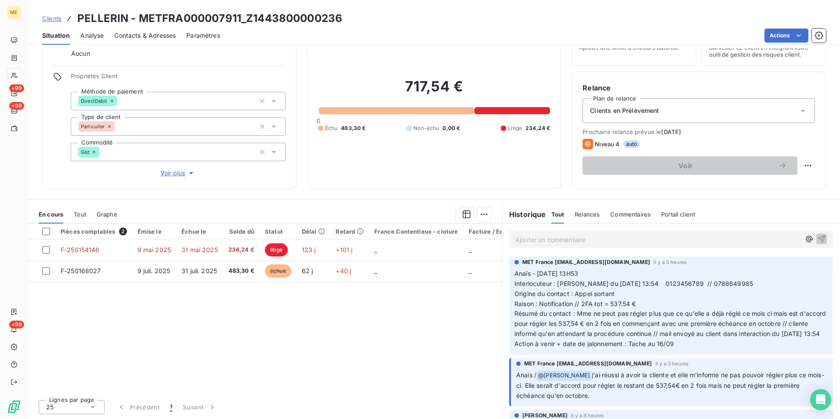
drag, startPoint x: 512, startPoint y: 332, endPoint x: 701, endPoint y: 340, distance: 189.4
click at [701, 340] on p "Anaïs - [DATE] 13H53 Interlocuteur : [PERSON_NAME] du [DATE] 13:54 0123456789 /…" at bounding box center [670, 309] width 313 height 80
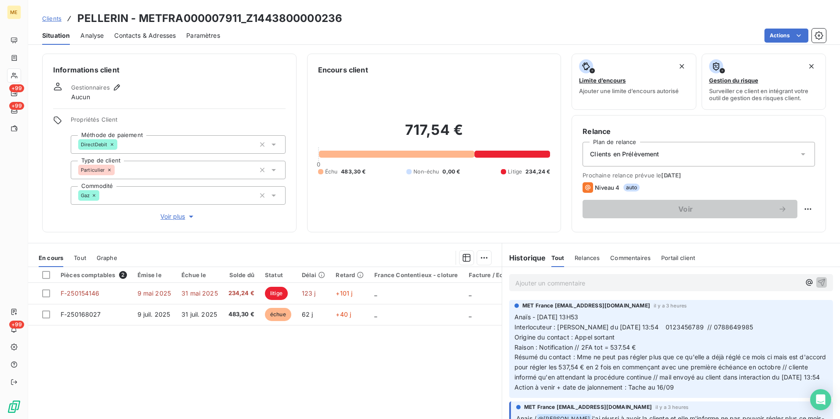
click at [445, 368] on div "Pièces comptables 2 Émise le Échue le Solde dû Statut Délai Retard France Conte…" at bounding box center [264, 351] width 473 height 169
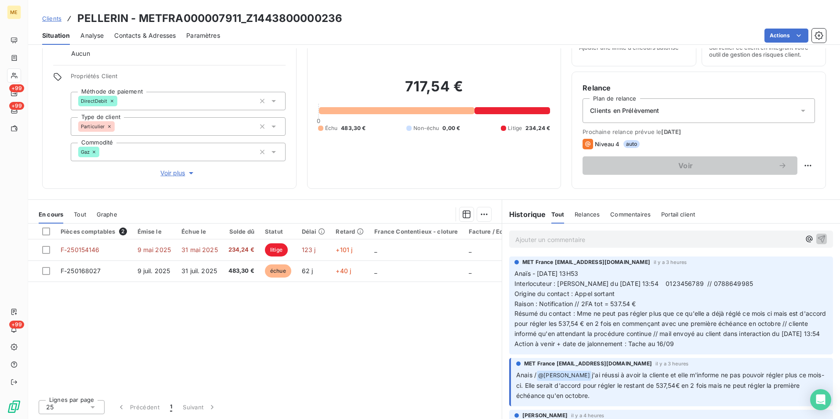
click at [175, 177] on span "Voir plus" at bounding box center [177, 173] width 35 height 9
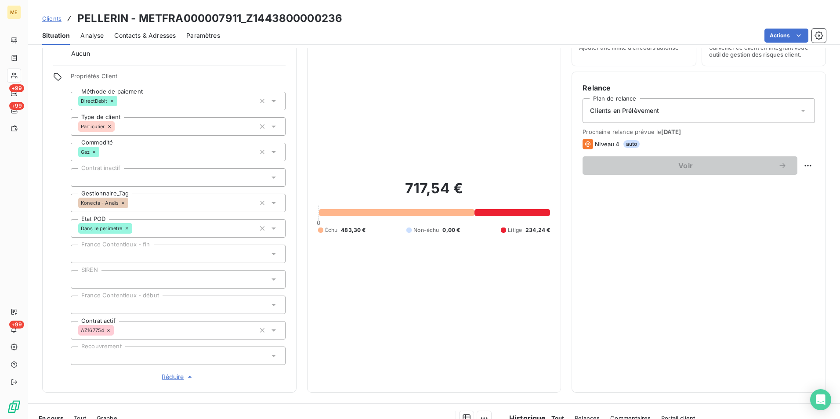
click at [180, 376] on span "Réduire" at bounding box center [178, 376] width 32 height 9
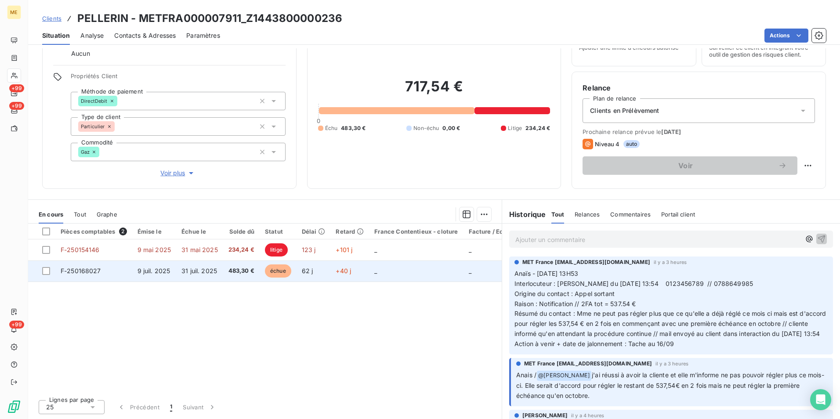
click at [223, 272] on td "483,30 €" at bounding box center [241, 270] width 36 height 21
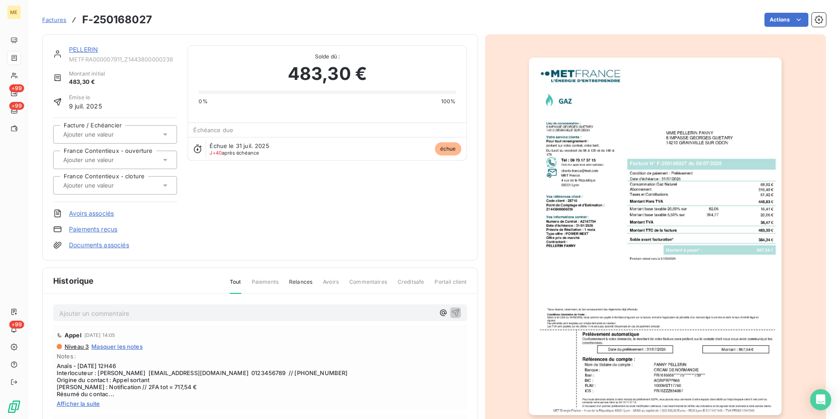
click at [633, 284] on img "button" at bounding box center [655, 236] width 252 height 357
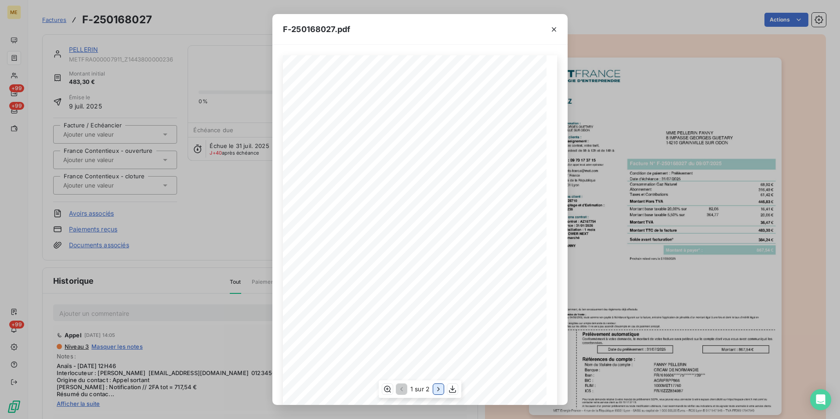
click at [437, 390] on icon "button" at bounding box center [438, 389] width 9 height 9
click at [554, 31] on icon "button" at bounding box center [553, 29] width 9 height 9
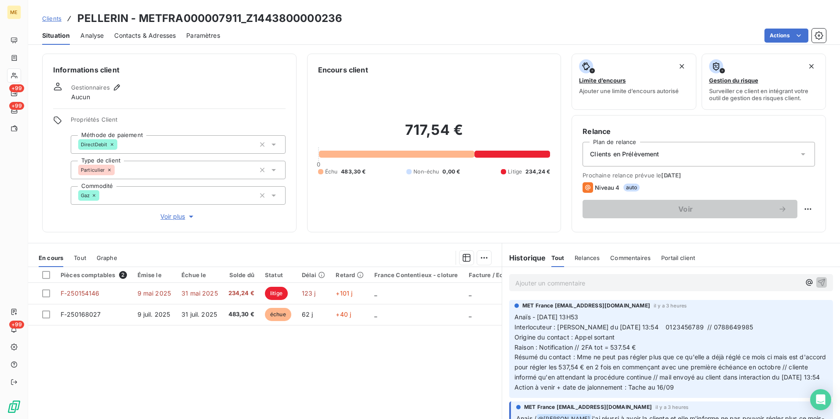
click at [606, 288] on p "Ajouter un commentaire ﻿" at bounding box center [657, 283] width 285 height 11
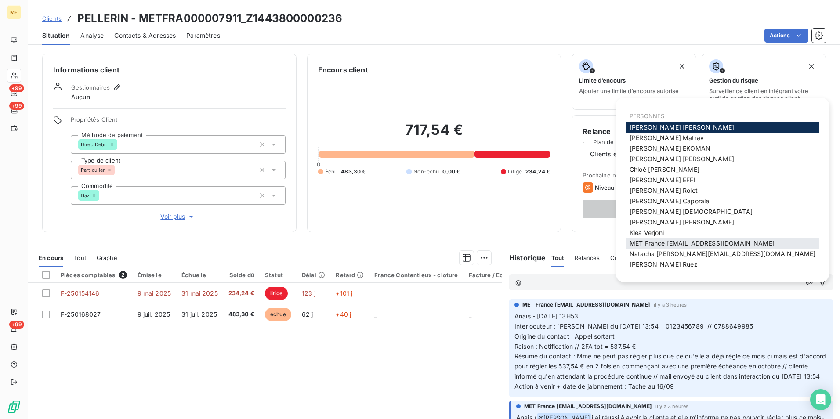
click at [717, 245] on span "MET France met-france@recouvrement.met.com" at bounding box center [701, 242] width 145 height 7
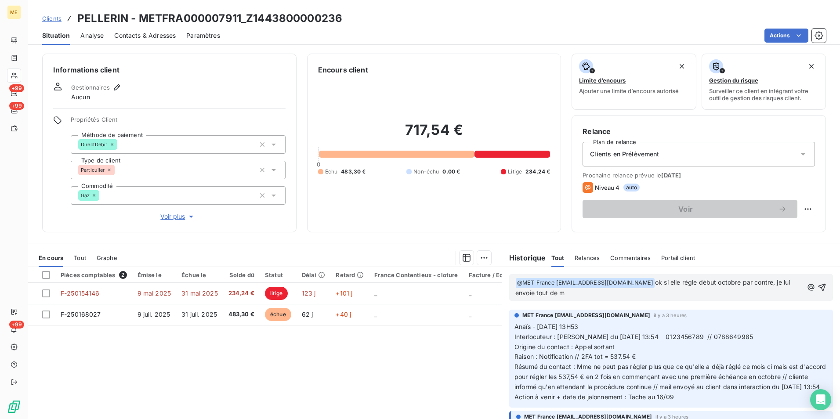
click at [772, 281] on span "ok si elle règle début octobre par contre, je lui envoie tout de m" at bounding box center [653, 287] width 277 height 18
click at [775, 284] on span "ok si elle règle début octobre par contre, je lui envoie tout de m" at bounding box center [653, 287] width 277 height 18
click at [677, 295] on p "﻿ @ MET France met-france@recouvrement.met.com ﻿ ok si elle règle début octobre…" at bounding box center [659, 288] width 288 height 21
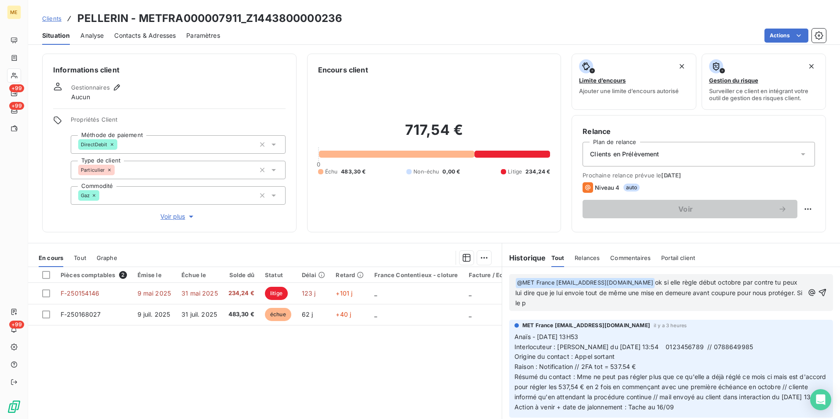
click at [715, 280] on span "ok si elle règle début octobre par contre tu peux lui dire que je lui envoie to…" at bounding box center [659, 292] width 289 height 28
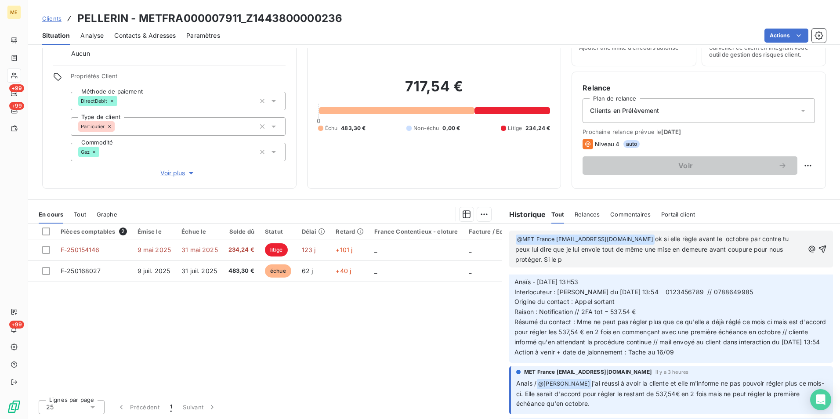
click at [725, 239] on span "ok si elle règle avant le octobre par contre tu peux lui dire que je lui envoie…" at bounding box center [652, 249] width 275 height 28
click at [627, 261] on p "﻿ @ MET France met-france@recouvrement.met.com ﻿ ok si elle règle avant le 9 oc…" at bounding box center [659, 249] width 288 height 31
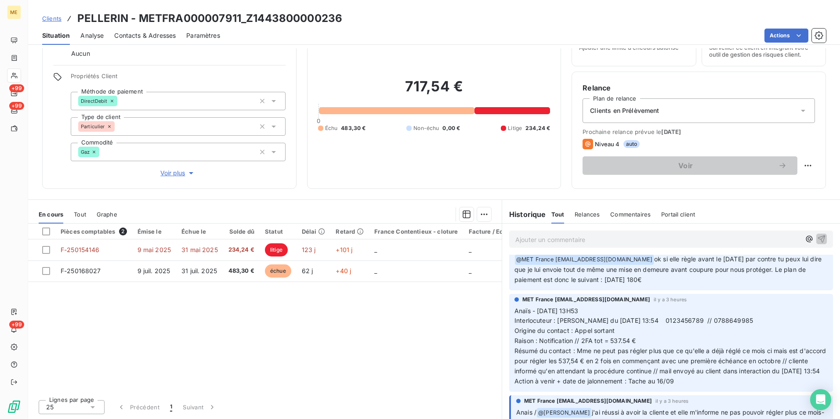
scroll to position [0, 0]
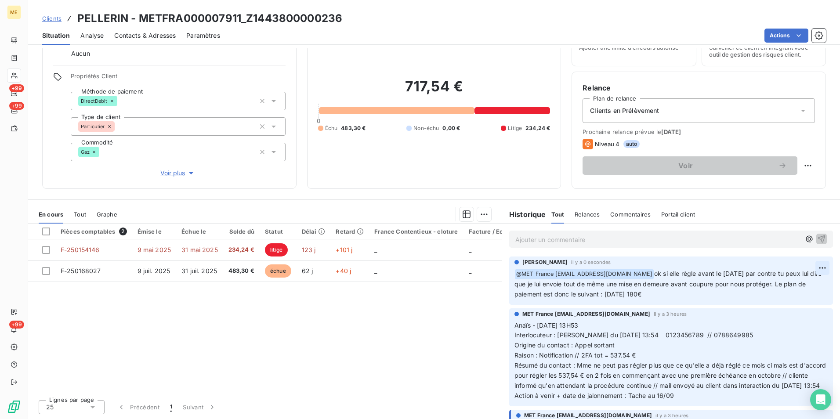
click at [806, 271] on html "ME +99 +99 +99 Clients PELLERIN - METFRA000007911_Z1443800000236 Situation Anal…" at bounding box center [420, 209] width 840 height 419
click at [781, 288] on div "Editer" at bounding box center [787, 287] width 49 height 14
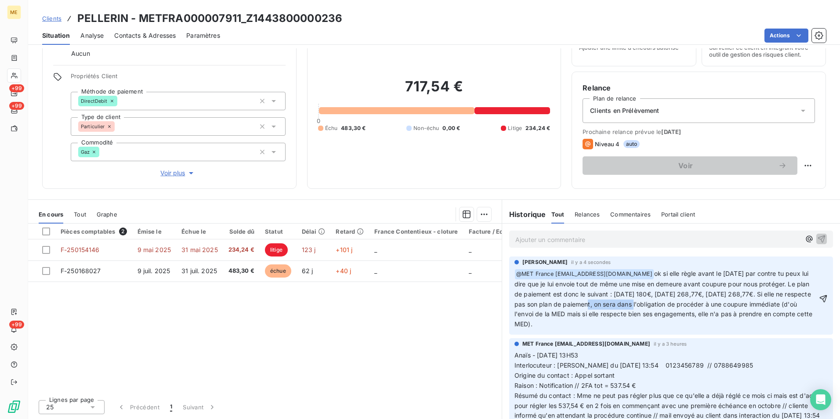
drag, startPoint x: 703, startPoint y: 304, endPoint x: 653, endPoint y: 306, distance: 50.1
click at [653, 306] on span "ok si elle règle avant le 9 octobre par contre tu peux lui dire que je lui envo…" at bounding box center [663, 299] width 299 height 58
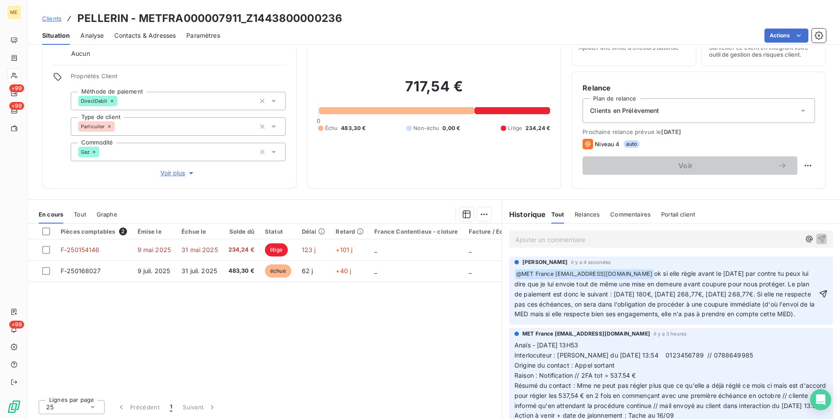
click at [673, 319] on p "﻿ @ MET France met-france@recouvrement.met.com ﻿ ok si elle règle avant le 9 oc…" at bounding box center [665, 294] width 303 height 50
click at [819, 296] on icon "button" at bounding box center [823, 293] width 9 height 9
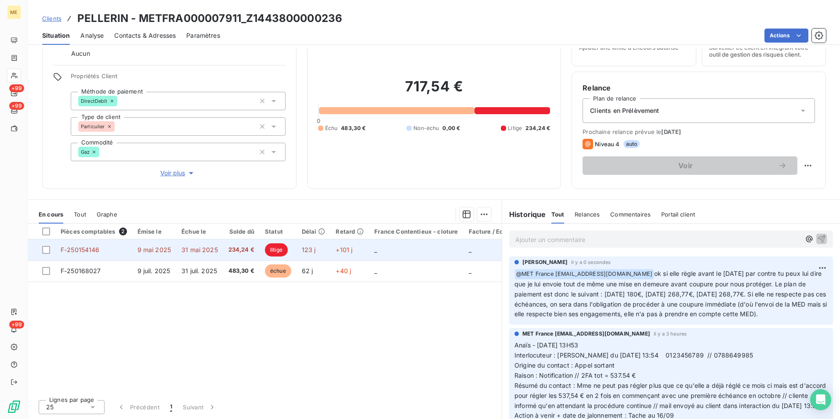
click at [434, 249] on td "_" at bounding box center [416, 249] width 94 height 21
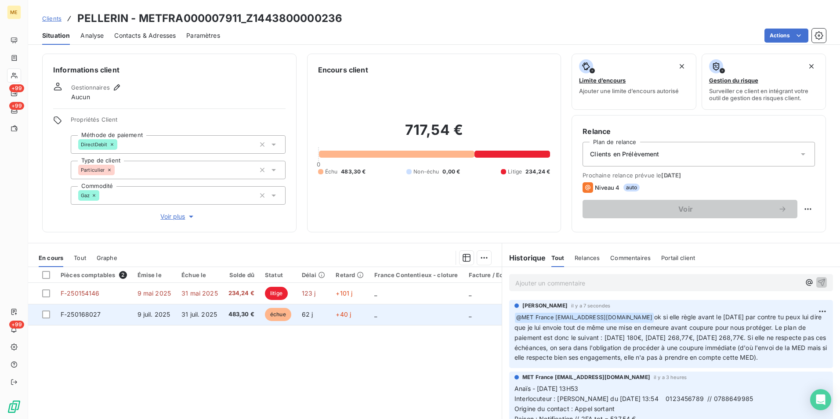
click at [450, 315] on td "_" at bounding box center [416, 314] width 94 height 21
click at [48, 316] on div at bounding box center [46, 314] width 8 height 8
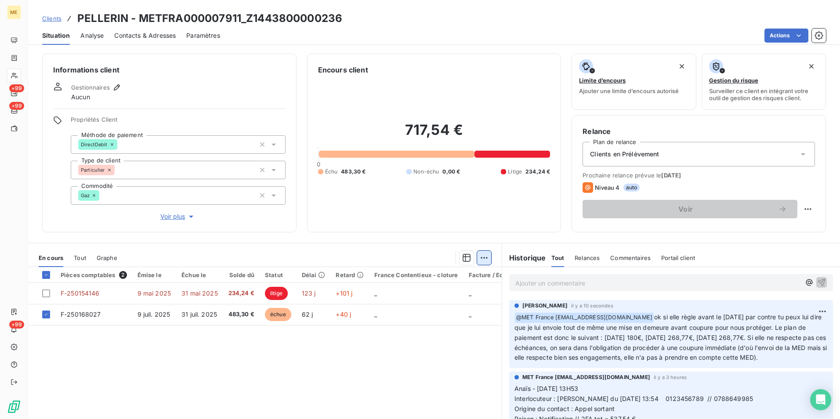
click at [475, 258] on html "ME +99 +99 +99 Clients PELLERIN - METFRA000007911_Z1443800000236 Situation Anal…" at bounding box center [420, 209] width 840 height 419
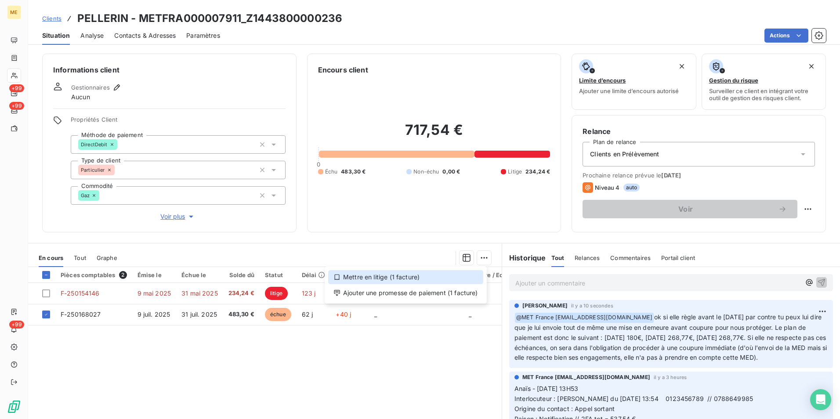
click at [453, 276] on div "Mettre en litige (1 facture)" at bounding box center [405, 277] width 155 height 14
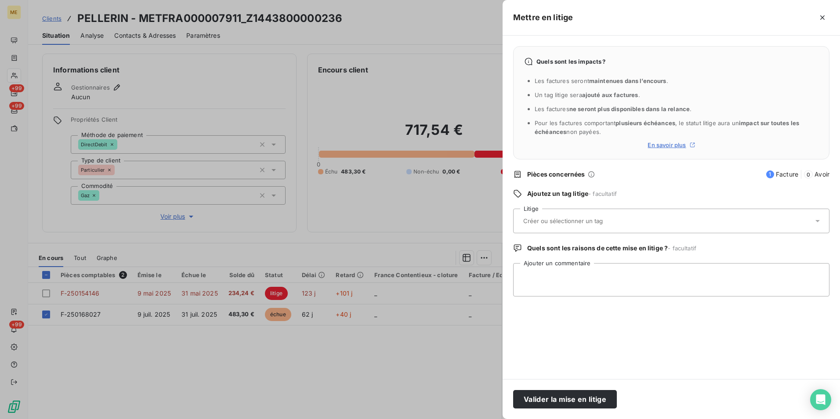
click at [559, 222] on input "text" at bounding box center [586, 221] width 128 height 8
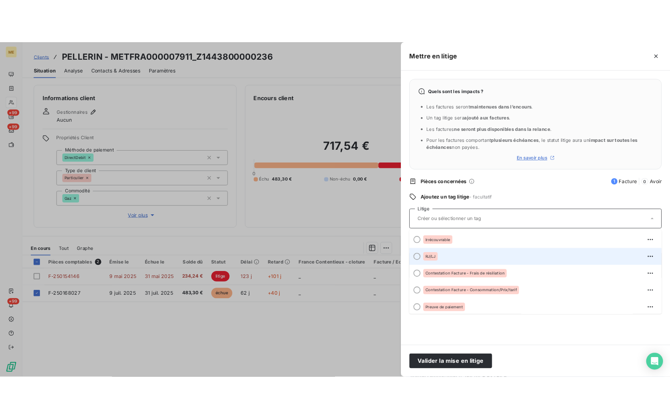
scroll to position [44, 0]
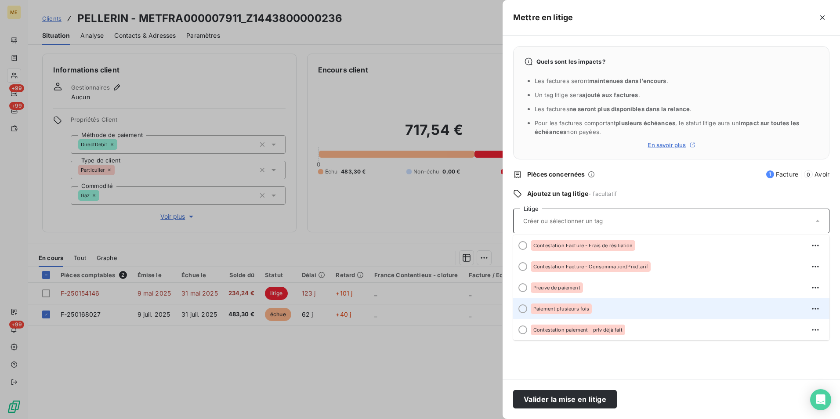
click at [606, 302] on div "Paiement plusieurs fois" at bounding box center [676, 309] width 292 height 14
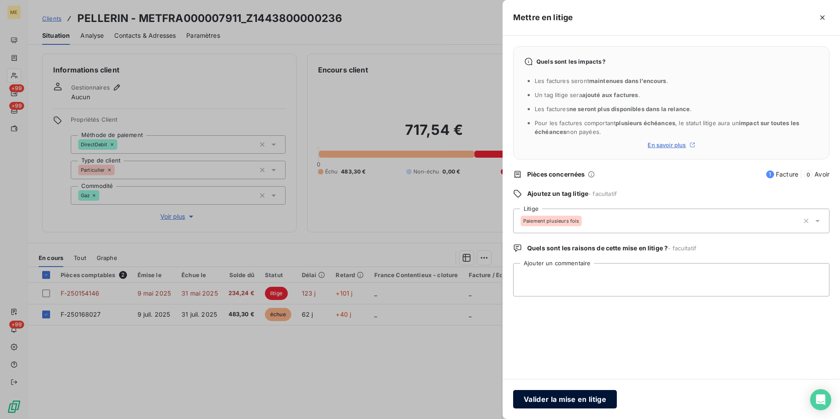
click at [564, 400] on button "Valider la mise en litige" at bounding box center [565, 399] width 104 height 18
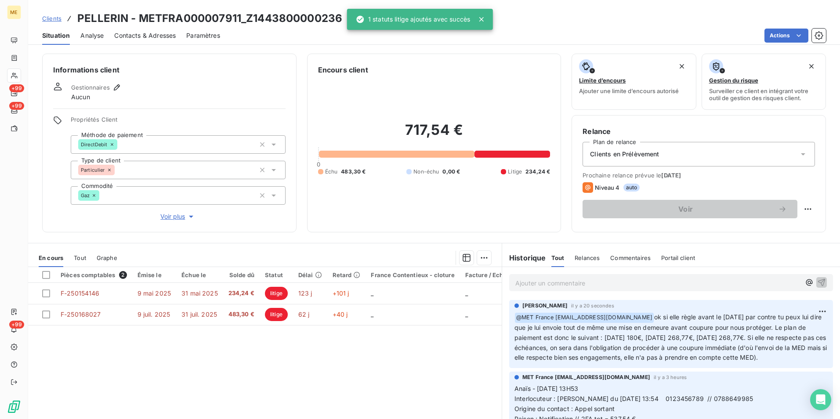
click at [430, 368] on div "Pièces comptables 2 Émise le Échue le Solde dû Statut Délai Retard France Conte…" at bounding box center [264, 351] width 473 height 169
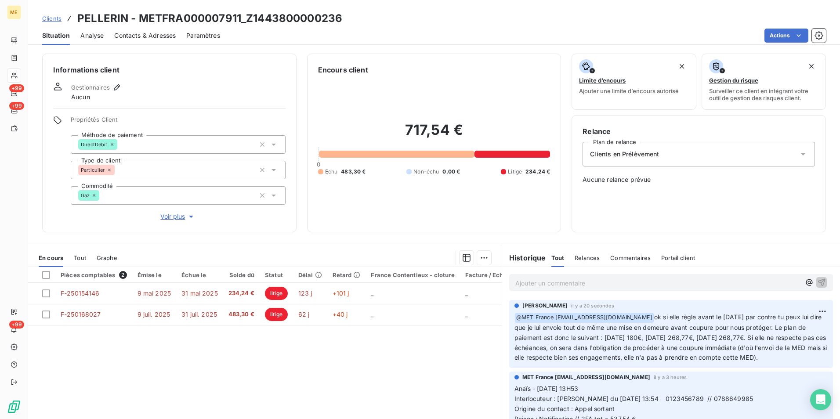
drag, startPoint x: 529, startPoint y: 328, endPoint x: 589, endPoint y: 368, distance: 72.1
click at [589, 363] on p "﻿ @ MET France met-france@recouvrement.met.com ok si elle règle avant le 9 octo…" at bounding box center [670, 337] width 313 height 50
drag, startPoint x: 589, startPoint y: 368, endPoint x: 432, endPoint y: 359, distance: 157.1
click at [433, 359] on div "Pièces comptables 2 Émise le Échue le Solde dû Statut Délai Retard France Conte…" at bounding box center [264, 351] width 473 height 169
click at [810, 313] on html "ME +99 +99 +99 Clients PELLERIN - METFRA000007911_Z1443800000236 Situation Anal…" at bounding box center [420, 209] width 840 height 419
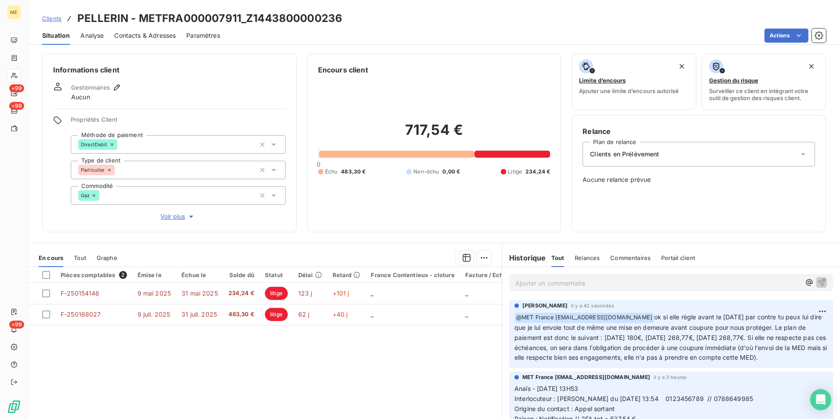
click at [694, 332] on html "ME +99 +99 +99 Clients PELLERIN - METFRA000007911_Z1443800000236 Situation Anal…" at bounding box center [420, 209] width 840 height 419
click at [808, 310] on html "ME +99 +99 +99 Clients PELLERIN - METFRA000007911_Z1443800000236 Situation Anal…" at bounding box center [420, 209] width 840 height 419
click at [777, 329] on div "Editer" at bounding box center [787, 331] width 49 height 14
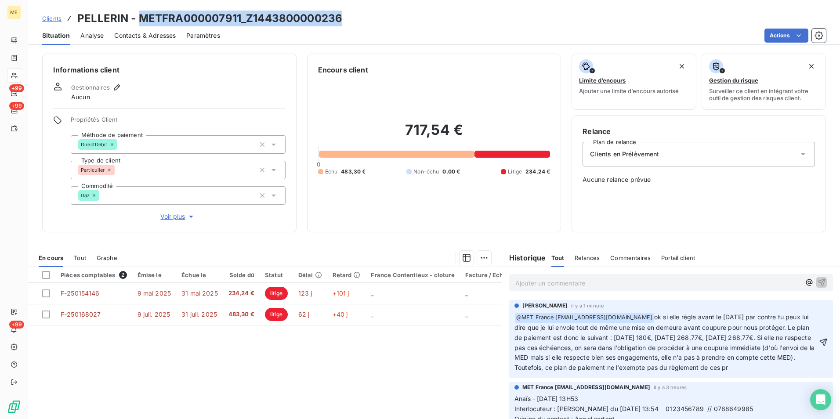
drag, startPoint x: 409, startPoint y: 17, endPoint x: 138, endPoint y: 8, distance: 271.1
click at [138, 8] on div "Clients PELLERIN - METFRA000007911_Z1443800000236 Situation Analyse Contacts & …" at bounding box center [433, 22] width 811 height 45
copy h3 "METFRA000007911_Z1443800000236"
click at [634, 373] on p "﻿ @ MET France met-france@recouvrement.met.com ﻿ ok si elle règle avant le 9 oc…" at bounding box center [665, 342] width 303 height 61
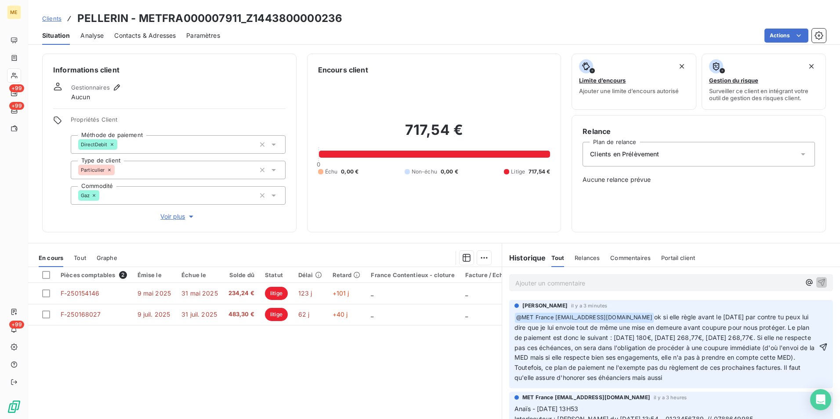
click at [740, 376] on span "ok si elle règle avant le 9 octobre par contre tu peux lui dire que je lui envo…" at bounding box center [665, 347] width 302 height 68
click at [804, 380] on div "﻿ @ MET France met-france@recouvrement.met.com ﻿ ok si elle règle avant le 9 oc…" at bounding box center [670, 347] width 313 height 72
click at [803, 378] on p "﻿ @ MET France met-france@recouvrement.met.com ﻿ ok si elle règle avant le 9 oc…" at bounding box center [665, 347] width 303 height 71
drag, startPoint x: 635, startPoint y: 367, endPoint x: 648, endPoint y: 387, distance: 23.5
click at [648, 383] on p "﻿ @ MET France met-france@recouvrement.met.com ﻿ ok si elle règle avant le 9 oc…" at bounding box center [665, 347] width 303 height 71
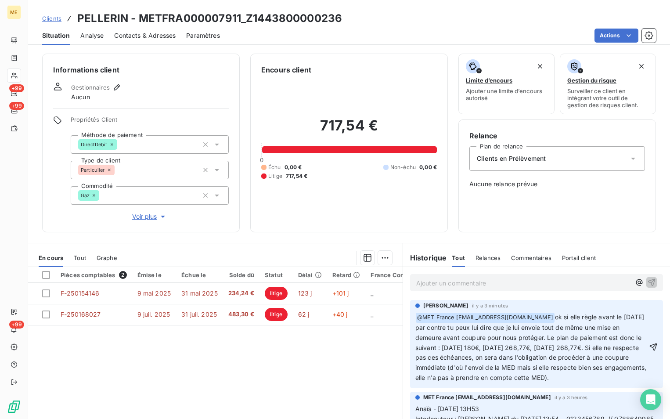
click at [540, 383] on p "﻿ @ MET France met-france@recouvrement.met.com ﻿ ok si elle règle avant le 9 oc…" at bounding box center [531, 347] width 232 height 71
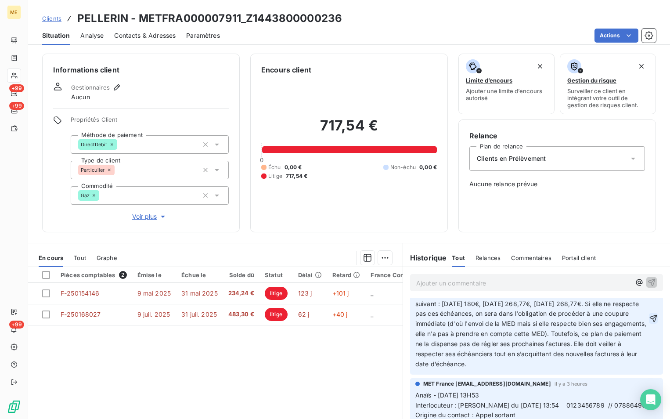
click at [649, 317] on icon "button" at bounding box center [653, 318] width 9 height 9
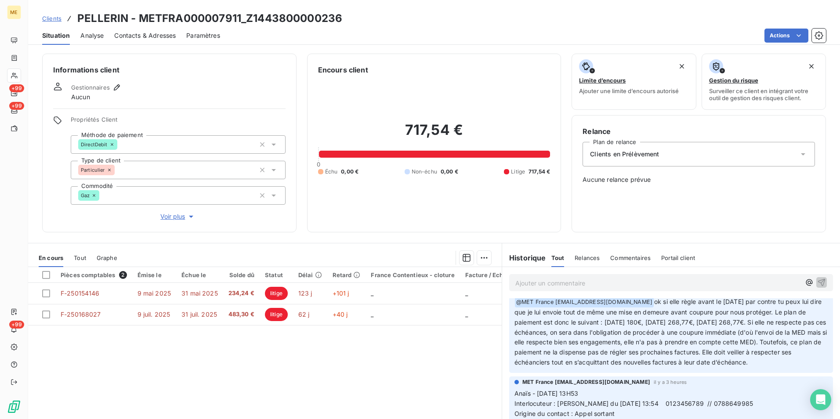
scroll to position [0, 0]
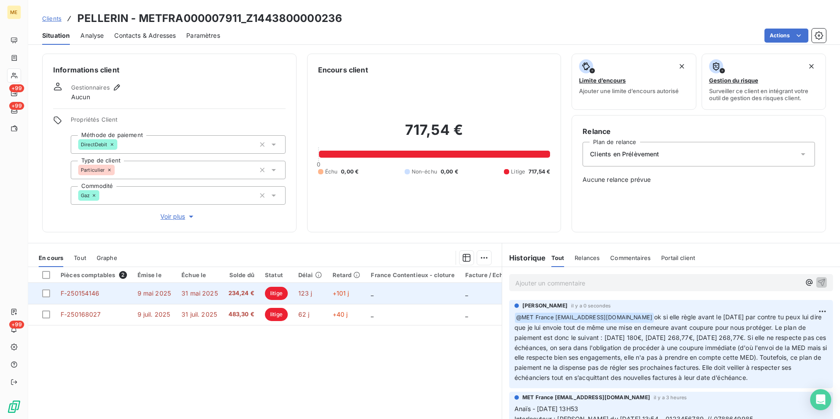
click at [123, 296] on td "F-250154146" at bounding box center [93, 293] width 77 height 21
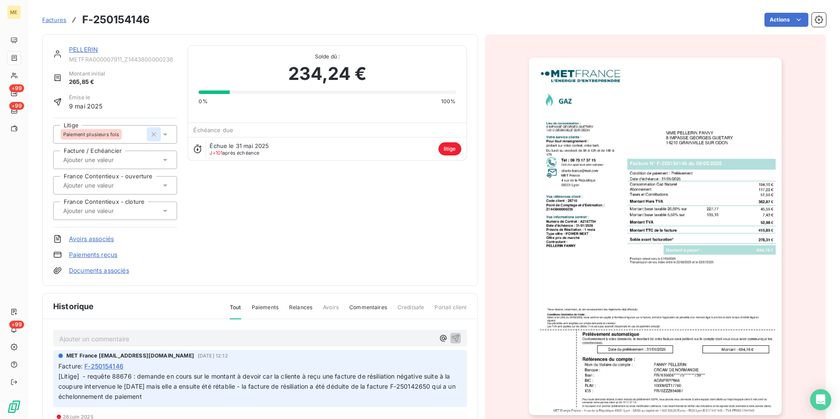
click at [152, 132] on icon "button" at bounding box center [154, 134] width 4 height 4
click at [456, 141] on div "Échue le 31 mai 2025 J+101 après échéance litige" at bounding box center [327, 148] width 278 height 23
click at [448, 144] on span "litige" at bounding box center [449, 148] width 23 height 13
click at [776, 18] on html "ME +99 +99 +99 Factures F-250154146 Actions PELLERIN METFRA000007911_Z144380000…" at bounding box center [420, 209] width 840 height 419
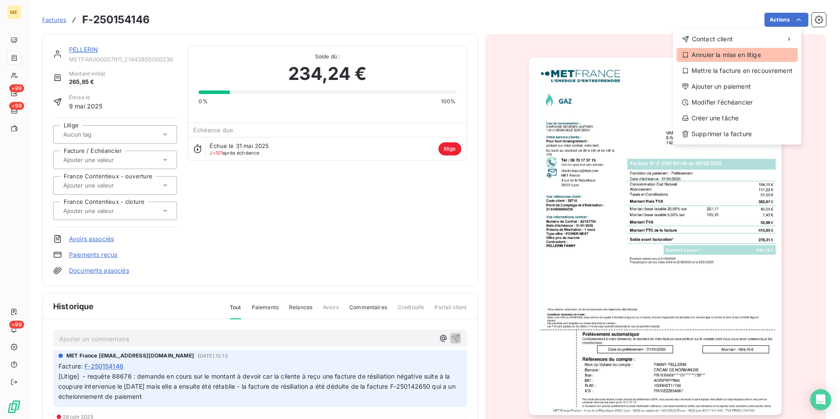
click at [746, 52] on div "Annuler la mise en litige" at bounding box center [736, 55] width 121 height 14
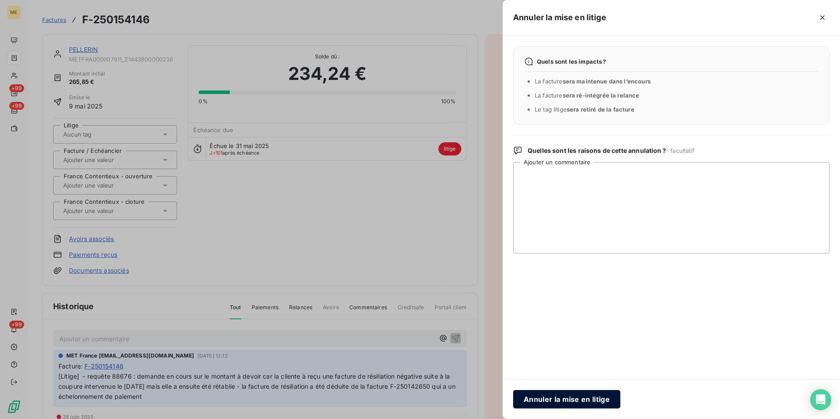
click at [581, 402] on button "Annuler la mise en litige" at bounding box center [566, 399] width 107 height 18
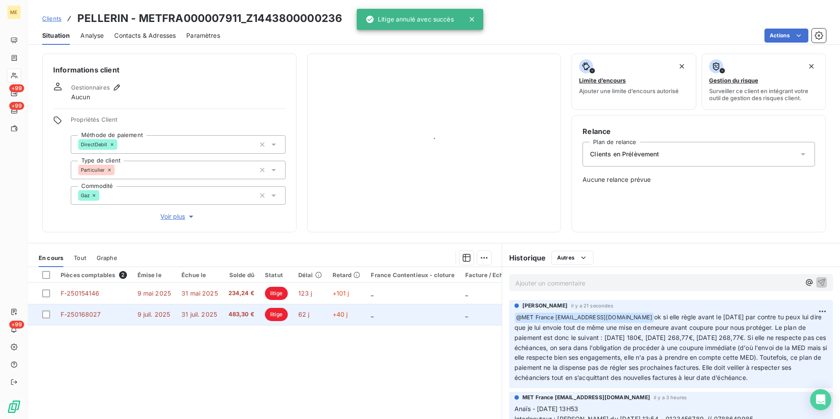
click at [332, 324] on td "+40 j" at bounding box center [346, 314] width 39 height 21
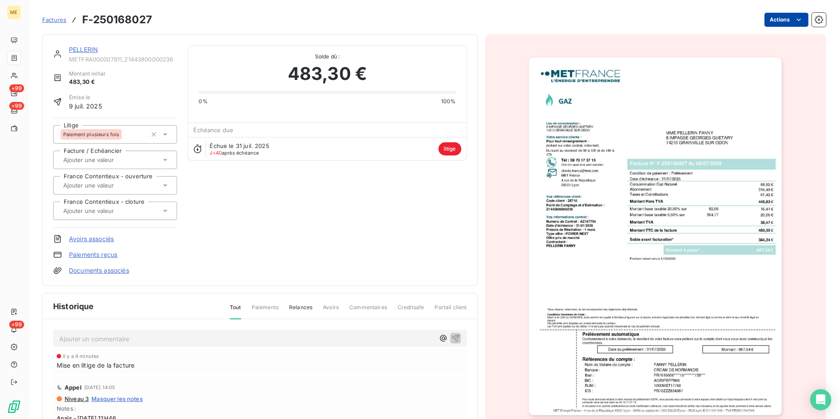
click at [783, 21] on html "ME +99 +99 +99 Factures F-250168027 Actions PELLERIN METFRA000007911_Z144380000…" at bounding box center [420, 209] width 840 height 419
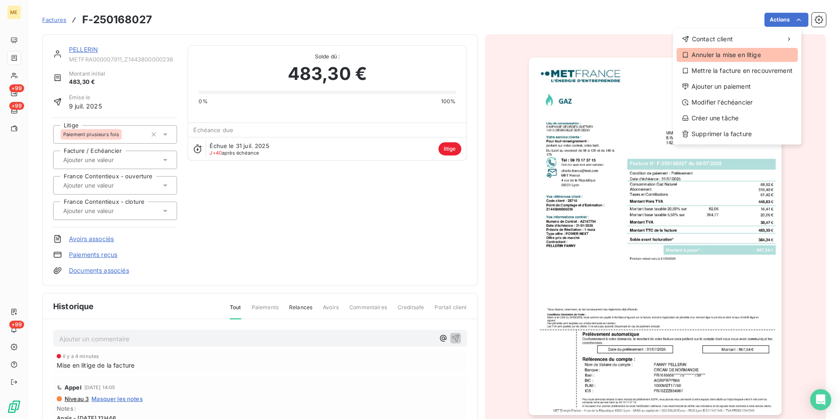
click at [762, 57] on div "Annuler la mise en litige" at bounding box center [736, 55] width 121 height 14
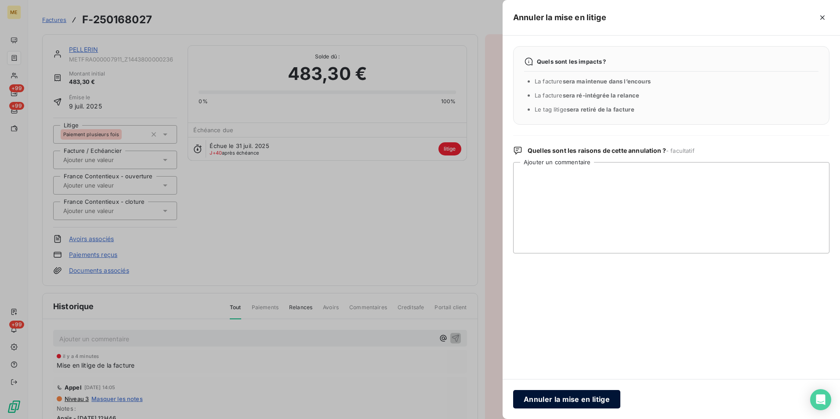
click at [568, 396] on button "Annuler la mise en litige" at bounding box center [566, 399] width 107 height 18
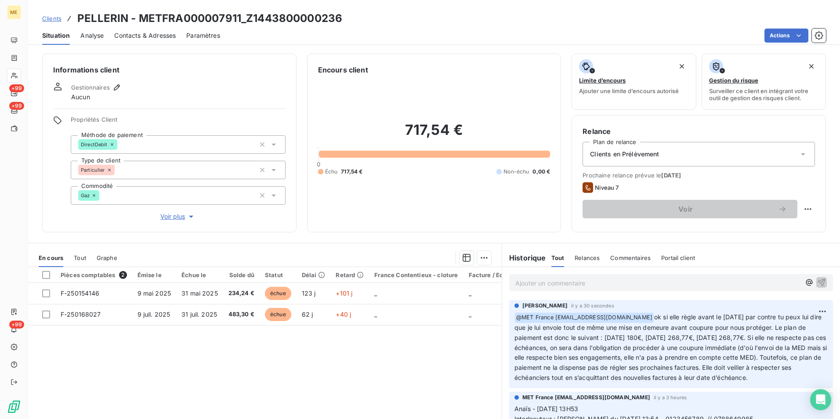
click at [707, 154] on div "Clients en Prélèvement" at bounding box center [698, 154] width 232 height 25
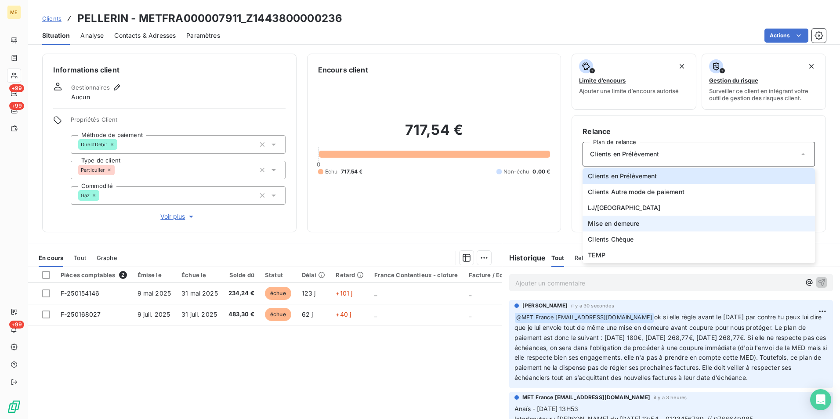
click at [645, 227] on li "Mise en demeure" at bounding box center [698, 224] width 232 height 16
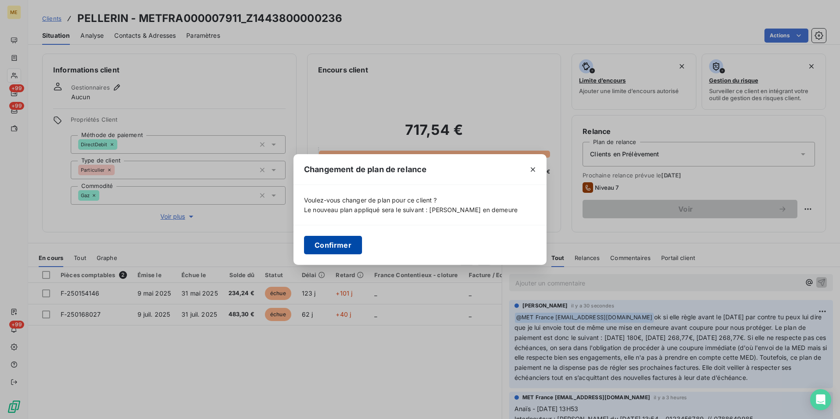
click at [326, 245] on button "Confirmer" at bounding box center [333, 245] width 58 height 18
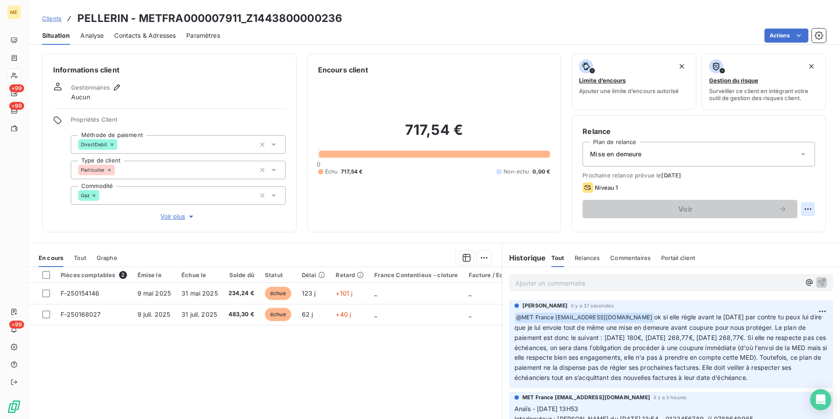
click at [802, 209] on html "ME +99 +99 +99 Clients PELLERIN - METFRA000007911_Z1443800000236 Situation Anal…" at bounding box center [420, 209] width 840 height 419
click at [782, 227] on div "Replanifier cette action" at bounding box center [764, 228] width 79 height 14
select select "8"
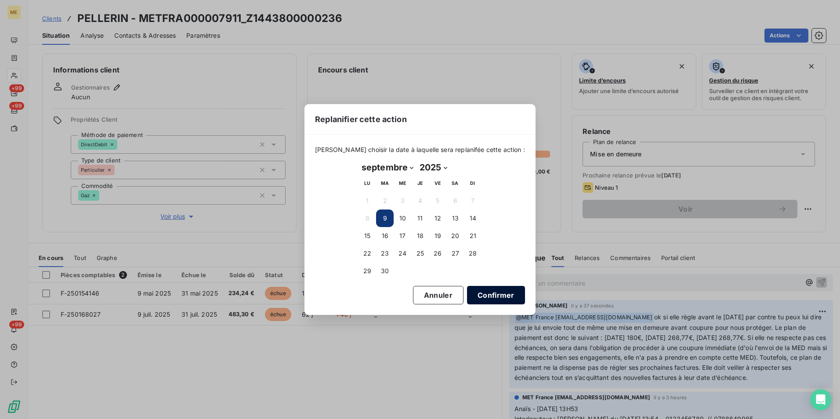
click at [490, 295] on button "Confirmer" at bounding box center [496, 295] width 58 height 18
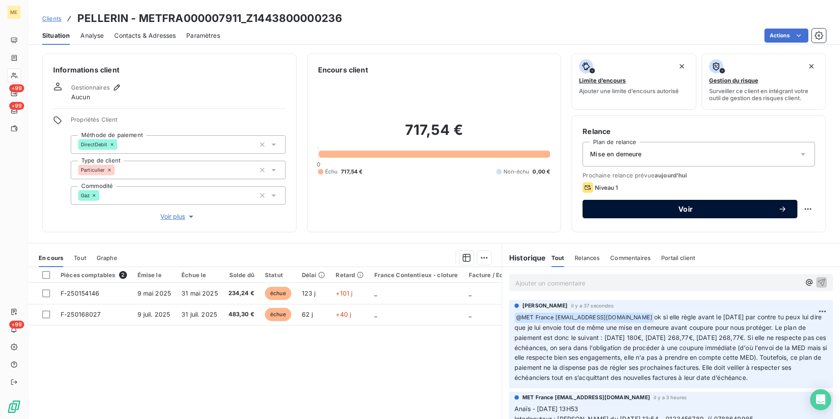
click at [612, 211] on span "Voir" at bounding box center [685, 209] width 185 height 7
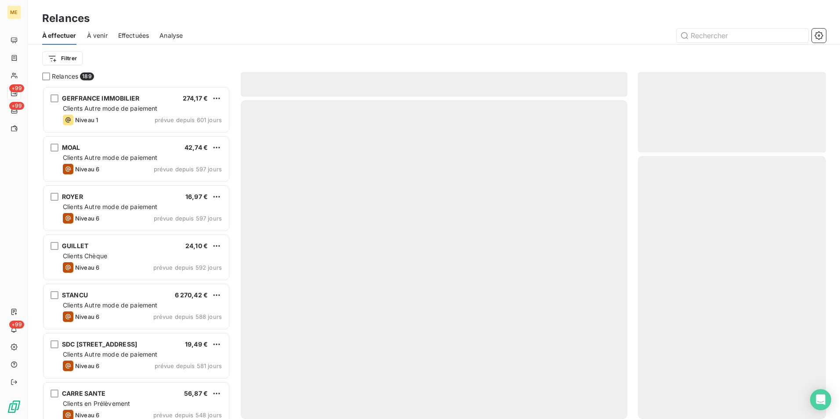
scroll to position [326, 181]
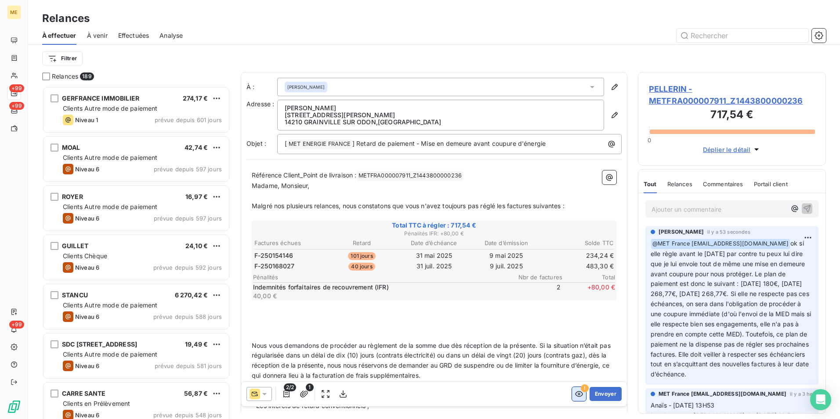
click at [574, 390] on icon "button" at bounding box center [578, 393] width 9 height 9
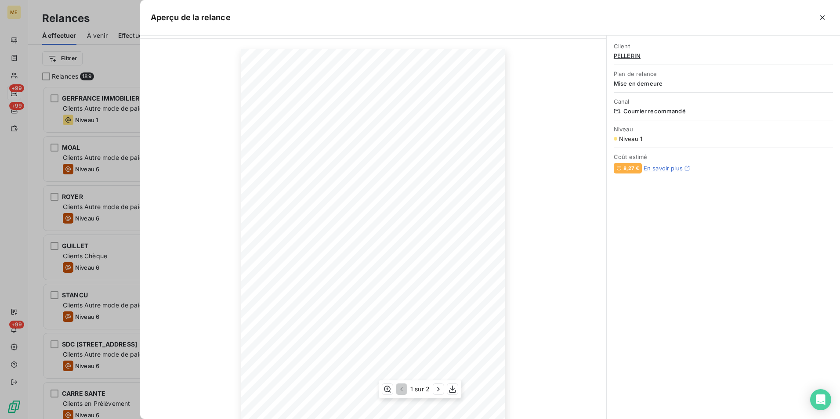
scroll to position [39, 0]
click at [437, 393] on icon "button" at bounding box center [438, 389] width 9 height 9
click at [819, 21] on icon "button" at bounding box center [822, 17] width 9 height 9
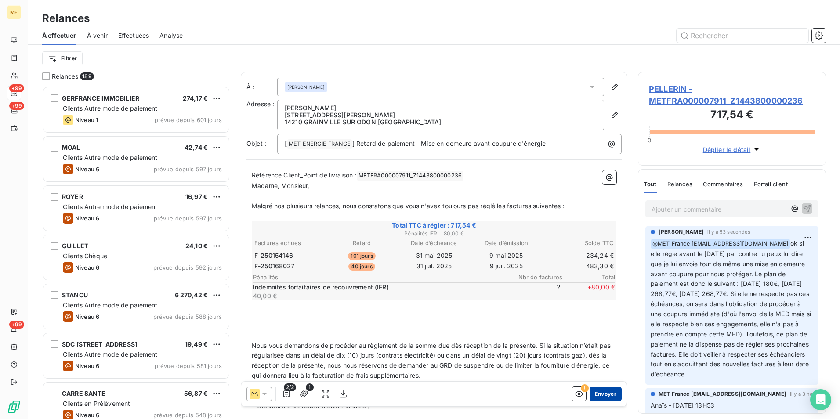
click at [606, 388] on button "Envoyer" at bounding box center [605, 394] width 32 height 14
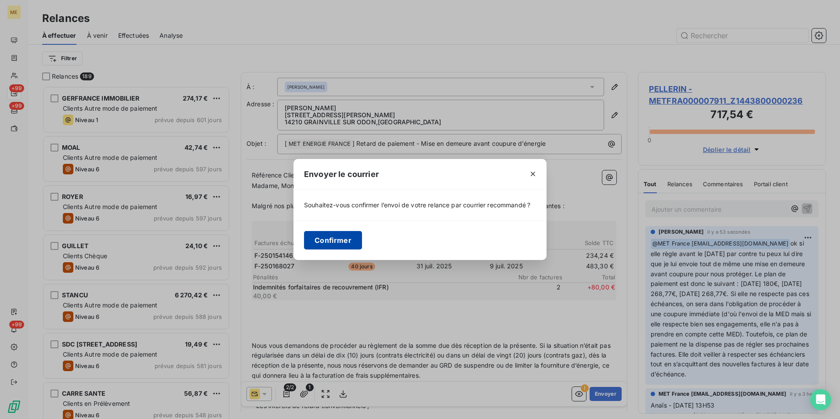
click at [345, 236] on button "Confirmer" at bounding box center [333, 240] width 58 height 18
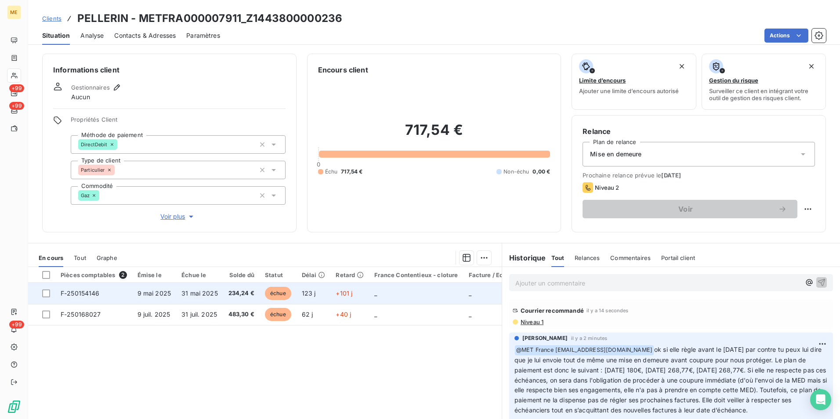
click at [48, 288] on td at bounding box center [41, 293] width 27 height 21
click at [46, 295] on div at bounding box center [46, 293] width 8 height 8
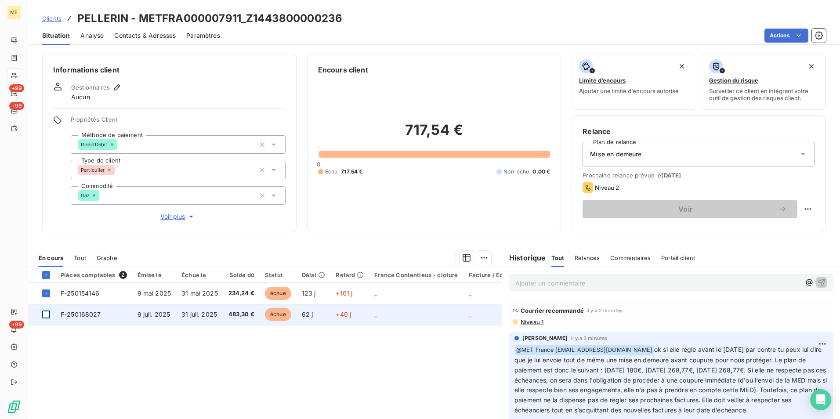
click at [45, 311] on div at bounding box center [46, 314] width 8 height 8
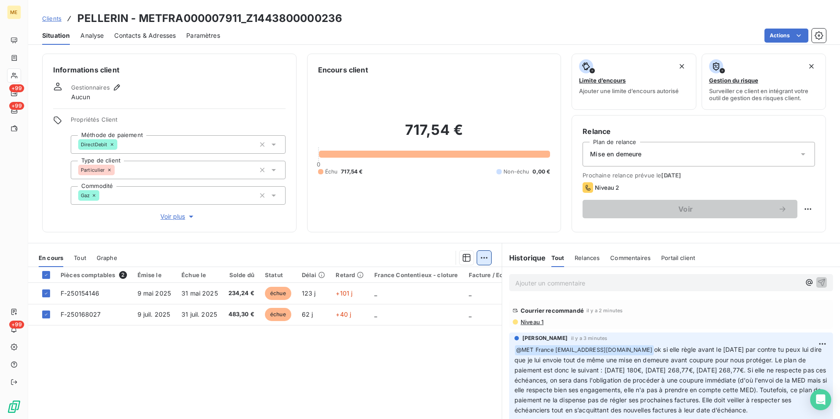
click at [483, 255] on html "ME +99 +99 +99 Clients PELLERIN - METFRA000007911_Z1443800000236 Situation Anal…" at bounding box center [420, 209] width 840 height 419
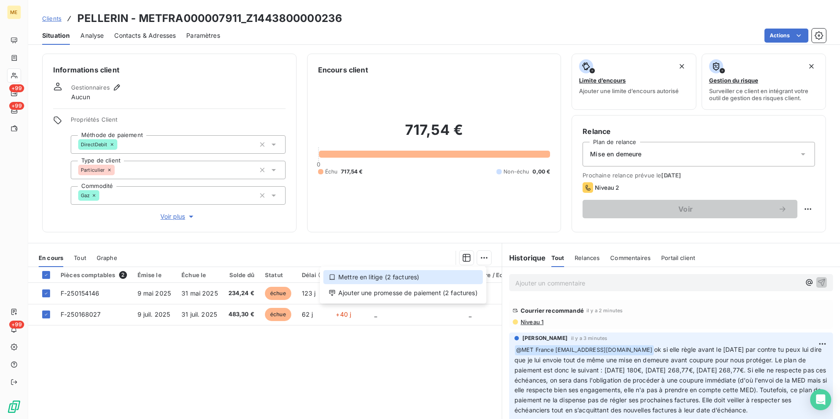
click at [442, 282] on div "Mettre en litige (2 factures)" at bounding box center [402, 277] width 159 height 14
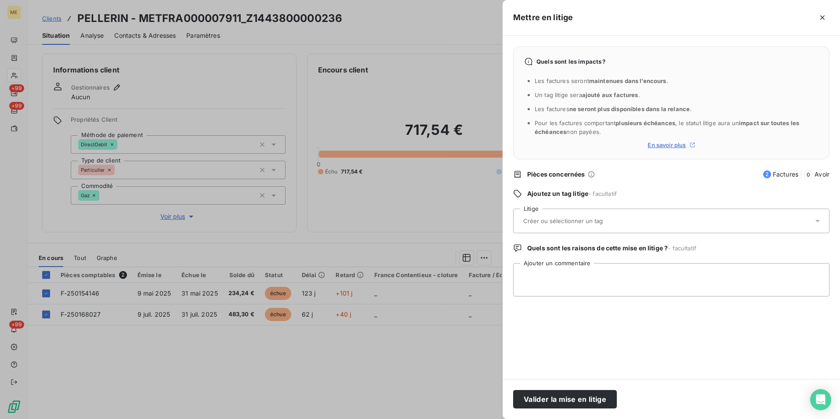
click at [682, 226] on div at bounding box center [666, 221] width 292 height 18
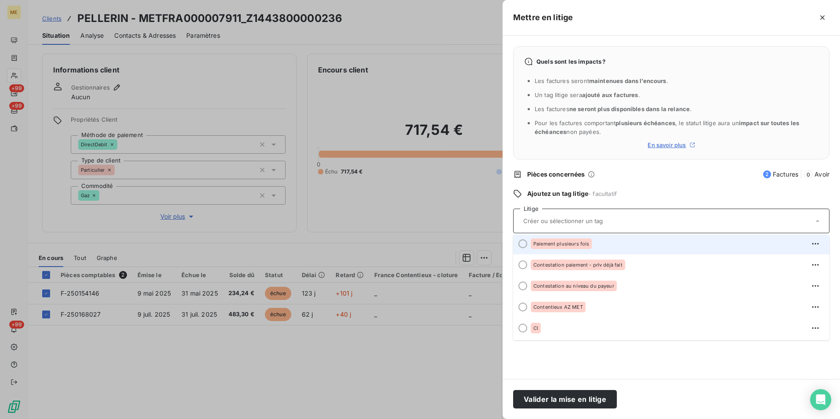
scroll to position [107, 0]
click at [589, 244] on div "Paiement plusieurs fois" at bounding box center [560, 245] width 61 height 11
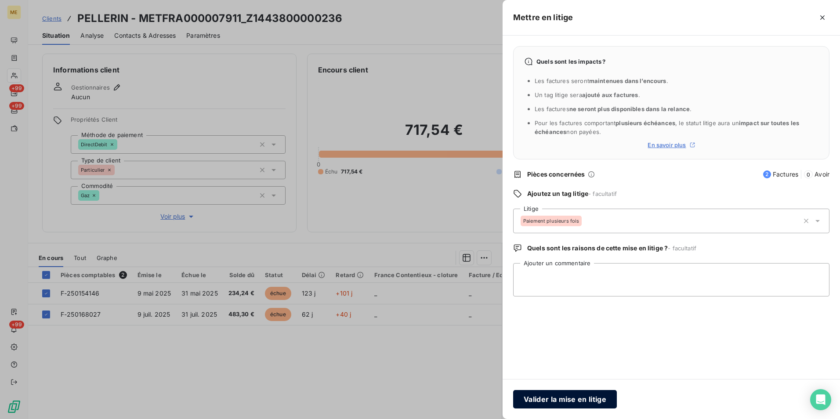
click at [603, 398] on button "Valider la mise en litige" at bounding box center [565, 399] width 104 height 18
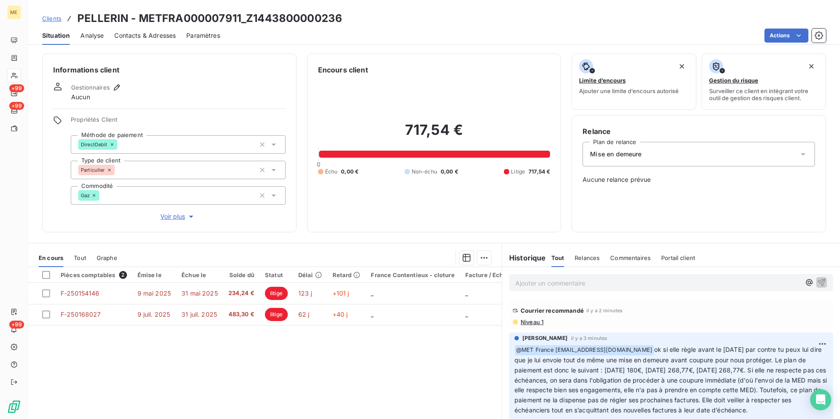
click at [419, 359] on div "Pièces comptables 2 Émise le Échue le Solde dû Statut Délai Retard France Conte…" at bounding box center [264, 351] width 473 height 169
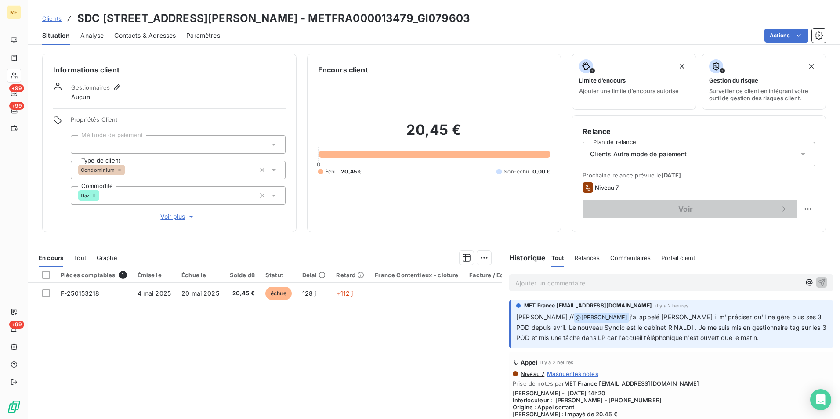
click at [170, 221] on button "Voir plus" at bounding box center [178, 217] width 215 height 10
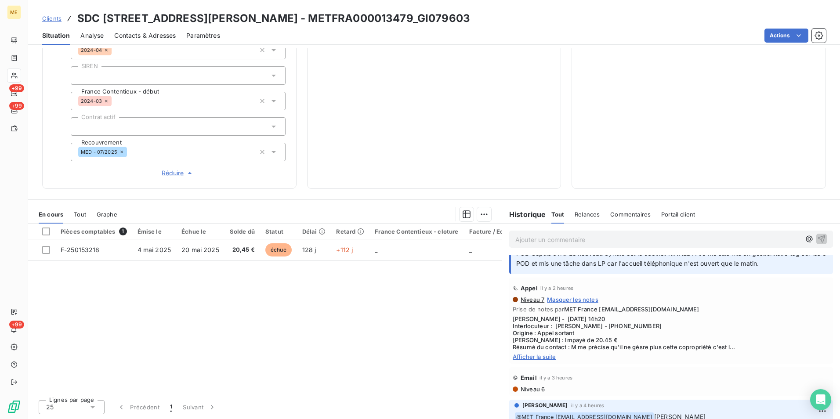
scroll to position [44, 0]
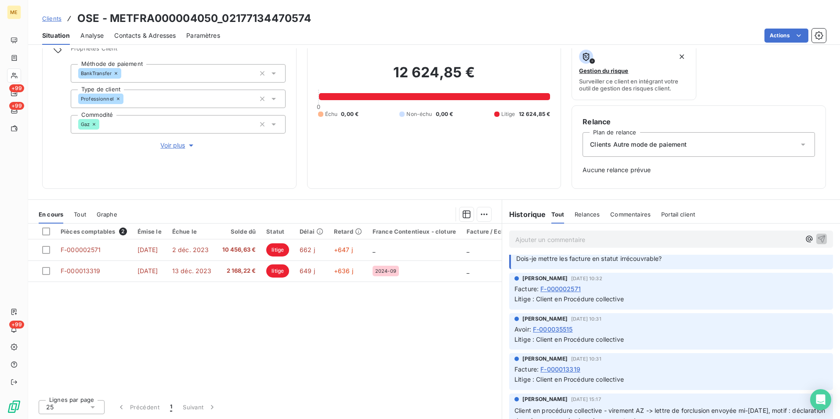
scroll to position [40, 0]
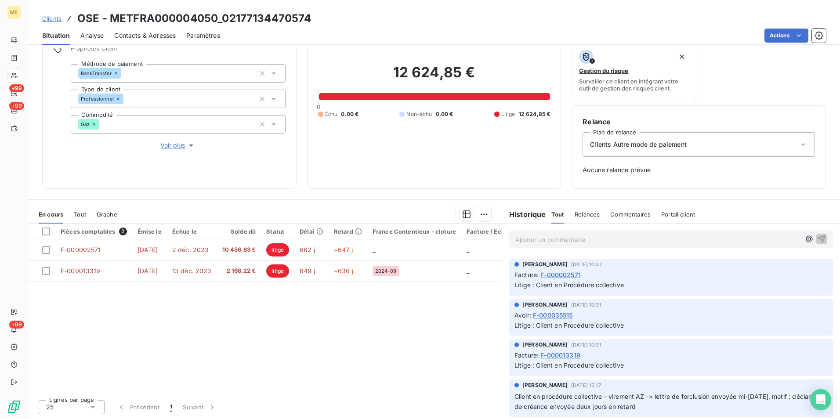
drag, startPoint x: 511, startPoint y: 399, endPoint x: 795, endPoint y: 406, distance: 284.2
click at [795, 406] on p "Client en procédure collective - virement AZ -> lettre de forclusion envoyée mi…" at bounding box center [670, 402] width 313 height 20
click at [705, 412] on div "[PERSON_NAME] [DATE] 15:17 Client en procédure collective - virement AZ -> lett…" at bounding box center [671, 398] width 324 height 38
click at [655, 395] on span "Client en procédure collective - virement AZ -> lettre de forclusion envoyée mi…" at bounding box center [670, 402] width 312 height 18
drag, startPoint x: 651, startPoint y: 394, endPoint x: 682, endPoint y: 405, distance: 32.1
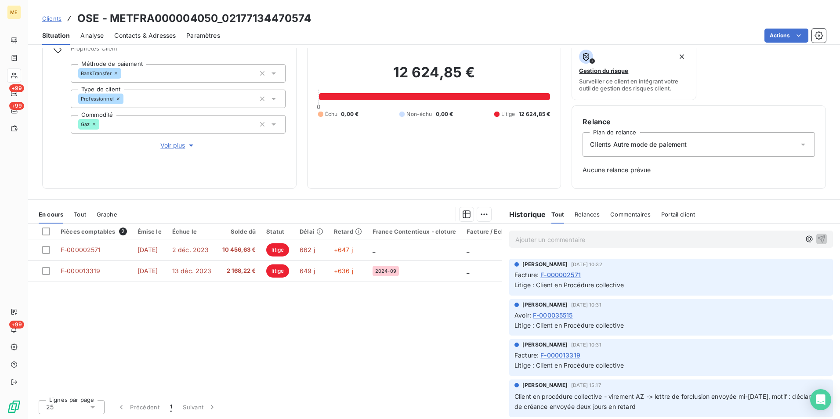
click at [682, 405] on p "Client en procédure collective - virement AZ -> lettre de forclusion envoyée mi…" at bounding box center [670, 402] width 313 height 20
copy span "lettre de forclusion envoyée mi-[DATE], motif : déclaration de créance envoyée …"
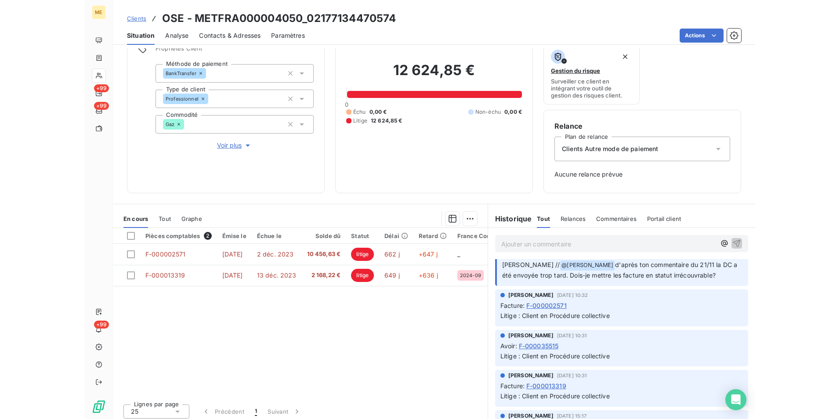
scroll to position [0, 0]
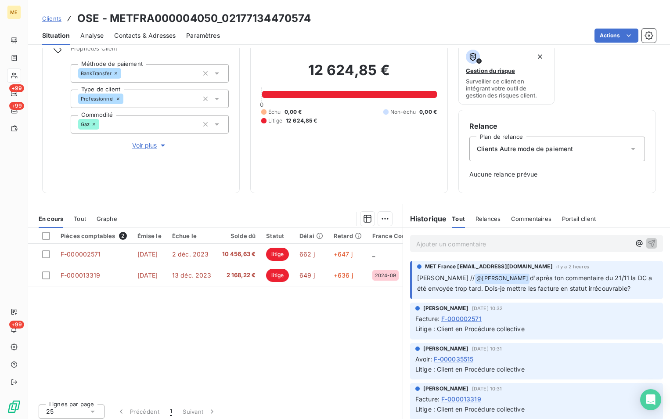
click at [567, 249] on div "Ajouter un commentaire ﻿" at bounding box center [536, 243] width 253 height 17
click at [556, 247] on p "Ajouter un commentaire ﻿" at bounding box center [523, 243] width 214 height 11
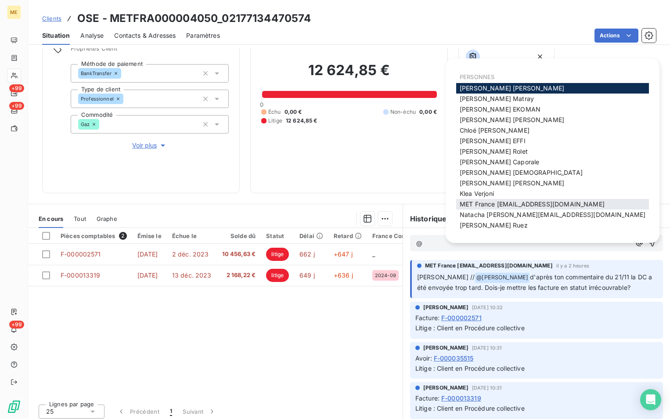
click at [587, 207] on span "MET France [EMAIL_ADDRESS][DOMAIN_NAME]" at bounding box center [532, 203] width 145 height 7
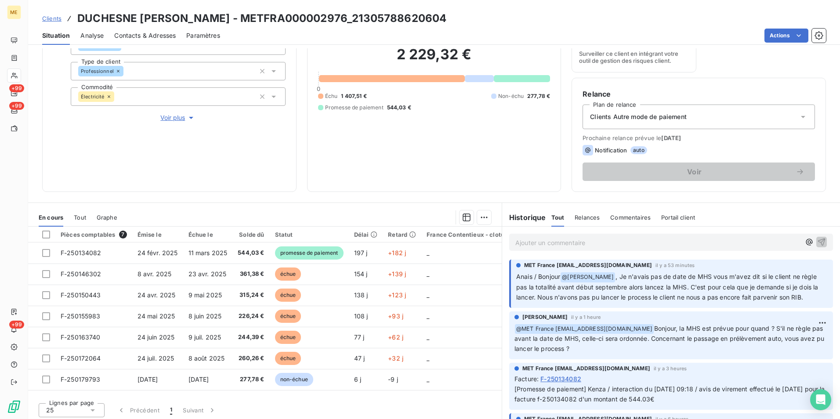
scroll to position [102, 0]
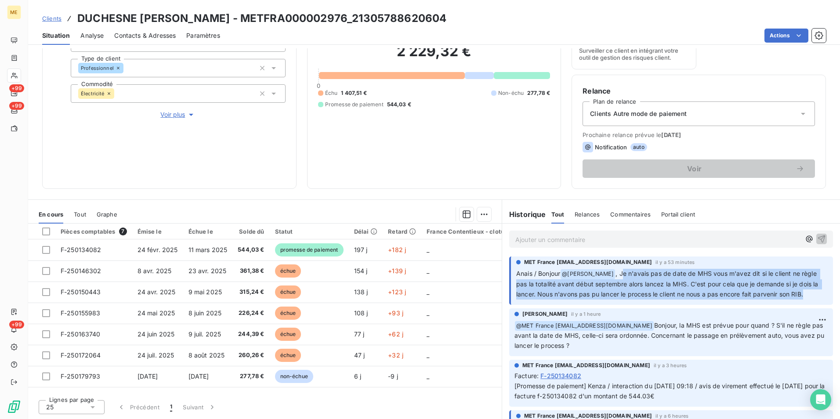
drag, startPoint x: 621, startPoint y: 275, endPoint x: 577, endPoint y: 305, distance: 53.1
click at [577, 299] on p "Anais / Bonjour @ [PERSON_NAME] , Je n'avais pas de date de MHS vous m'avez dit…" at bounding box center [671, 284] width 311 height 31
drag, startPoint x: 577, startPoint y: 305, endPoint x: 541, endPoint y: 306, distance: 36.5
click at [541, 299] on p "Anais / Bonjour @ [PERSON_NAME] , Je n'avais pas de date de MHS vous m'avez dit…" at bounding box center [671, 284] width 311 height 31
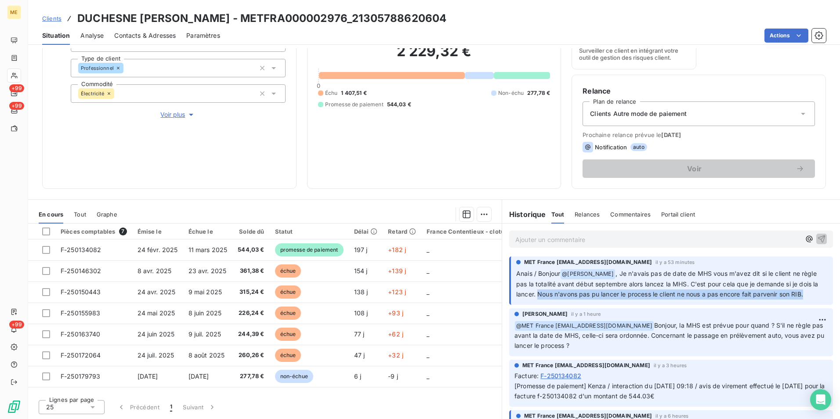
drag, startPoint x: 555, startPoint y: 296, endPoint x: 616, endPoint y: 305, distance: 61.7
click at [616, 299] on p "Anais / Bonjour @ [PERSON_NAME] , Je n'avais pas de date de MHS vous m'avez dit…" at bounding box center [671, 284] width 311 height 31
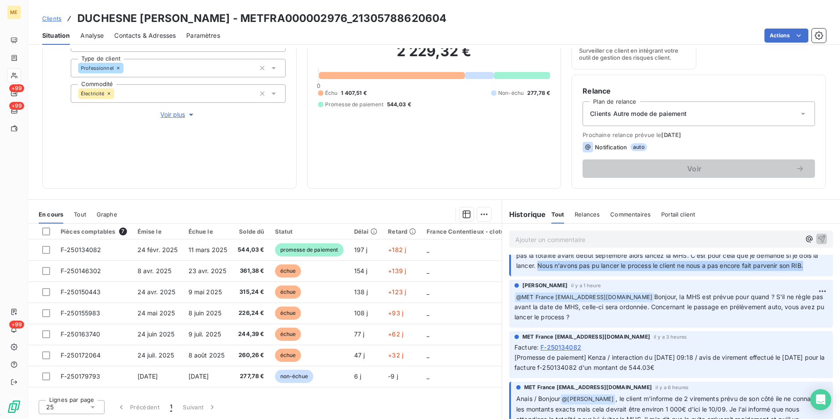
scroll to position [0, 0]
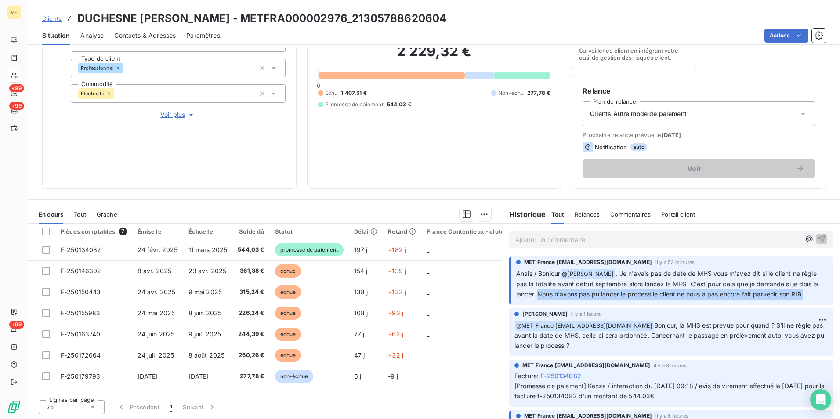
click at [670, 299] on p "Anais / Bonjour @ [PERSON_NAME] , Je n'avais pas de date de MHS vous m'avez dit…" at bounding box center [671, 284] width 311 height 31
drag, startPoint x: 539, startPoint y: 303, endPoint x: 554, endPoint y: 296, distance: 16.7
click at [554, 296] on p "Anais / Bonjour @ [PERSON_NAME] , Je n'avais pas de date de MHS vous m'avez dit…" at bounding box center [671, 284] width 311 height 31
drag, startPoint x: 554, startPoint y: 296, endPoint x: 611, endPoint y: 305, distance: 57.8
click at [611, 299] on p "Anais / Bonjour @ [PERSON_NAME] , Je n'avais pas de date de MHS vous m'avez dit…" at bounding box center [671, 284] width 311 height 31
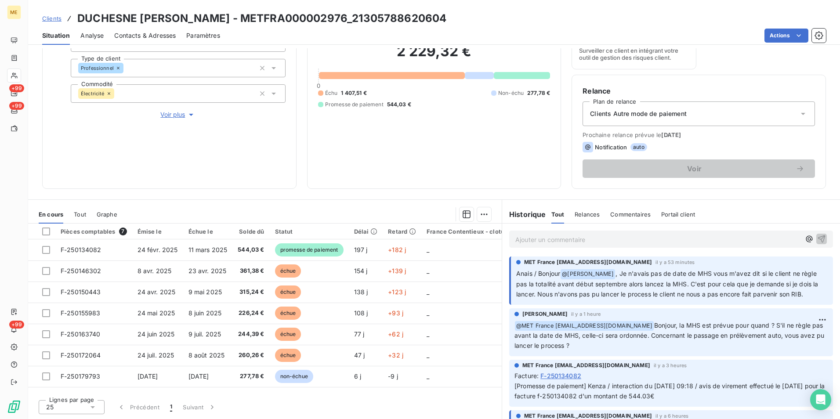
click at [564, 243] on p "Ajouter un commentaire ﻿" at bounding box center [657, 239] width 285 height 11
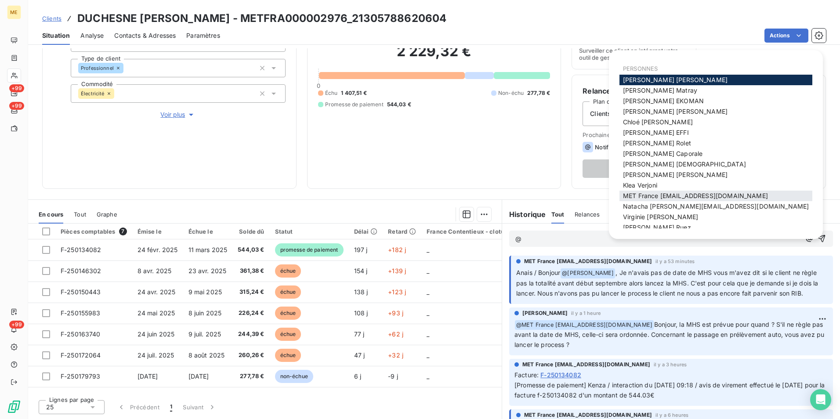
click at [693, 195] on span "MET France [EMAIL_ADDRESS][DOMAIN_NAME]" at bounding box center [695, 195] width 145 height 7
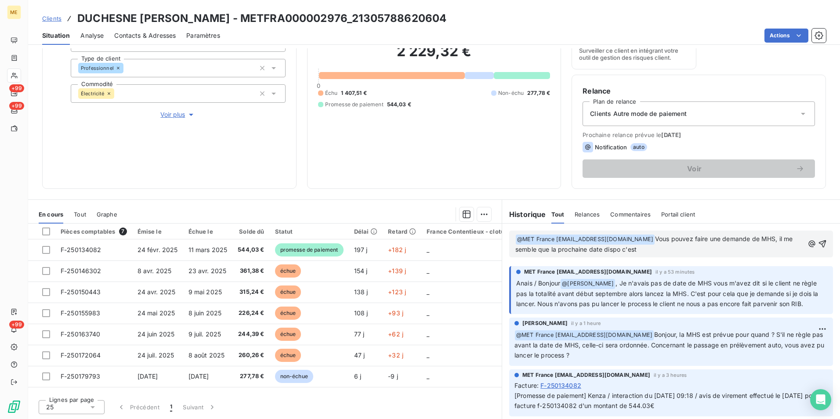
click at [646, 245] on p "﻿ @ MET [GEOGRAPHIC_DATA] [EMAIL_ADDRESS][DOMAIN_NAME] ﻿ Vous pouvez faire une …" at bounding box center [659, 244] width 288 height 21
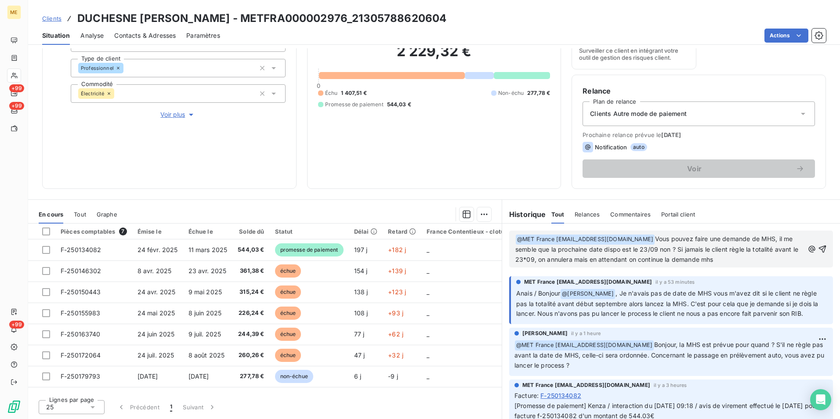
click at [545, 262] on span "Vous pouvez faire une demande de MHS, il me semble que la prochaine date dispo …" at bounding box center [657, 249] width 285 height 28
click at [548, 262] on span "Vous pouvez faire une demande de MHS, il me semble que la prochaine date dispo …" at bounding box center [657, 249] width 285 height 28
click at [752, 257] on p "﻿ @ MET [GEOGRAPHIC_DATA] [EMAIL_ADDRESS][DOMAIN_NAME] ﻿ Vous pouvez faire une …" at bounding box center [659, 249] width 288 height 31
